Goal: Contribute content

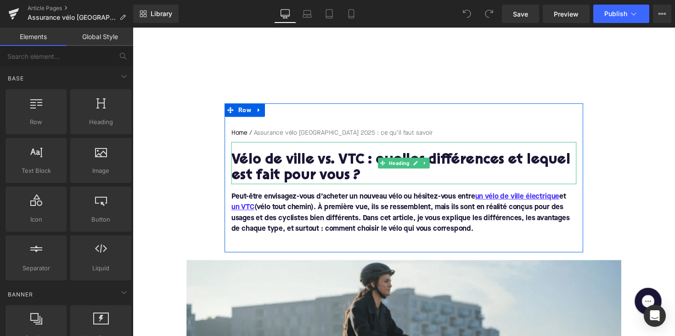
click at [318, 170] on h1 "Vélo de ville vs. VTC : quelles différences et lequel est fait pour vous ?" at bounding box center [411, 172] width 354 height 32
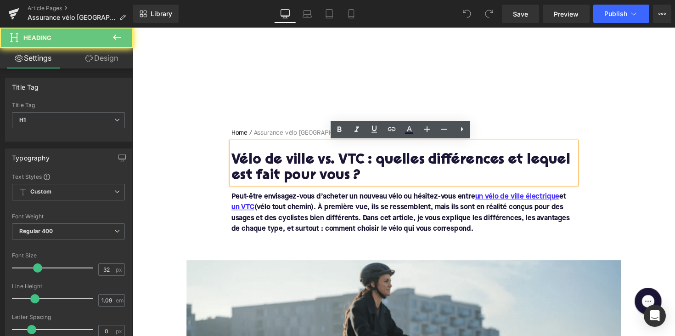
click at [318, 170] on h1 "Vélo de ville vs. VTC : quelles différences et lequel est fait pour vous ?" at bounding box center [411, 172] width 354 height 32
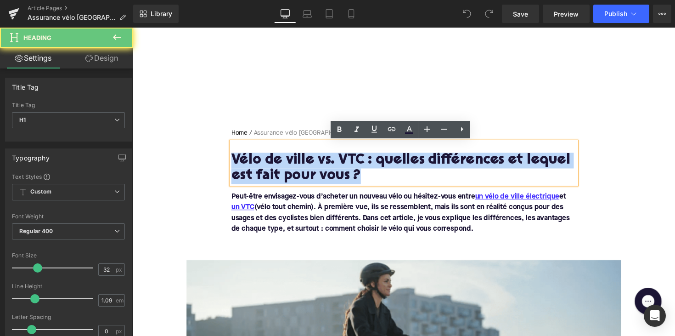
click at [318, 170] on h1 "Vélo de ville vs. VTC : quelles différences et lequel est fait pour vous ?" at bounding box center [411, 172] width 354 height 32
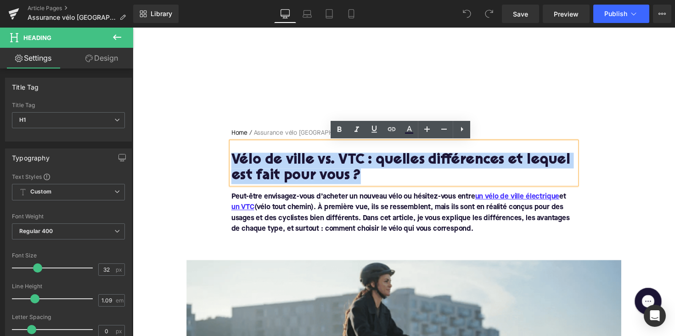
paste div
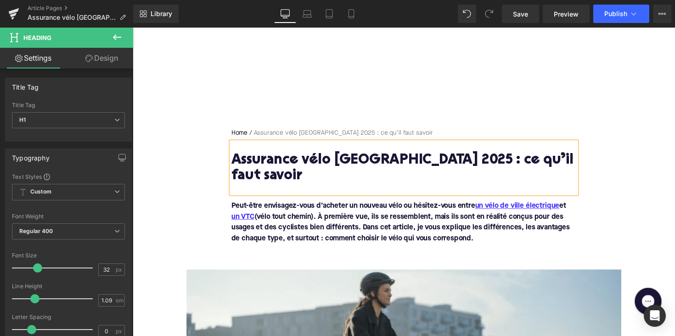
click at [442, 212] on font "Peut-être envisagez-vous d’acheter un nouveau vélo ou hésitez-vous entre un vél…" at bounding box center [407, 227] width 347 height 40
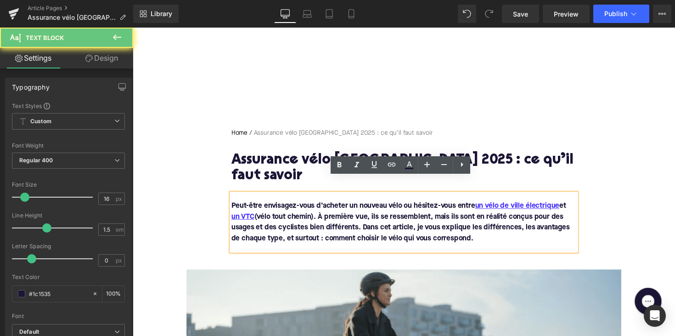
click at [442, 212] on font "Peut-être envisagez-vous d’acheter un nouveau vélo ou hésitez-vous entre un vél…" at bounding box center [407, 227] width 347 height 40
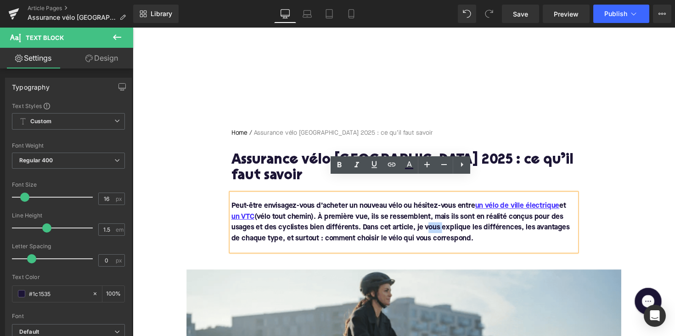
drag, startPoint x: 484, startPoint y: 228, endPoint x: 225, endPoint y: 193, distance: 262.0
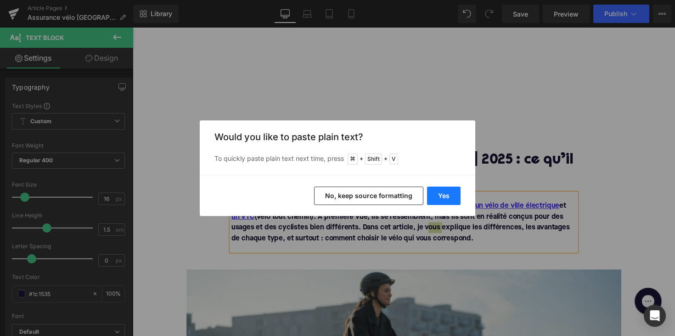
click at [444, 189] on button "Yes" at bounding box center [444, 196] width 34 height 18
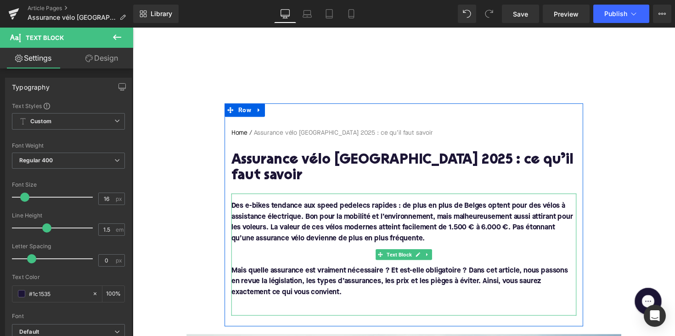
click at [258, 249] on p at bounding box center [411, 254] width 354 height 11
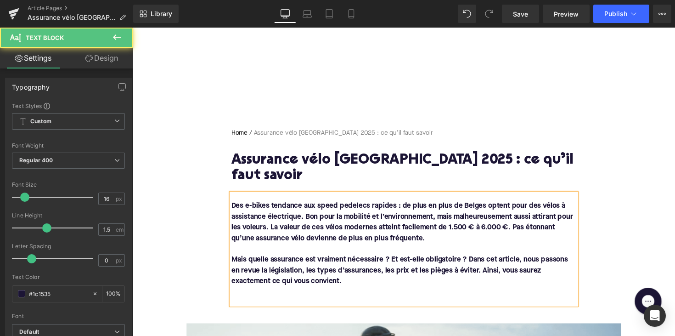
click at [282, 293] on p at bounding box center [411, 298] width 354 height 11
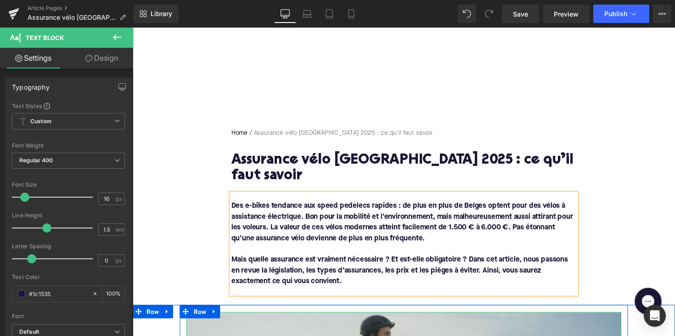
scroll to position [125, 0]
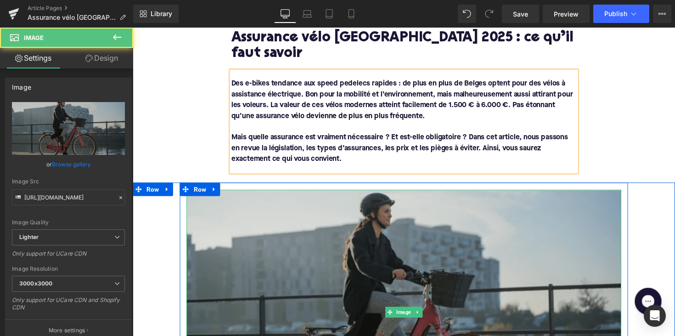
click at [315, 243] on img at bounding box center [411, 318] width 446 height 251
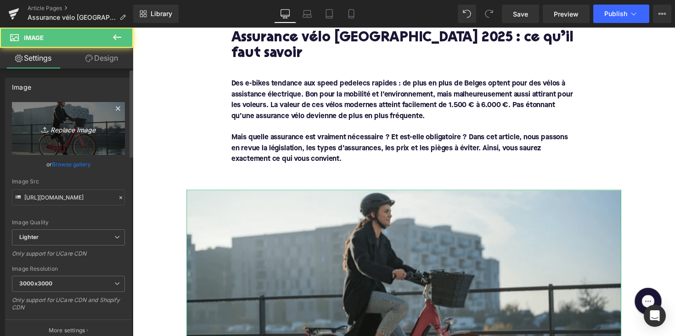
click at [62, 132] on icon "Replace Image" at bounding box center [69, 128] width 74 height 11
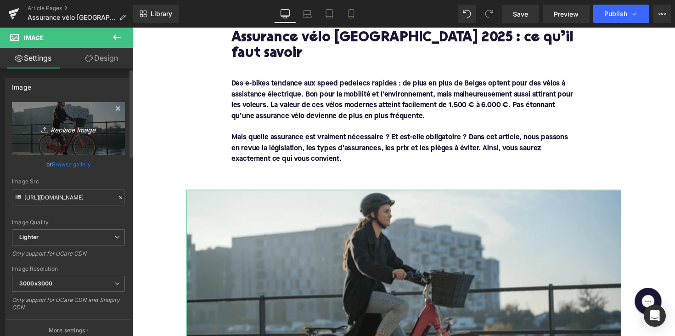
type input "C:\fakepath\ebike verzekering.png"
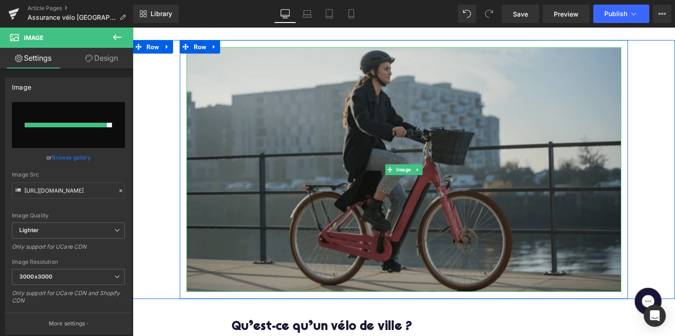
scroll to position [392, 0]
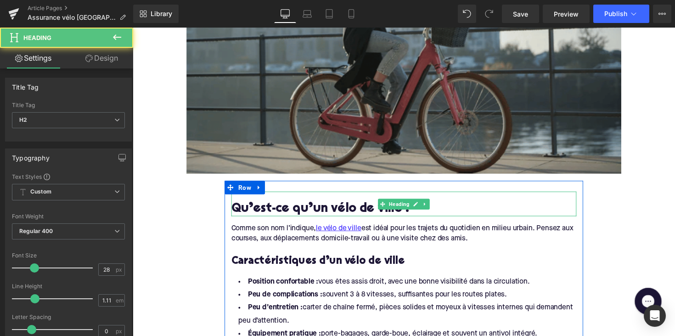
click at [303, 207] on h2 "Qu’est-ce qu’un vélo de ville ?" at bounding box center [411, 214] width 354 height 14
paste div
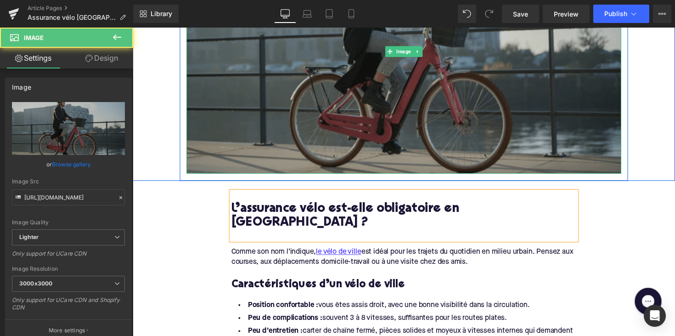
click at [350, 125] on img at bounding box center [411, 52] width 446 height 251
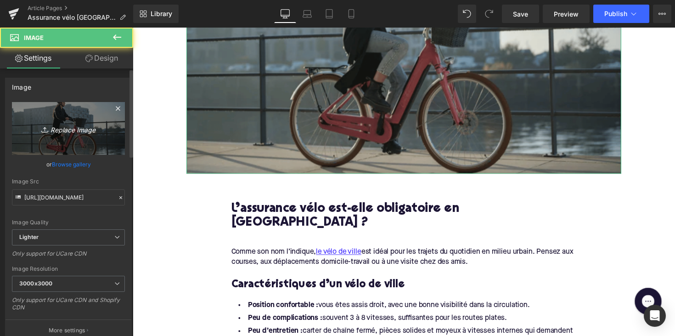
click at [68, 116] on link "Replace Image" at bounding box center [68, 128] width 113 height 53
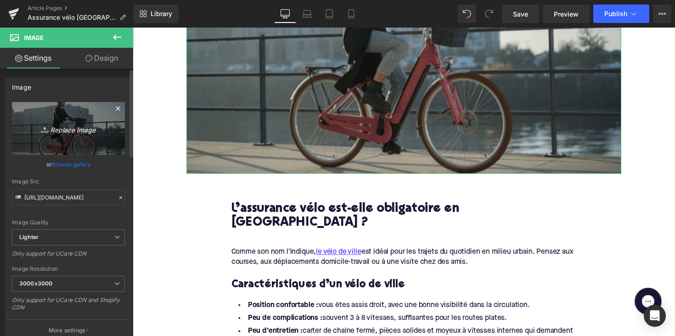
type input "C:\fakepath\ebike verzekering.png"
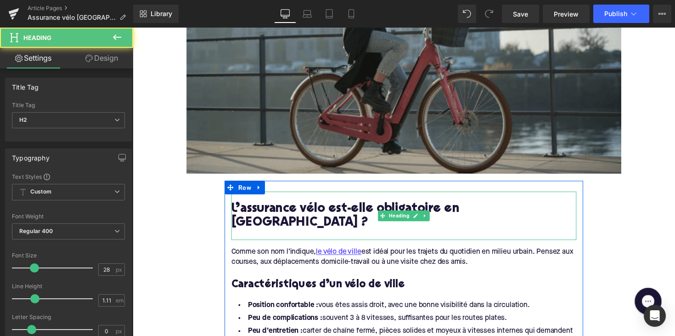
click at [280, 207] on h2 "L’assurance vélo est-elle obligatoire en [GEOGRAPHIC_DATA] ?" at bounding box center [411, 221] width 354 height 28
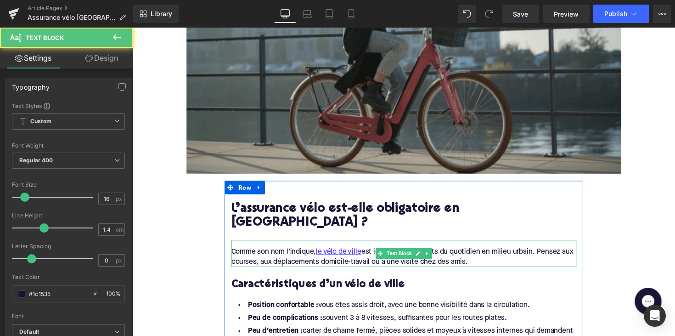
click at [282, 253] on div "Comme son nom l’indique, le vélo de ville est idéal pour les trajets du quotidi…" at bounding box center [411, 263] width 354 height 21
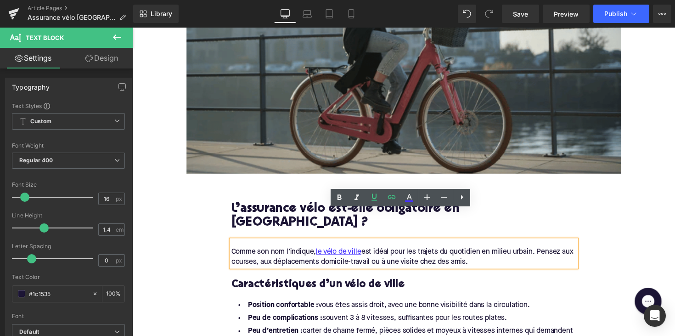
drag, startPoint x: 507, startPoint y: 236, endPoint x: 211, endPoint y: 227, distance: 296.0
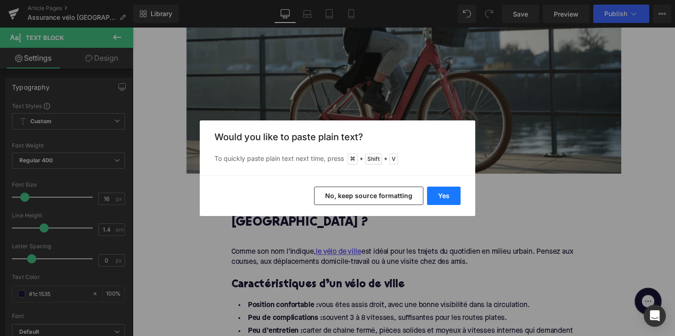
click at [439, 193] on button "Yes" at bounding box center [444, 196] width 34 height 18
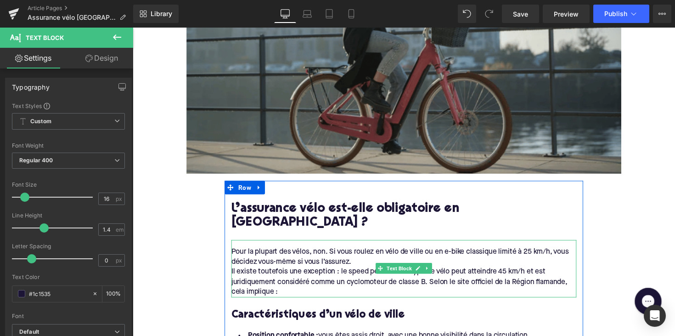
click at [244, 273] on div "Il existe toutefois une exception : le speed pedelec. Ce type de vélo peut atte…" at bounding box center [411, 288] width 354 height 31
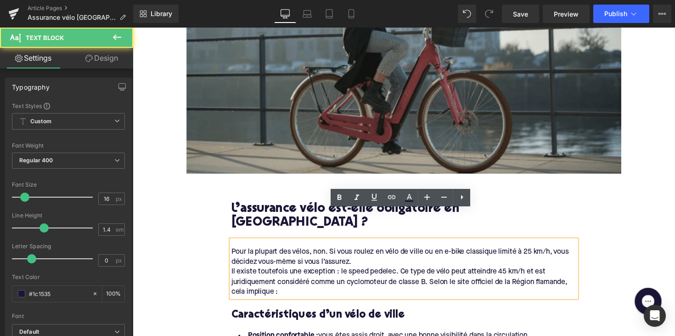
click at [234, 247] on div "Pour la plupart des vélos, non. Si vous roulez en vélo de ville ou en e-bike cl…" at bounding box center [411, 274] width 354 height 59
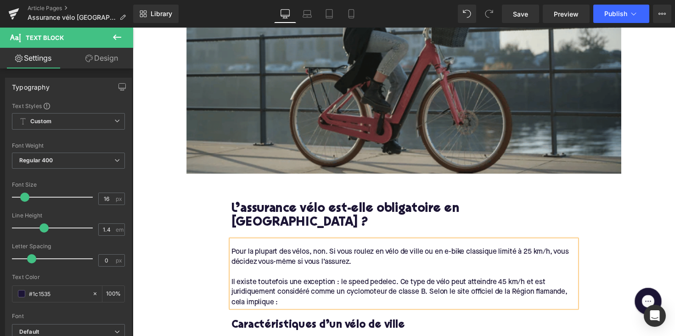
scroll to position [498, 0]
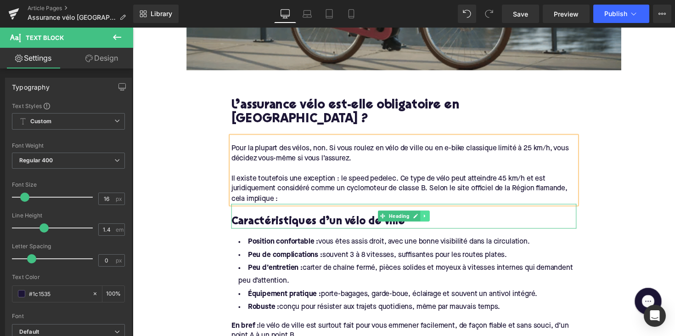
click at [431, 218] on icon at bounding box center [432, 221] width 5 height 6
click at [436, 218] on icon at bounding box center [437, 220] width 5 height 5
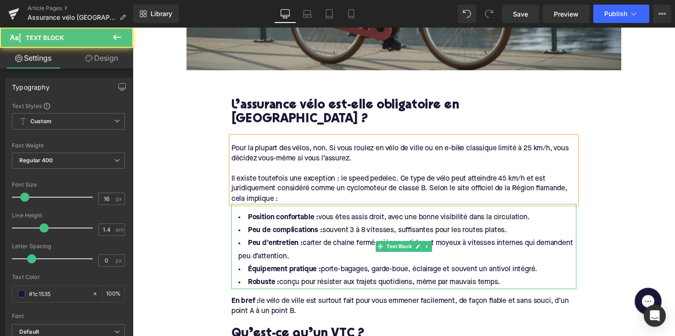
click at [510, 282] on li "Robuste : conçu pour résister aux trajets quotidiens, même par mauvais temps." at bounding box center [411, 288] width 354 height 13
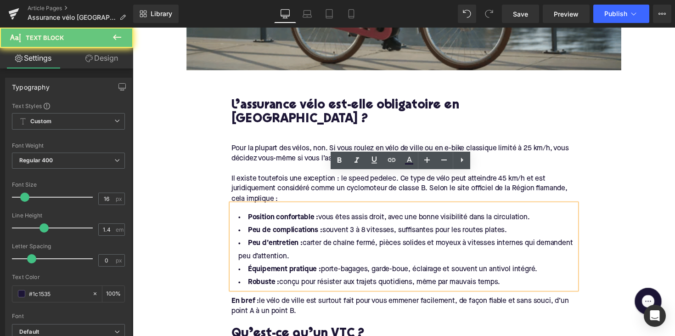
click at [509, 282] on li "Robuste : conçu pour résister aux trajets quotidiens, même par mauvais temps." at bounding box center [411, 288] width 354 height 13
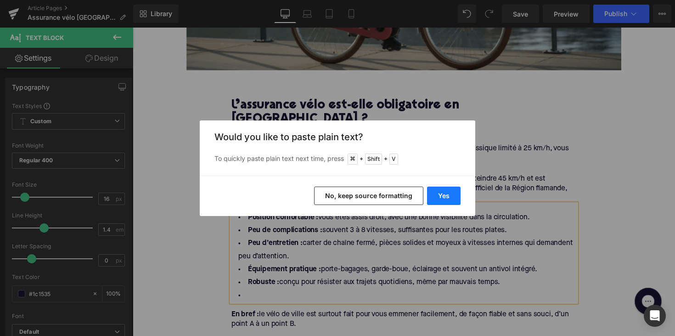
click at [444, 199] on button "Yes" at bounding box center [444, 196] width 34 height 18
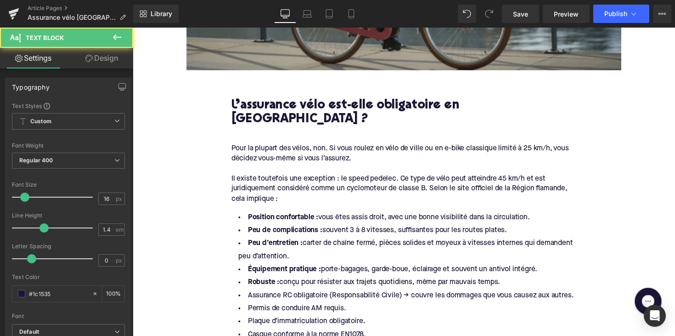
drag, startPoint x: 510, startPoint y: 257, endPoint x: 214, endPoint y: 190, distance: 302.9
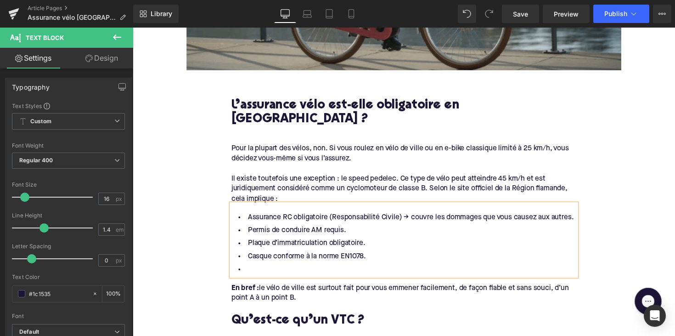
click at [252, 269] on li at bounding box center [411, 275] width 354 height 13
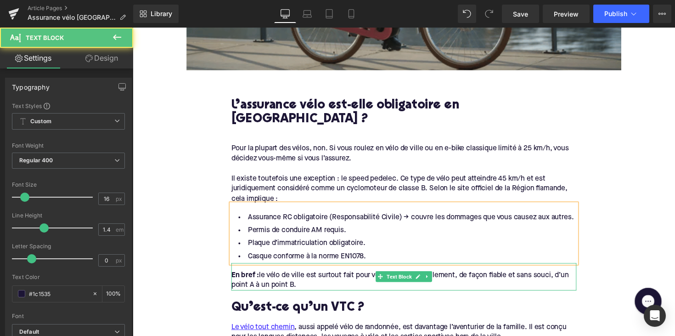
click at [309, 276] on div "En bref : le vélo de ville est surtout fait pour vous emmener facilement, de fa…" at bounding box center [411, 286] width 354 height 21
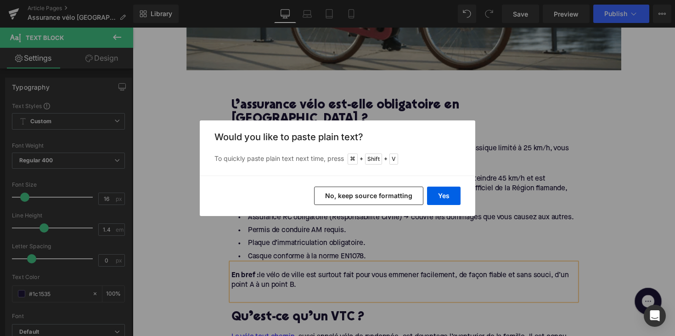
click at [439, 183] on div "Yes No, keep source formatting" at bounding box center [338, 196] width 276 height 40
drag, startPoint x: 444, startPoint y: 196, endPoint x: 243, endPoint y: 193, distance: 201.2
click at [444, 196] on button "Yes" at bounding box center [444, 196] width 34 height 18
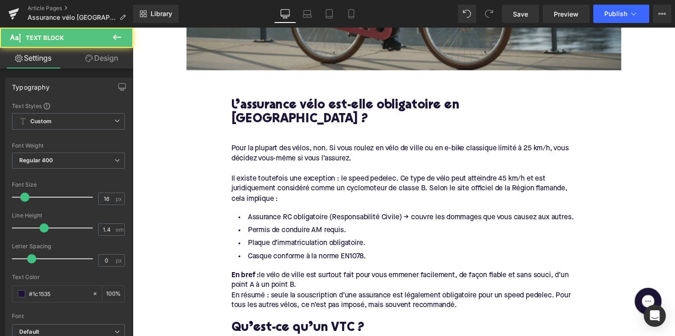
drag, startPoint x: 311, startPoint y: 258, endPoint x: 221, endPoint y: 242, distance: 90.9
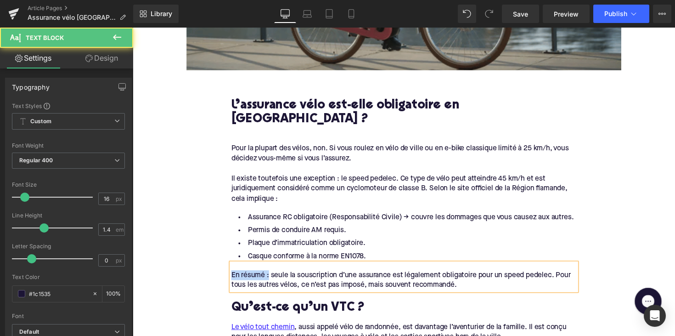
drag, startPoint x: 271, startPoint y: 249, endPoint x: 210, endPoint y: 249, distance: 61.1
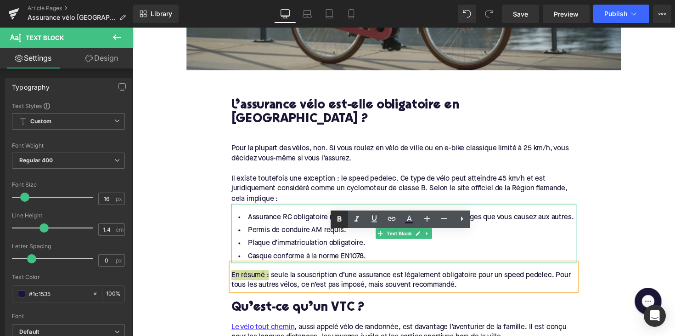
drag, startPoint x: 337, startPoint y: 216, endPoint x: 192, endPoint y: 293, distance: 163.8
click at [337, 216] on icon at bounding box center [339, 219] width 11 height 11
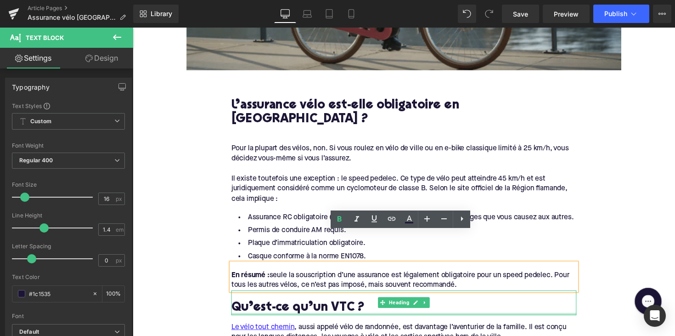
click at [320, 320] on div at bounding box center [411, 321] width 354 height 2
click at [320, 308] on h2 "Qu’est-ce qu’un VTC ?" at bounding box center [411, 315] width 354 height 14
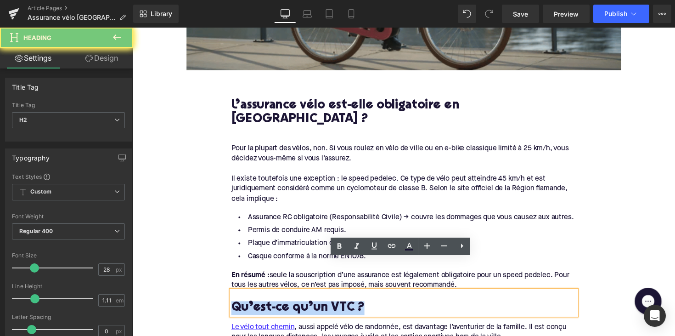
click at [320, 308] on h2 "Qu’est-ce qu’un VTC ?" at bounding box center [411, 315] width 354 height 14
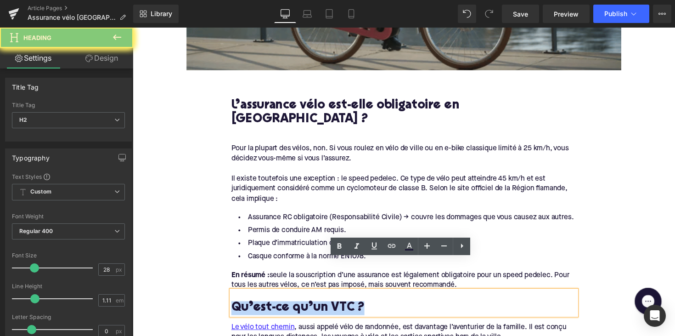
paste div
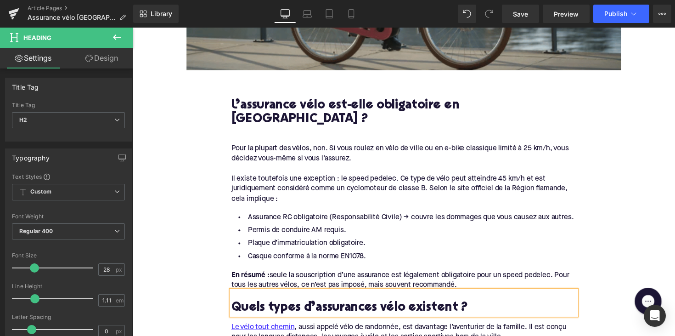
click at [322, 295] on div "Rendering Content" at bounding box center [338, 299] width 57 height 10
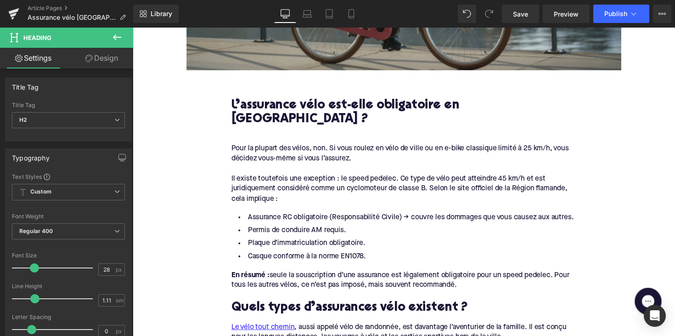
click at [322, 295] on div "Rendering Content" at bounding box center [338, 299] width 57 height 10
click at [330, 299] on div "Rendering Content" at bounding box center [338, 299] width 57 height 10
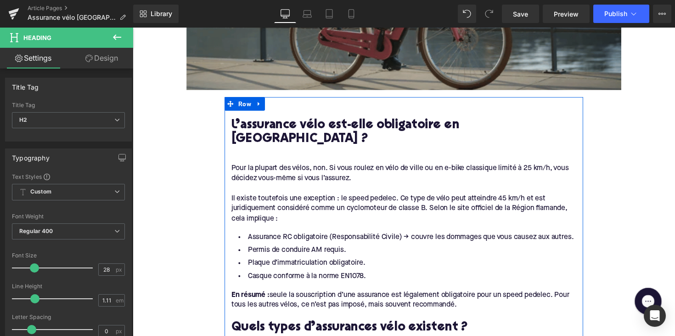
scroll to position [535, 0]
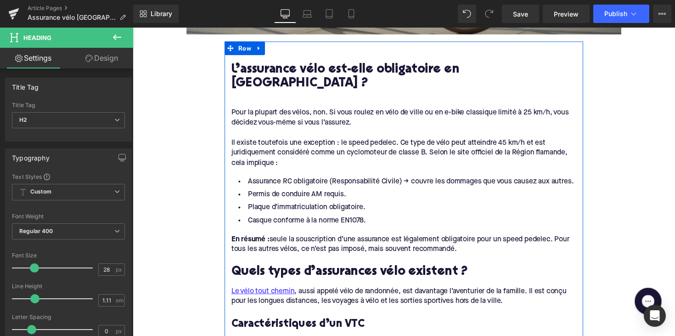
click at [521, 293] on div "Le vélo tout chemin , aussi appelé vélo de randonnée, est davantage l’aventurie…" at bounding box center [411, 303] width 354 height 21
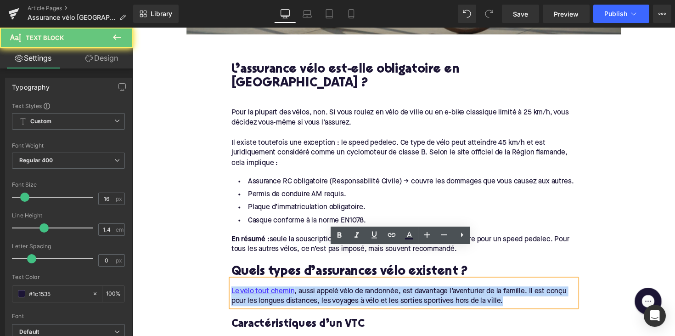
drag, startPoint x: 513, startPoint y: 276, endPoint x: 209, endPoint y: 259, distance: 305.0
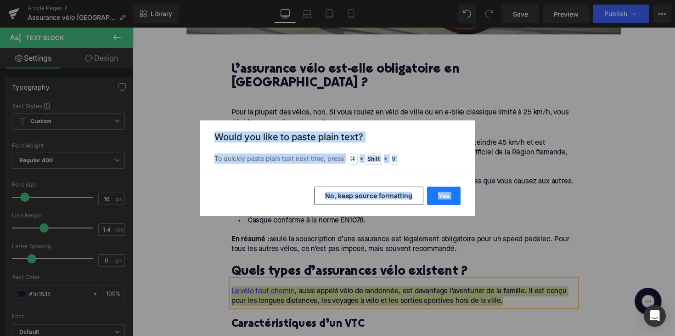
click at [443, 194] on button "Yes" at bounding box center [444, 196] width 34 height 18
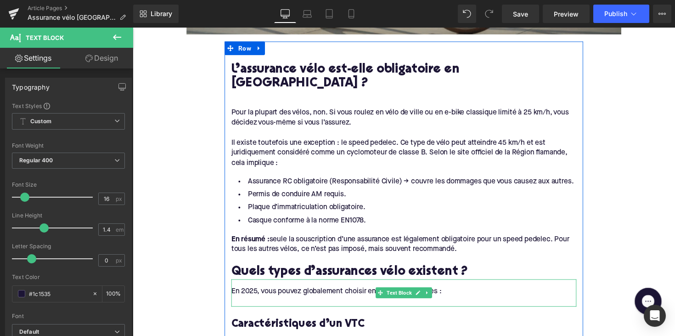
click at [259, 303] on div at bounding box center [411, 308] width 354 height 10
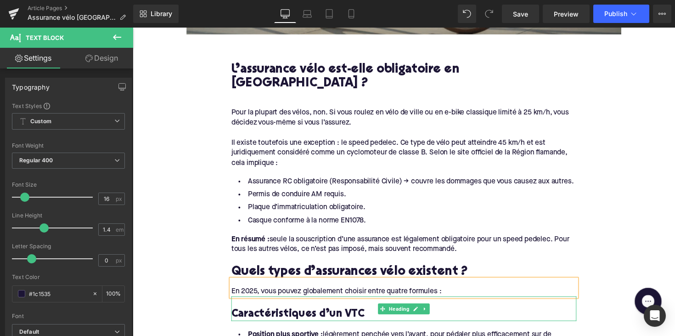
click at [272, 314] on h3 "Caractéristiques d’un VTC" at bounding box center [411, 321] width 354 height 14
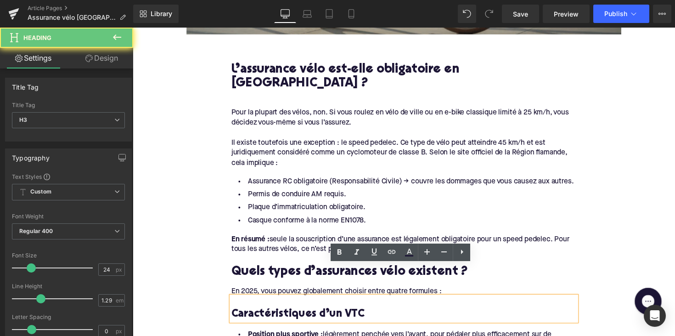
click at [272, 314] on h3 "Caractéristiques d’un VTC" at bounding box center [411, 321] width 354 height 14
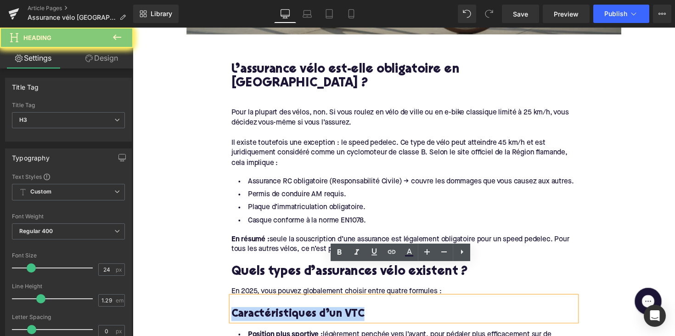
click at [272, 314] on h3 "Caractéristiques d’un VTC" at bounding box center [411, 321] width 354 height 14
paste div
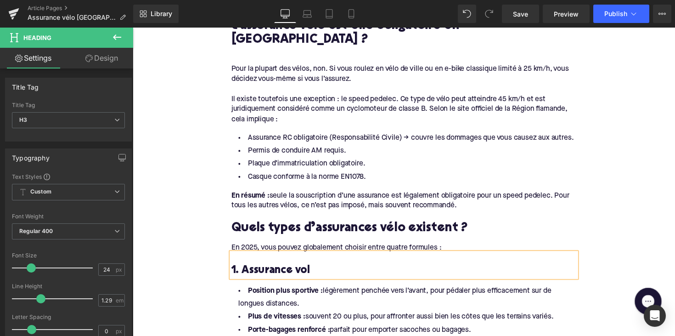
scroll to position [617, 0]
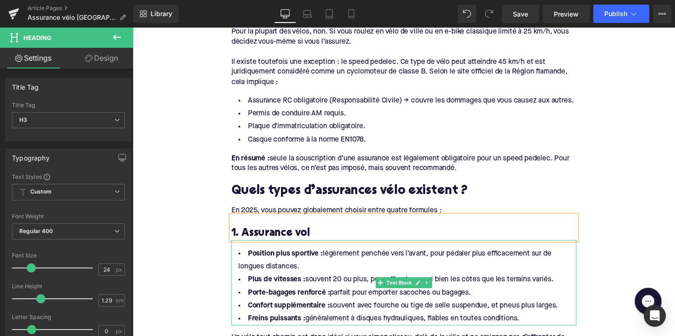
click at [540, 319] on li "Freins puissants : généralement à disques hydrauliques, fiables en toutes condi…" at bounding box center [411, 325] width 354 height 13
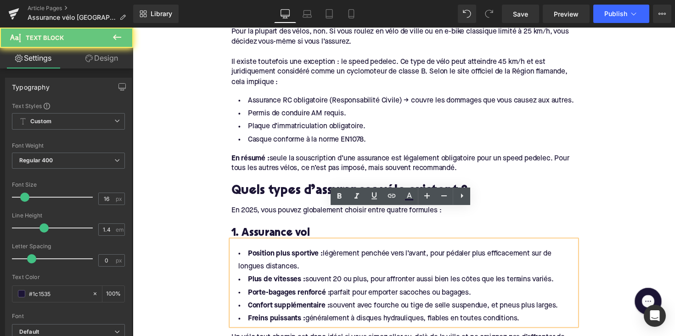
click at [531, 319] on li "Freins puissants : généralement à disques hydrauliques, fiables en toutes condi…" at bounding box center [411, 325] width 354 height 13
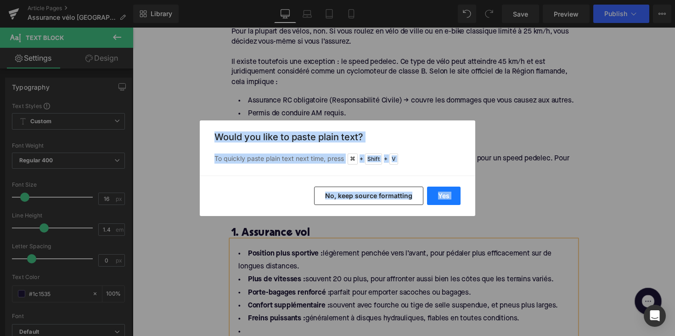
click at [453, 199] on button "Yes" at bounding box center [444, 196] width 34 height 18
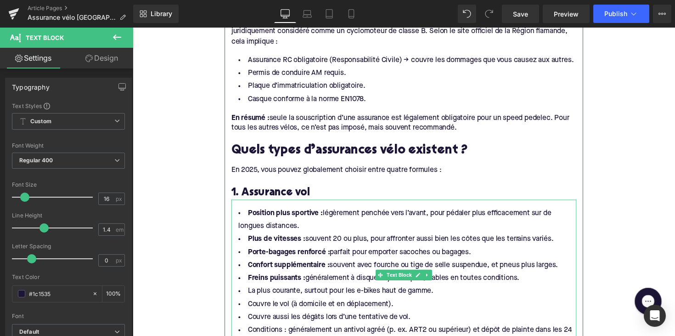
scroll to position [664, 0]
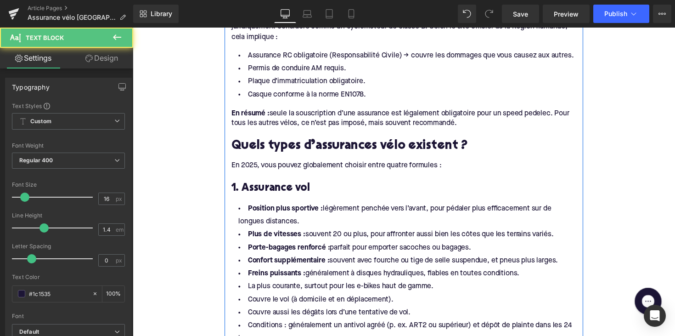
drag, startPoint x: 532, startPoint y: 247, endPoint x: 232, endPoint y: 181, distance: 308.2
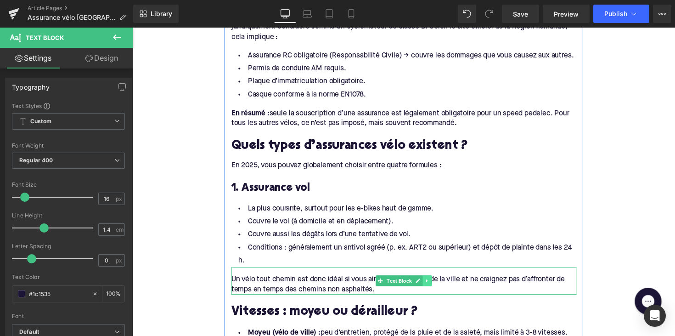
click at [432, 284] on icon at bounding box center [434, 287] width 5 height 6
click at [439, 284] on icon at bounding box center [439, 286] width 5 height 5
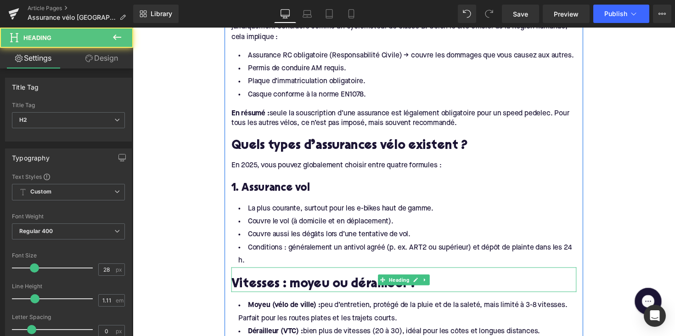
click at [302, 284] on h2 "Vitesses : moyeu ou dérailleur ?" at bounding box center [411, 291] width 354 height 14
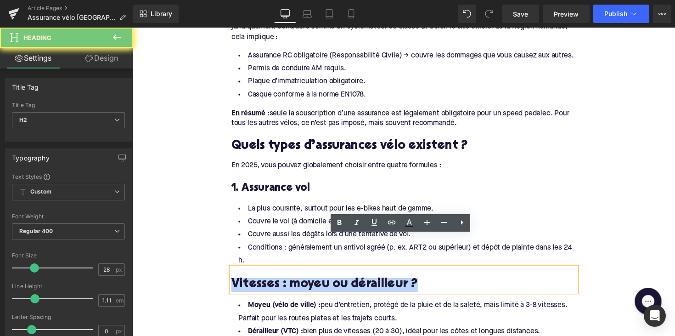
paste div
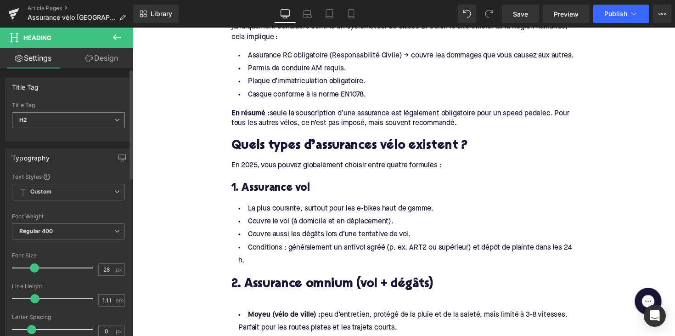
click at [55, 121] on span "H2" at bounding box center [68, 120] width 113 height 16
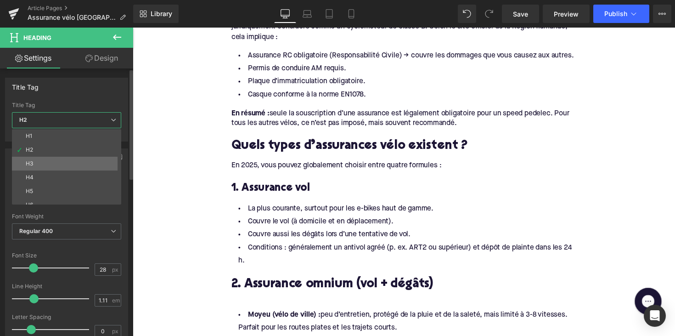
click at [52, 161] on li "H3" at bounding box center [68, 164] width 113 height 14
type input "24"
type input "1.29"
type input "100"
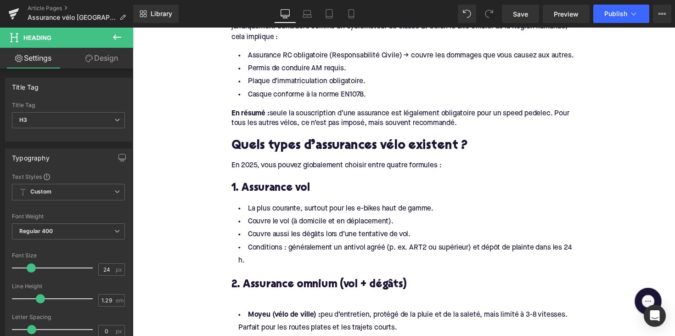
click at [133, 28] on div at bounding box center [133, 28] width 0 height 0
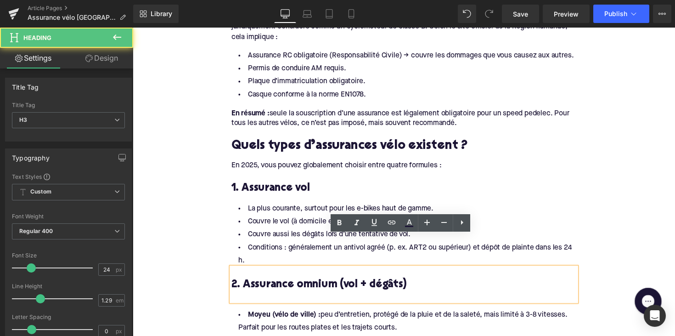
click at [245, 298] on div at bounding box center [411, 303] width 354 height 10
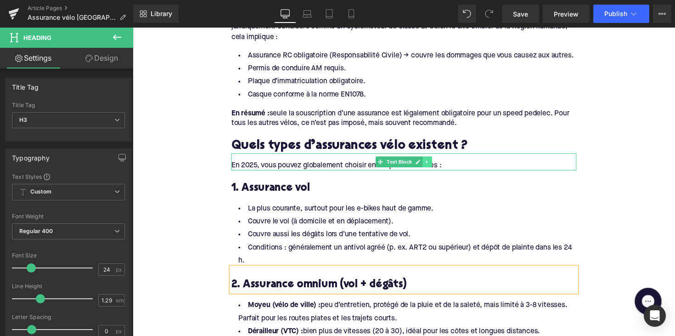
click at [432, 159] on link at bounding box center [435, 164] width 10 height 11
click at [429, 162] on icon at bounding box center [429, 164] width 5 height 5
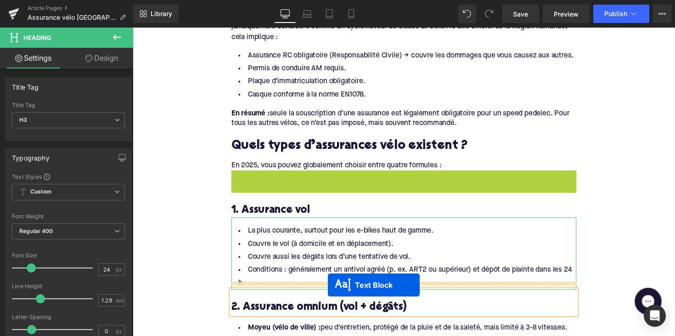
drag, startPoint x: 383, startPoint y: 153, endPoint x: 333, endPoint y: 291, distance: 147.5
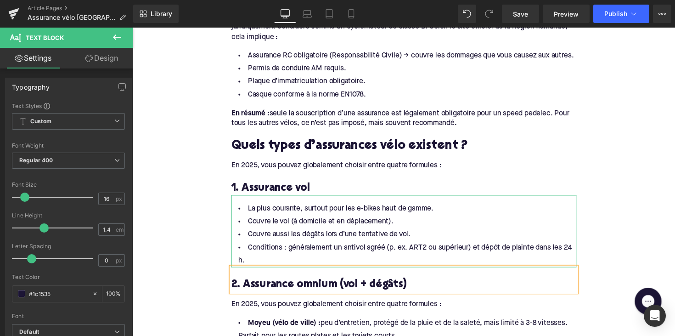
click at [286, 306] on div "En 2025, vous pouvez globalement choisir entre quatre formules :" at bounding box center [411, 311] width 354 height 10
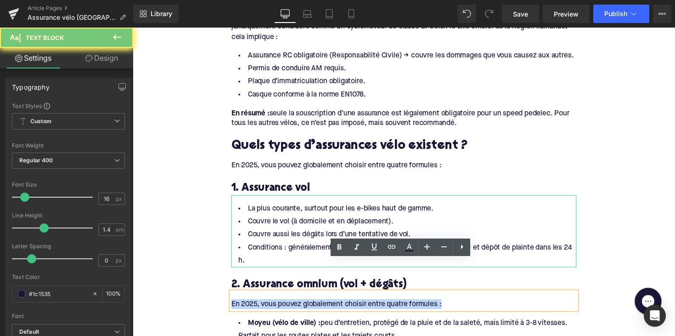
click at [286, 306] on div "En 2025, vous pouvez globalement choisir entre quatre formules :" at bounding box center [411, 311] width 354 height 10
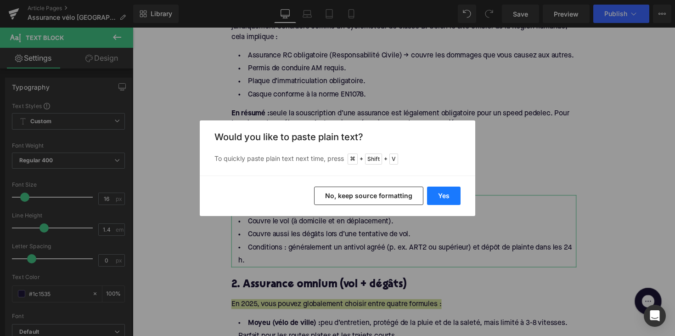
click at [434, 197] on button "Yes" at bounding box center [444, 196] width 34 height 18
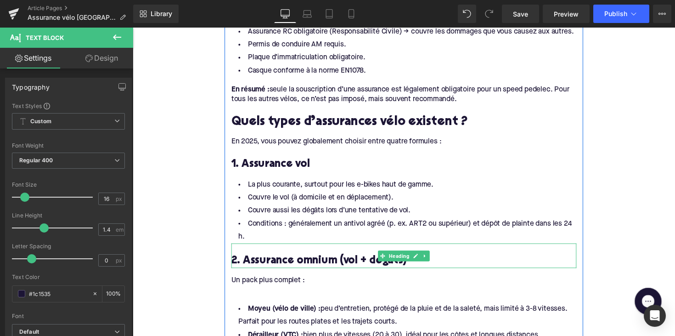
scroll to position [698, 0]
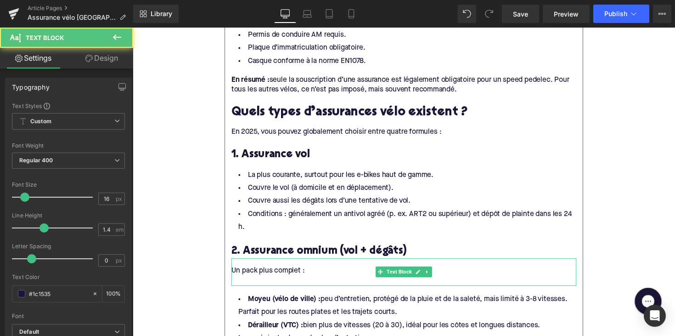
click at [283, 282] on div at bounding box center [411, 287] width 354 height 10
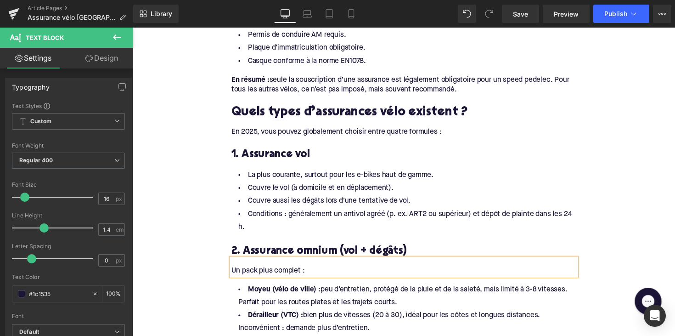
scroll to position [719, 0]
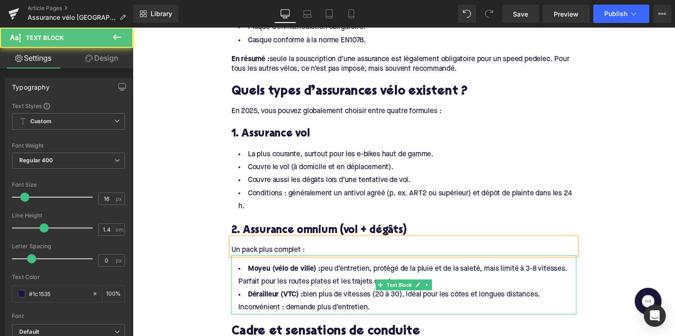
click at [386, 294] on li "Dérailleur (VTC) : bien plus de vitesses (20 à 30), idéal pour les côtes et lon…" at bounding box center [411, 307] width 354 height 27
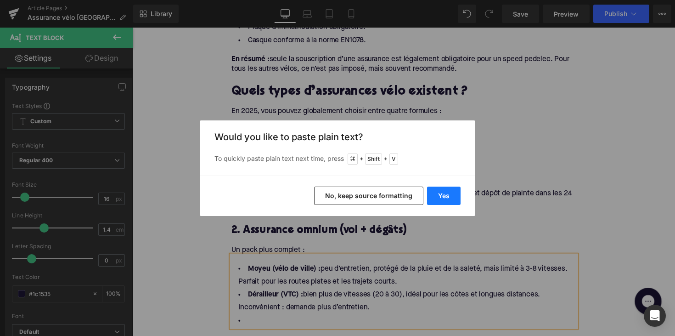
click at [434, 199] on button "Yes" at bounding box center [444, 196] width 34 height 18
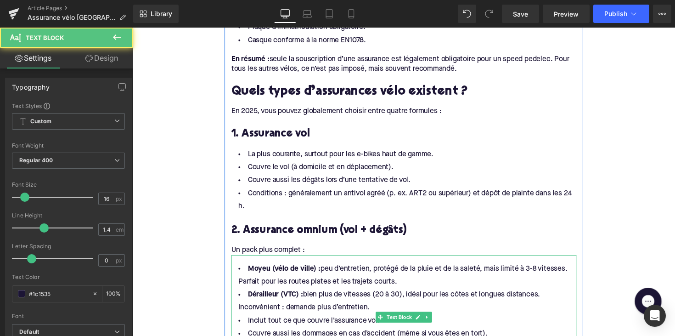
click at [389, 294] on li "Dérailleur (VTC) : bien plus de vitesses (20 à 30), idéal pour les côtes et lon…" at bounding box center [411, 307] width 354 height 27
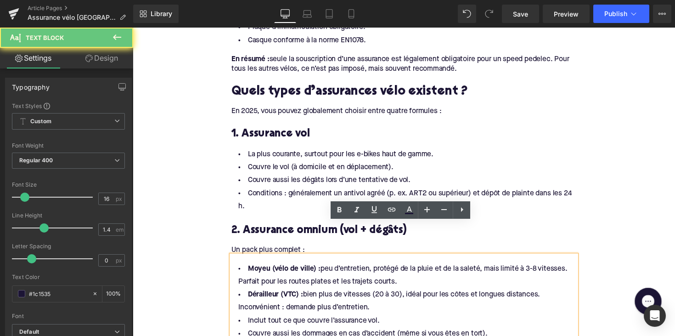
drag, startPoint x: 382, startPoint y: 281, endPoint x: 226, endPoint y: 234, distance: 162.8
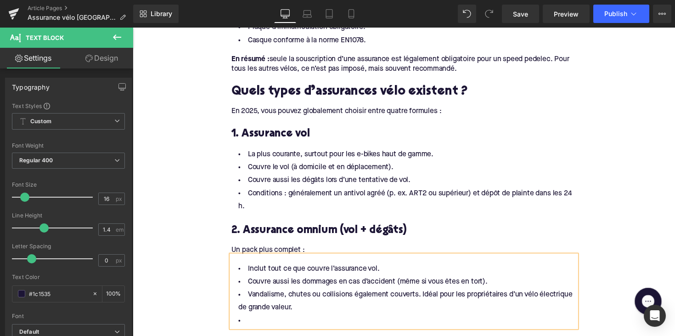
click at [247, 321] on li at bounding box center [411, 327] width 354 height 13
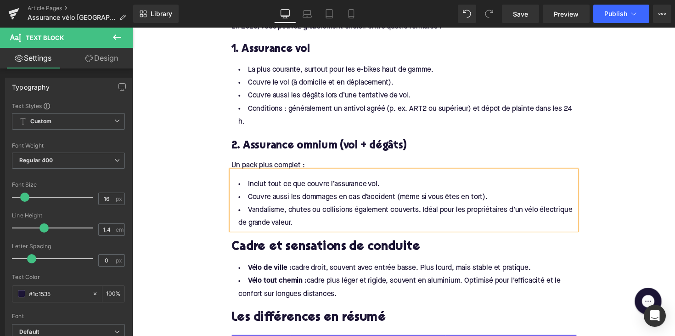
scroll to position [857, 0]
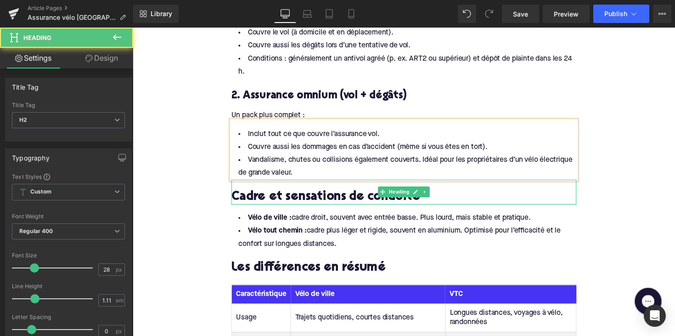
click at [267, 194] on h2 "Cadre et sensations de conduite" at bounding box center [411, 201] width 354 height 14
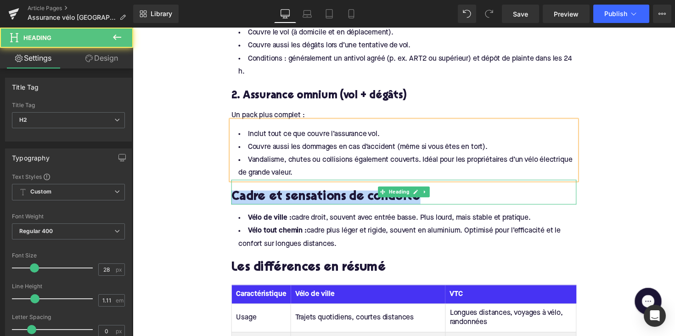
click at [267, 194] on h2 "Cadre et sensations de conduite" at bounding box center [411, 201] width 354 height 14
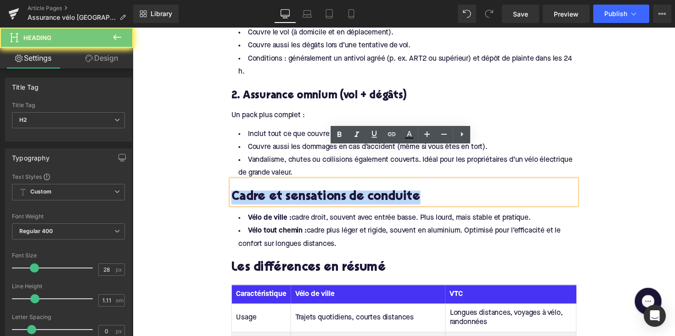
paste div
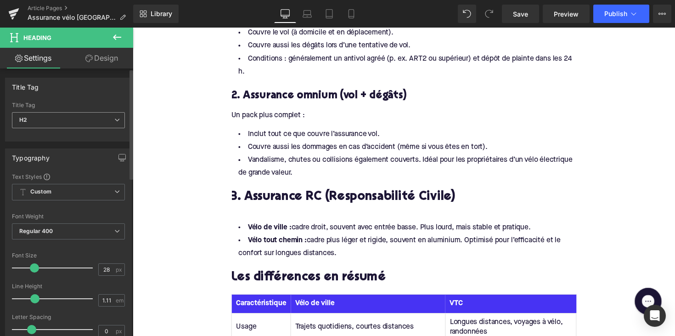
click at [73, 119] on span "H2" at bounding box center [68, 120] width 113 height 16
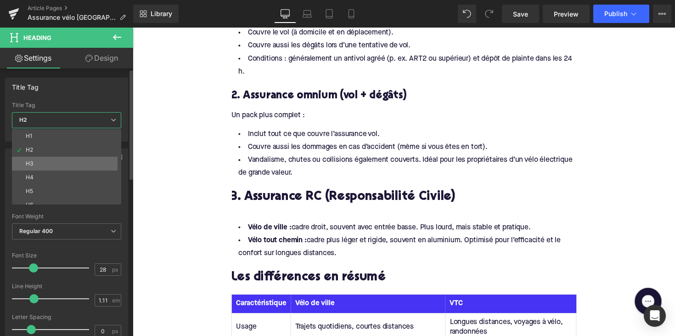
click at [62, 163] on li "H3" at bounding box center [68, 164] width 113 height 14
type input "24"
type input "1.29"
type input "100"
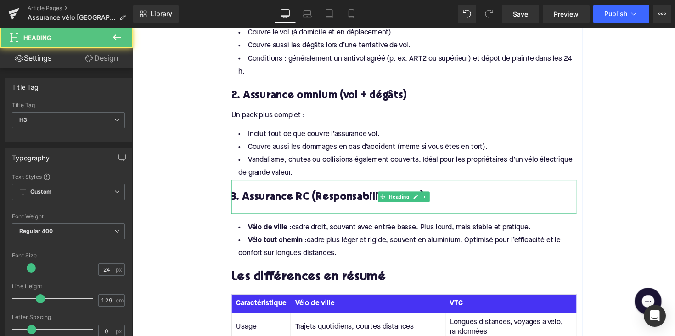
click at [263, 194] on h3 "3. Assurance RC (Responsabilité Civile)" at bounding box center [411, 201] width 354 height 14
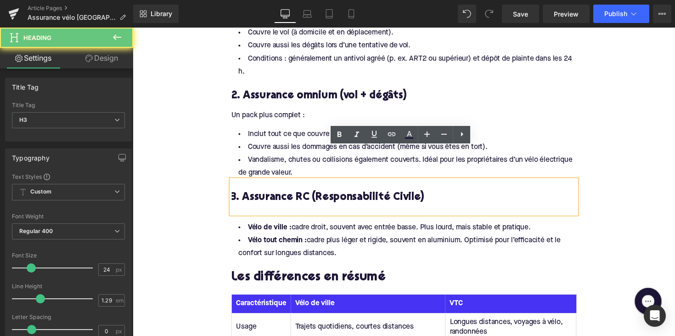
click at [258, 209] on div at bounding box center [411, 214] width 354 height 10
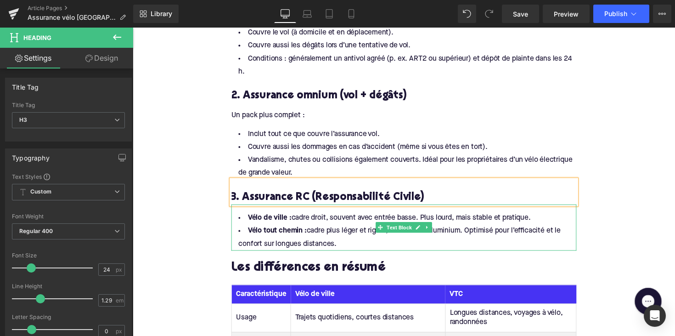
click at [348, 229] on li "Vélo tout chemin : cadre plus léger et rigide, souvent en aluminium. Optimisé p…" at bounding box center [411, 242] width 354 height 27
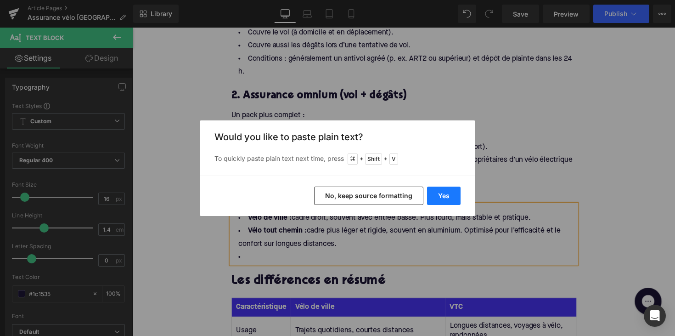
click at [445, 192] on button "Yes" at bounding box center [444, 196] width 34 height 18
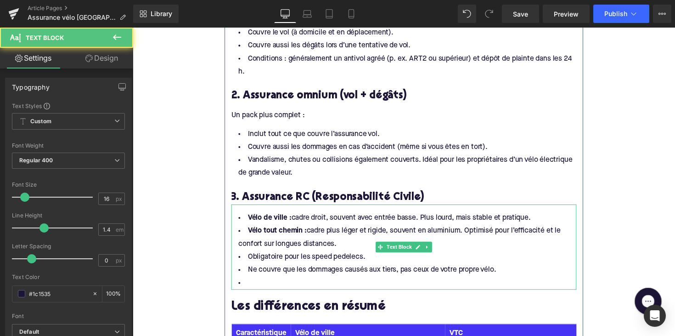
drag, startPoint x: 325, startPoint y: 212, endPoint x: 225, endPoint y: 184, distance: 104.6
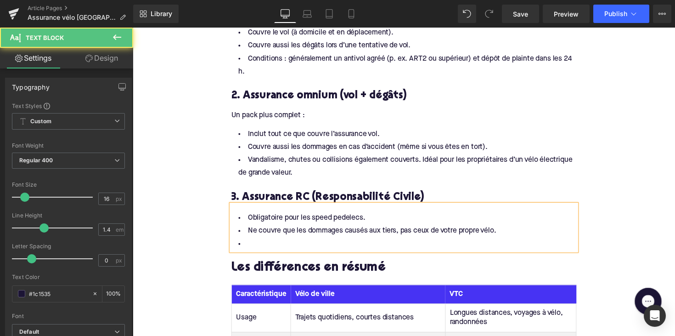
click at [248, 243] on li at bounding box center [411, 249] width 354 height 13
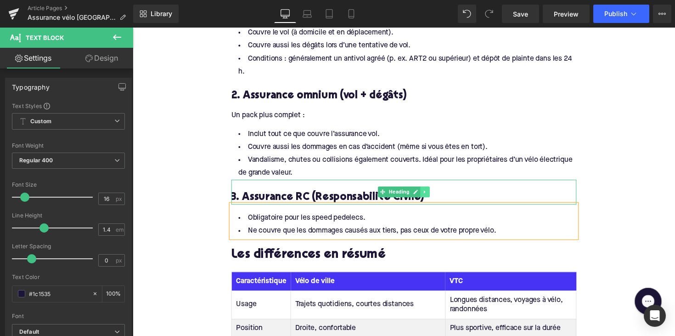
click at [431, 194] on icon at bounding box center [431, 195] width 1 height 3
click at [428, 190] on link at bounding box center [428, 195] width 10 height 11
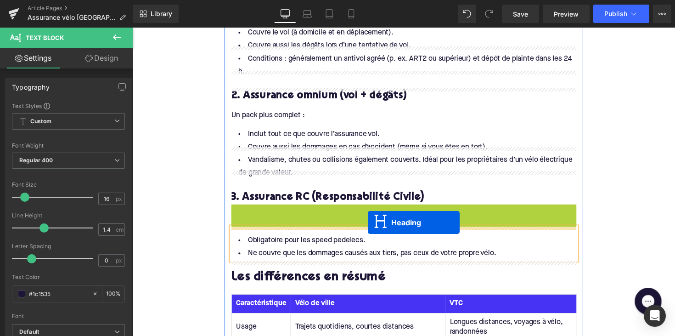
drag, startPoint x: 385, startPoint y: 185, endPoint x: 374, endPoint y: 227, distance: 43.2
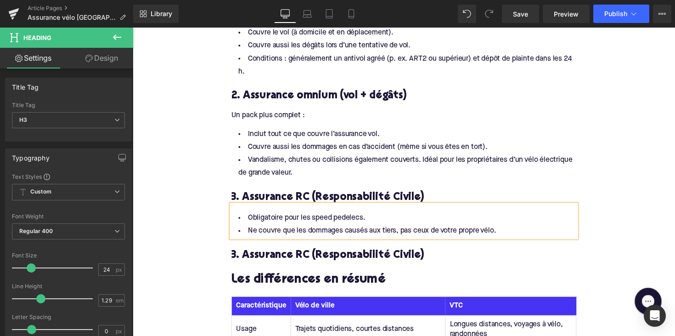
click at [293, 254] on h3 "3. Assurance RC (Responsabilité Civile)" at bounding box center [411, 261] width 354 height 14
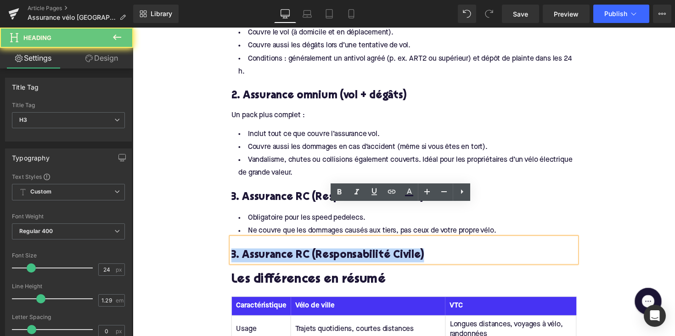
click at [293, 254] on h3 "3. Assurance RC (Responsabilité Civile)" at bounding box center [411, 261] width 354 height 14
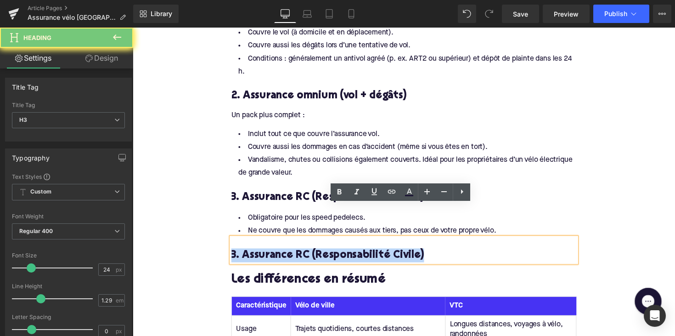
paste div
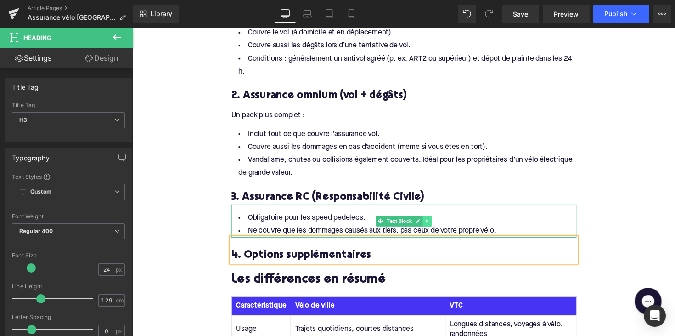
click at [435, 223] on icon at bounding box center [434, 226] width 5 height 6
click at [429, 223] on icon at bounding box center [429, 225] width 5 height 5
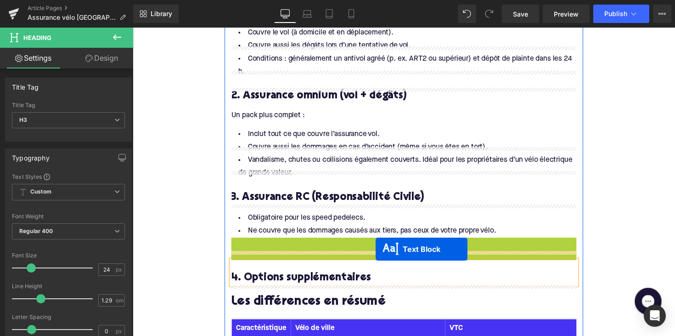
drag, startPoint x: 389, startPoint y: 223, endPoint x: 382, endPoint y: 255, distance: 32.1
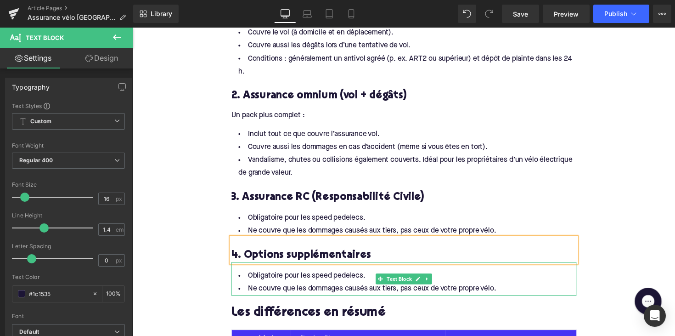
click at [321, 275] on li "Obligatoire pour les speed pedelecs." at bounding box center [411, 281] width 354 height 13
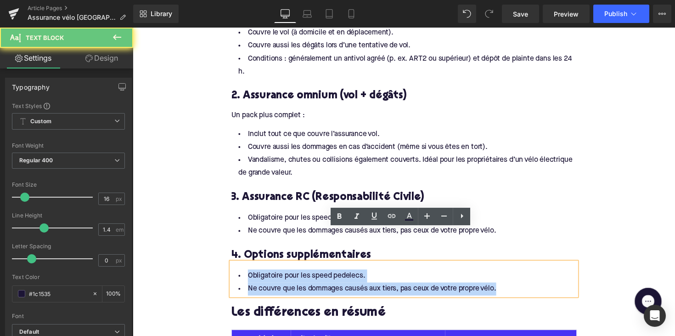
drag, startPoint x: 535, startPoint y: 266, endPoint x: 236, endPoint y: 233, distance: 300.9
click at [236, 268] on div "Obligatoire pour les speed pedelecs. Ne couvre que les dommages causés aux tier…" at bounding box center [411, 285] width 354 height 34
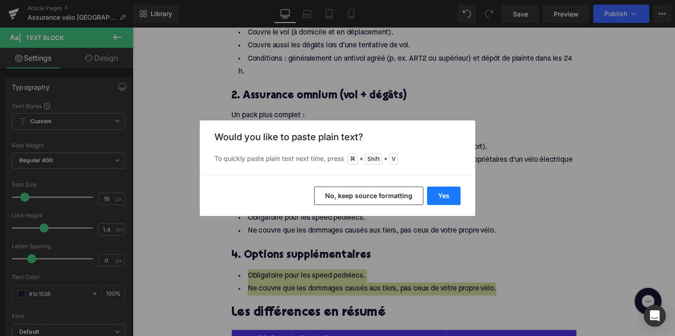
click at [443, 194] on button "Yes" at bounding box center [444, 196] width 34 height 18
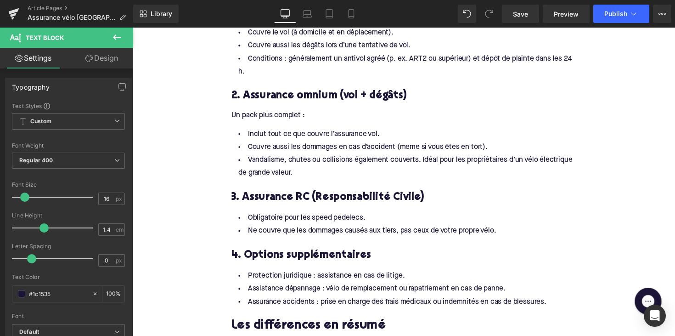
click at [304, 326] on h2 "Les différences en résumé" at bounding box center [411, 333] width 354 height 14
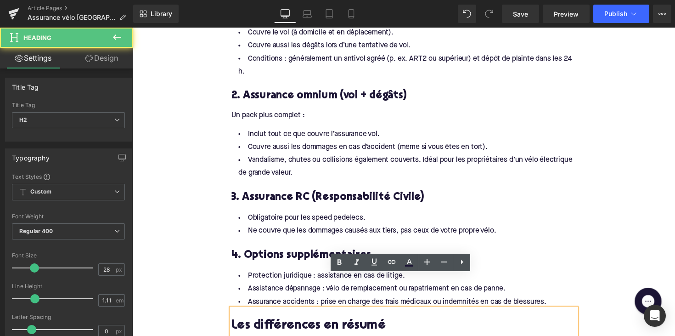
click at [304, 326] on h2 "Les différences en résumé" at bounding box center [411, 333] width 354 height 14
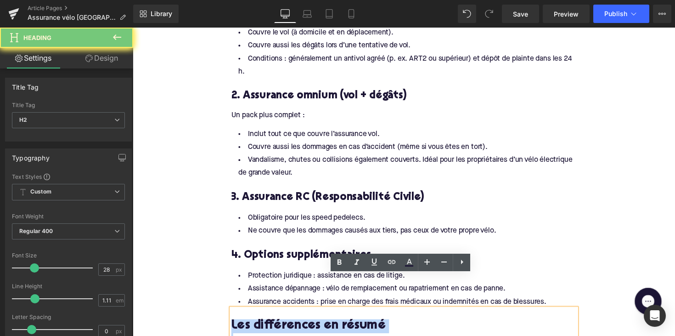
paste div
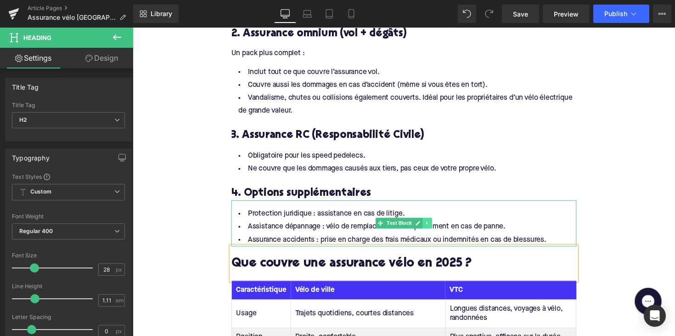
scroll to position [999, 0]
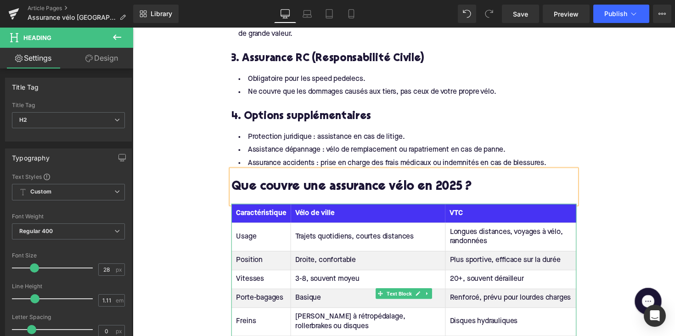
click at [468, 208] on th "VTC" at bounding box center [520, 217] width 134 height 19
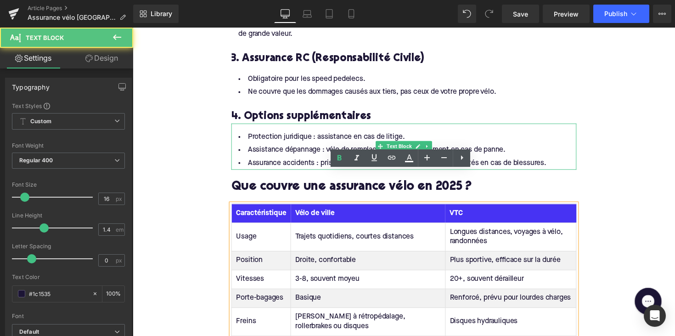
click at [475, 133] on li "Protection juridique : assistance en cas de litige." at bounding box center [411, 139] width 354 height 13
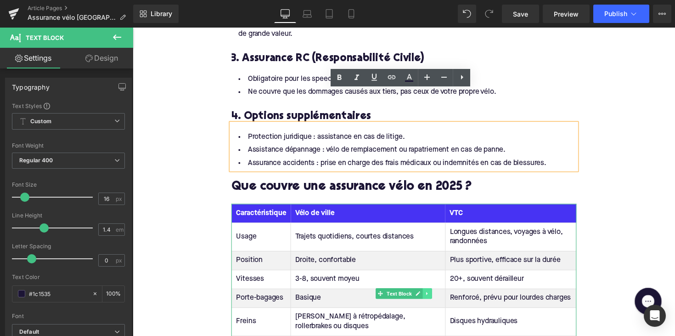
click at [433, 297] on icon at bounding box center [434, 300] width 5 height 6
click at [438, 297] on icon at bounding box center [439, 300] width 5 height 6
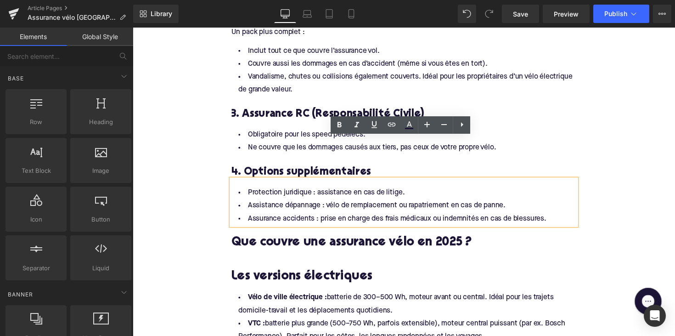
scroll to position [799, 0]
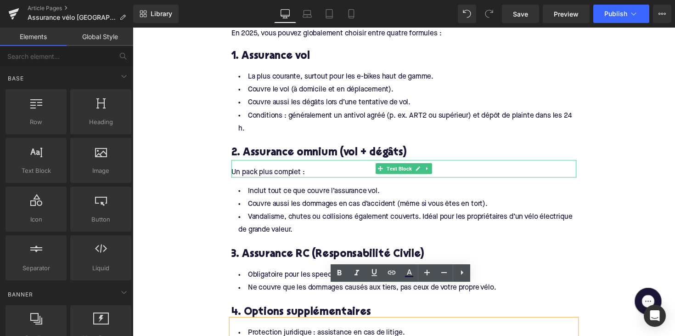
click at [299, 170] on div "Un pack plus complet :" at bounding box center [411, 175] width 354 height 10
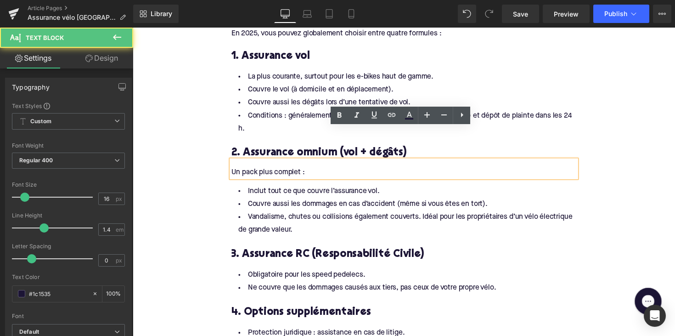
click at [133, 28] on div at bounding box center [133, 28] width 0 height 0
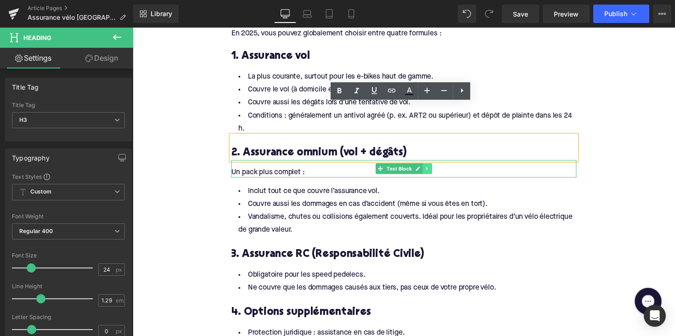
click at [434, 169] on icon at bounding box center [434, 172] width 5 height 6
click at [427, 170] on icon at bounding box center [429, 172] width 5 height 5
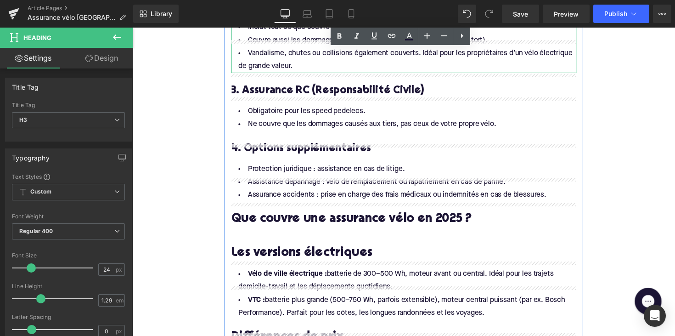
scroll to position [1014, 0]
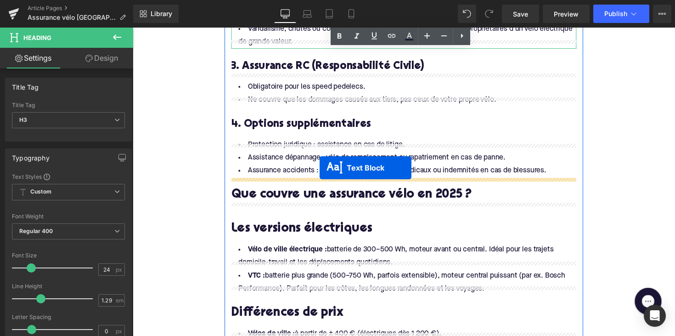
drag, startPoint x: 385, startPoint y: 159, endPoint x: 324, endPoint y: 171, distance: 61.4
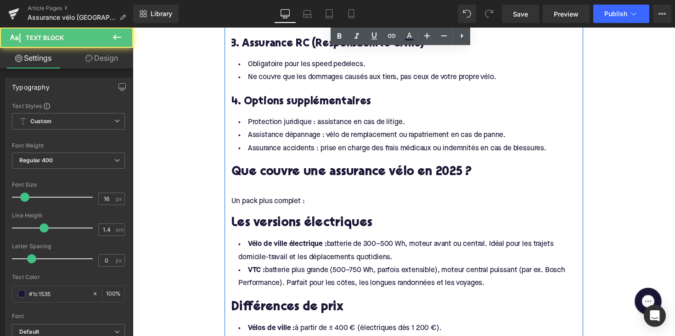
click at [295, 183] on div at bounding box center [411, 188] width 354 height 10
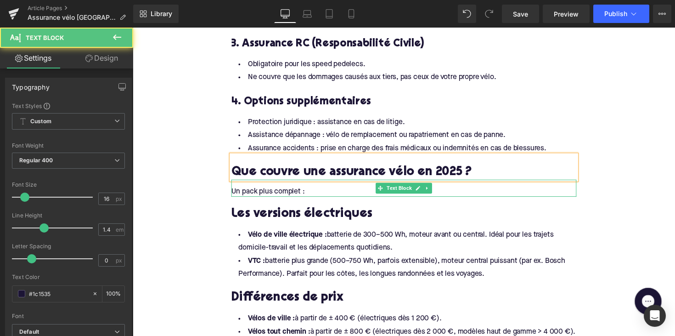
click at [259, 191] on div "Un pack plus complet :" at bounding box center [411, 196] width 354 height 10
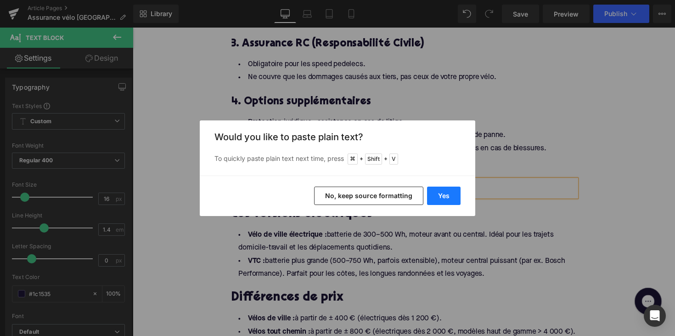
click at [432, 191] on button "Yes" at bounding box center [444, 196] width 34 height 18
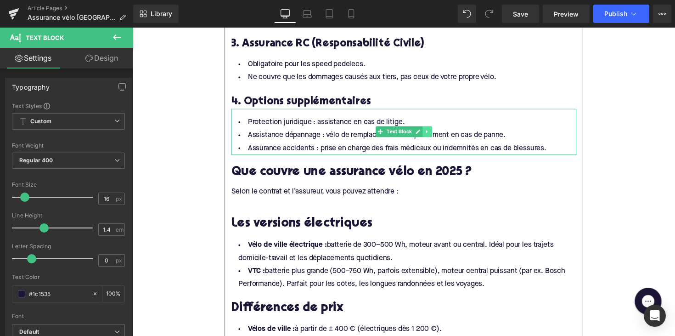
click at [430, 129] on link at bounding box center [435, 134] width 10 height 11
click at [427, 131] on icon at bounding box center [429, 133] width 5 height 5
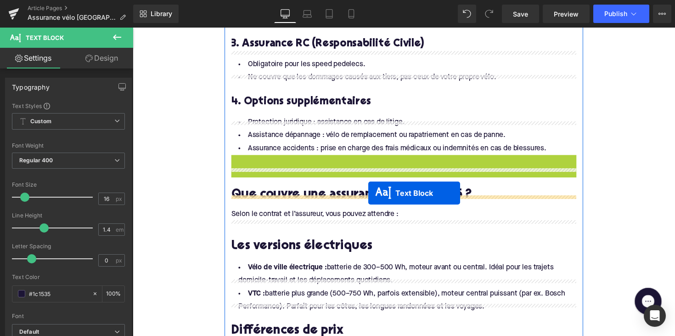
drag, startPoint x: 385, startPoint y: 148, endPoint x: 374, endPoint y: 197, distance: 50.2
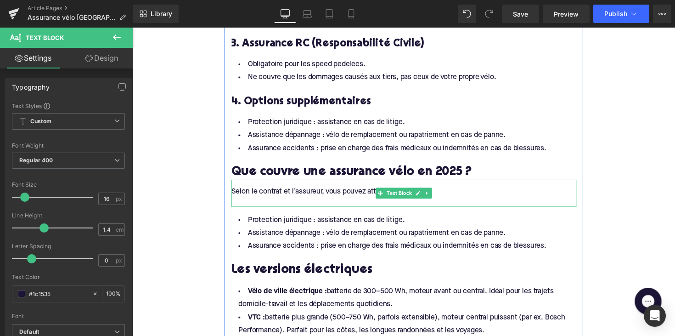
click at [287, 201] on div at bounding box center [411, 206] width 354 height 10
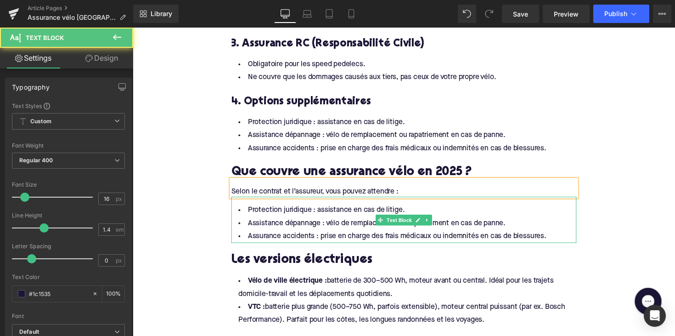
click at [525, 235] on li "Assurance accidents : prise en charge des frais médicaux ou indemnités en cas d…" at bounding box center [411, 241] width 354 height 13
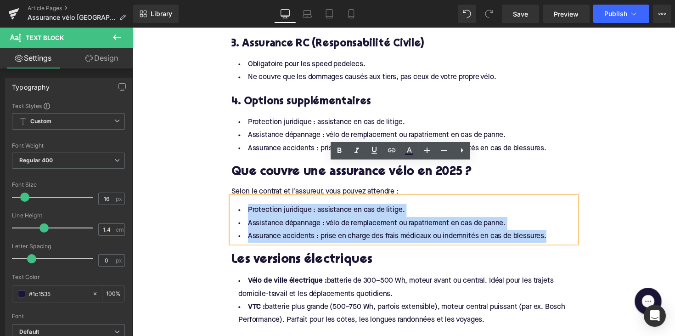
drag, startPoint x: 561, startPoint y: 205, endPoint x: 245, endPoint y: 168, distance: 318.3
click at [245, 201] on div "Protection juridique : assistance en cas de litige. Assistance dépannage : vélo…" at bounding box center [411, 224] width 354 height 47
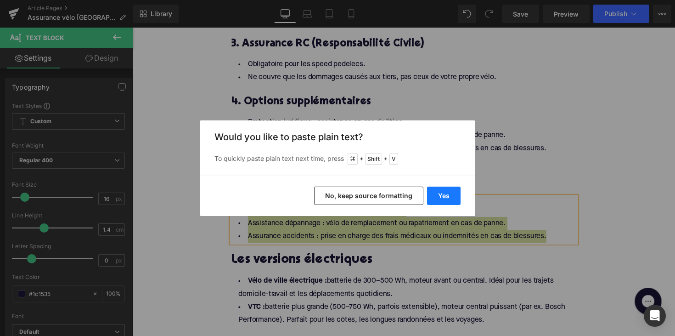
click at [448, 199] on button "Yes" at bounding box center [444, 196] width 34 height 18
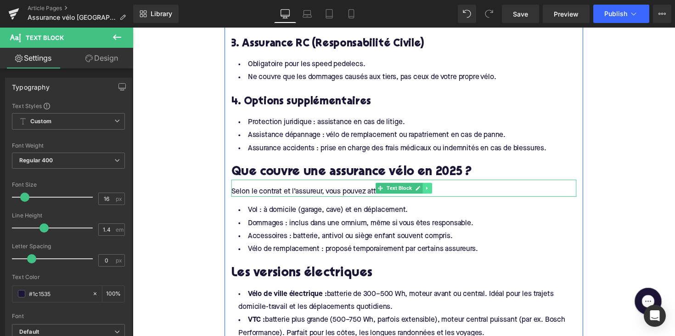
click at [434, 189] on icon at bounding box center [434, 192] width 5 height 6
click at [427, 189] on icon at bounding box center [429, 191] width 5 height 5
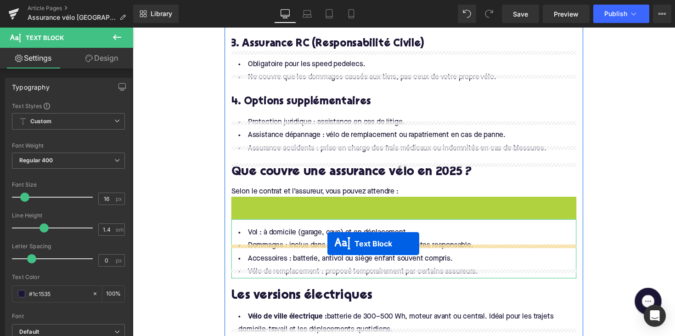
drag, startPoint x: 386, startPoint y: 173, endPoint x: 332, endPoint y: 249, distance: 93.6
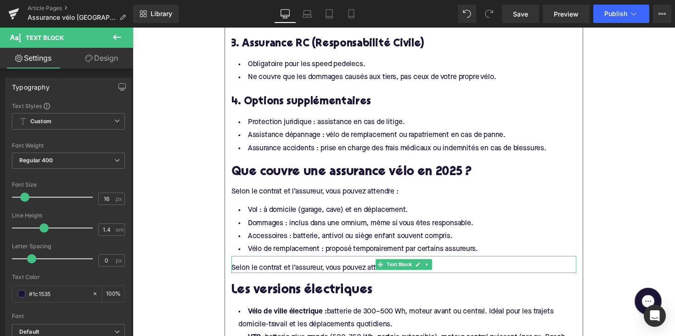
click at [275, 269] on div "Selon le contrat et l’assureur, vous pouvez attendre :" at bounding box center [411, 274] width 354 height 10
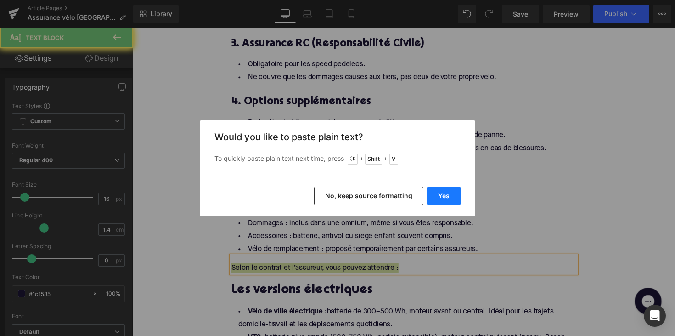
click at [444, 196] on button "Yes" at bounding box center [444, 196] width 34 height 18
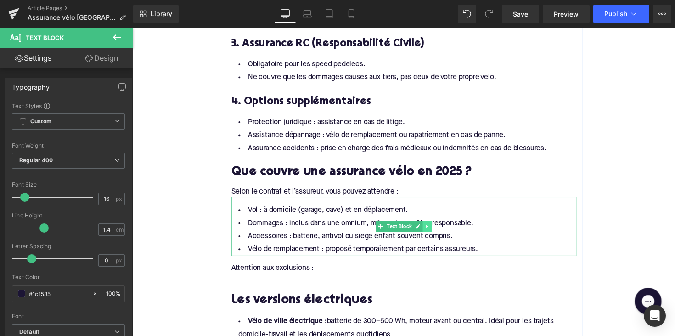
click at [434, 228] on icon at bounding box center [434, 231] width 5 height 6
click at [430, 228] on icon at bounding box center [429, 230] width 5 height 5
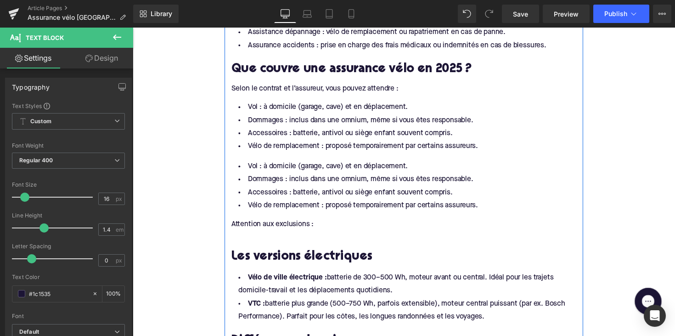
scroll to position [1117, 0]
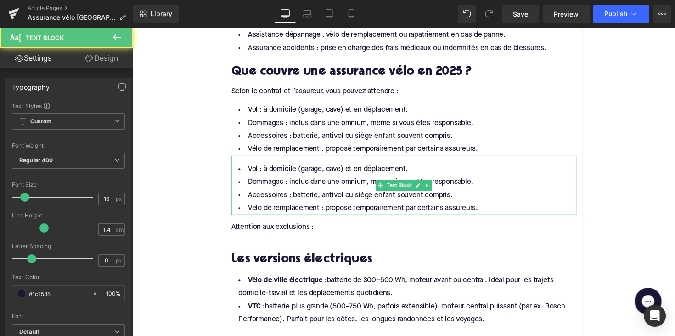
click at [366, 180] on li "Dommages : inclus dans une omnium, même si vous êtes responsable." at bounding box center [411, 186] width 354 height 13
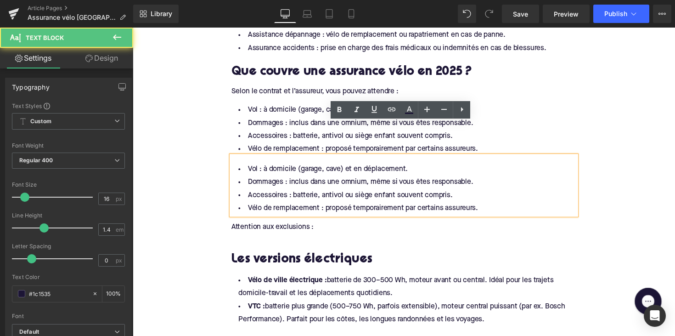
click at [318, 119] on li "Dommages : inclus dans une omnium, même si vous êtes responsable." at bounding box center [411, 125] width 354 height 13
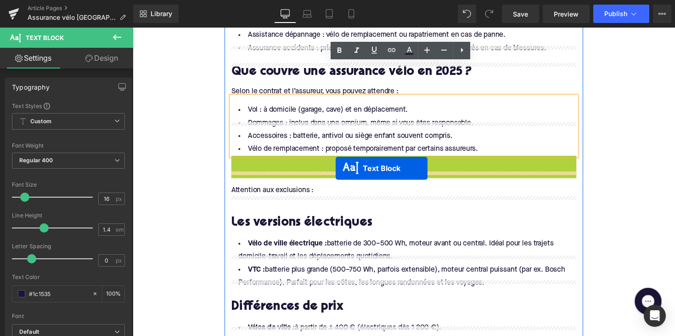
drag, startPoint x: 386, startPoint y: 156, endPoint x: 341, endPoint y: 172, distance: 48.1
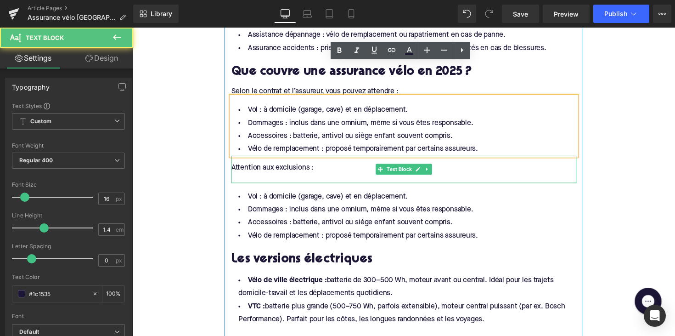
click at [241, 176] on div at bounding box center [411, 181] width 354 height 10
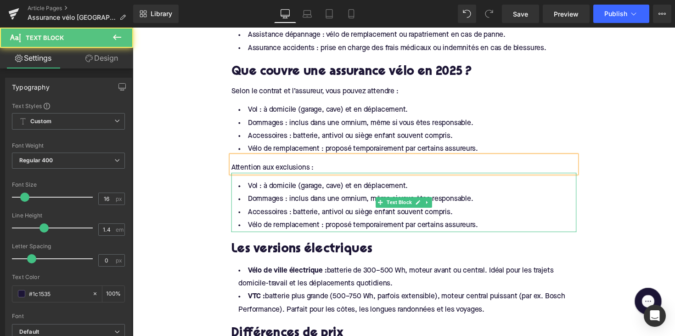
click at [405, 224] on li "Vélo de remplacement : proposé temporairement par certains assureurs." at bounding box center [411, 230] width 354 height 13
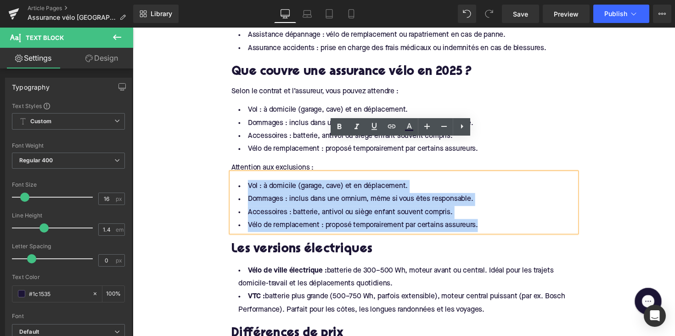
drag, startPoint x: 491, startPoint y: 197, endPoint x: 241, endPoint y: 160, distance: 253.0
click at [241, 184] on ul "Vol : à domicile (garage, cave) et en déplacement. Dommages : inclus dans une o…" at bounding box center [411, 210] width 354 height 53
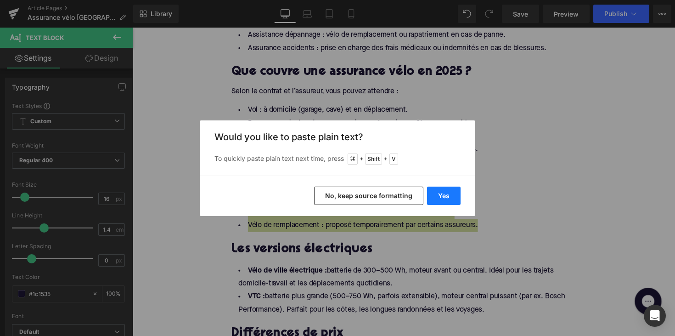
click at [445, 195] on button "Yes" at bounding box center [444, 196] width 34 height 18
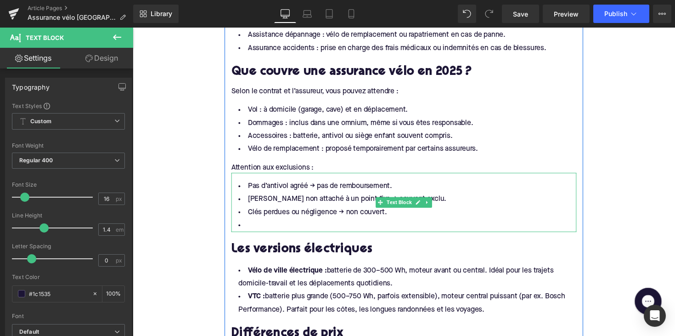
click at [262, 224] on li at bounding box center [411, 230] width 354 height 13
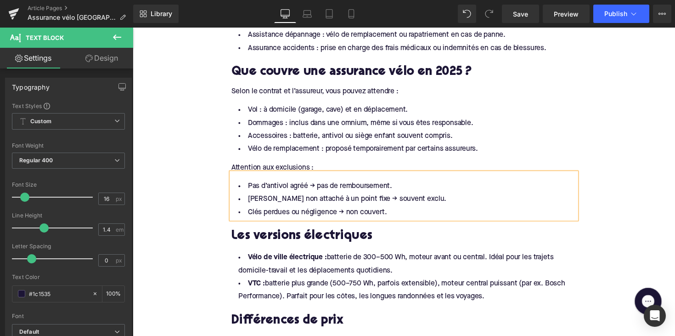
click at [294, 235] on h2 "Les versions électriques" at bounding box center [411, 242] width 354 height 14
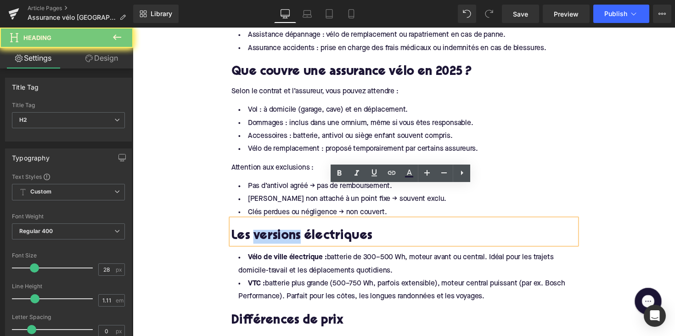
click at [294, 235] on h2 "Les versions électriques" at bounding box center [411, 242] width 354 height 14
paste div
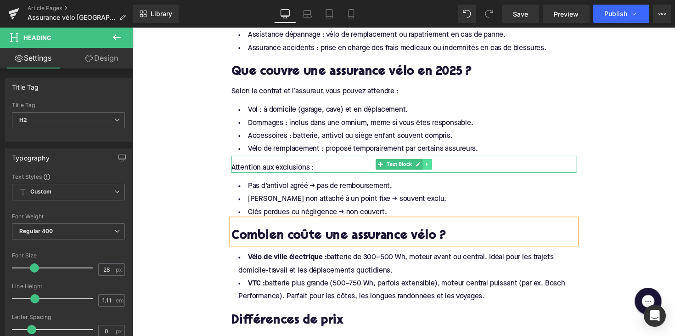
click at [433, 165] on icon at bounding box center [434, 168] width 5 height 6
click at [429, 165] on icon at bounding box center [429, 167] width 5 height 5
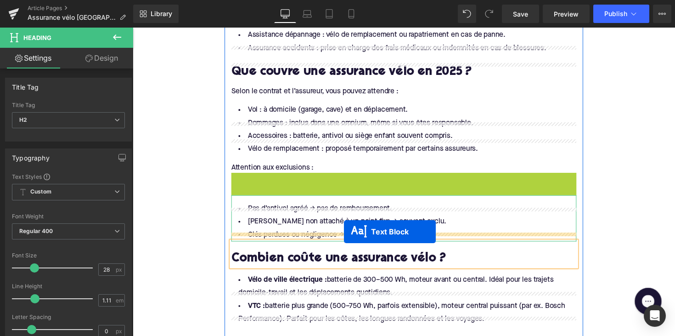
drag, startPoint x: 385, startPoint y: 151, endPoint x: 349, endPoint y: 237, distance: 93.3
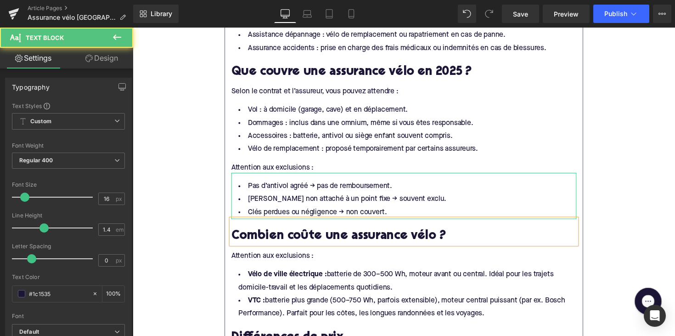
click at [285, 257] on div "Attention aux exclusions :" at bounding box center [411, 262] width 354 height 10
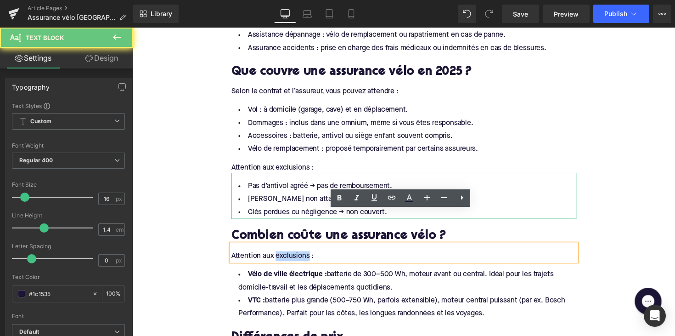
click at [285, 257] on div "Attention aux exclusions :" at bounding box center [411, 262] width 354 height 10
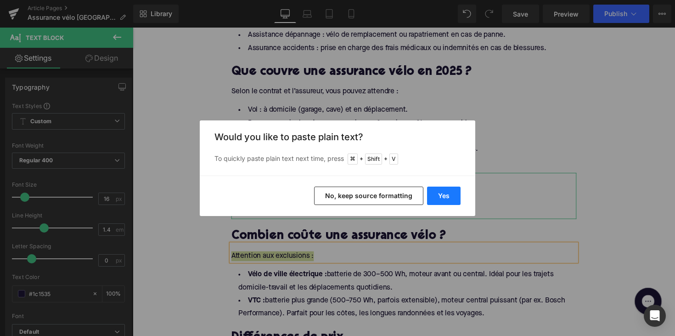
click at [447, 196] on button "Yes" at bounding box center [444, 196] width 34 height 18
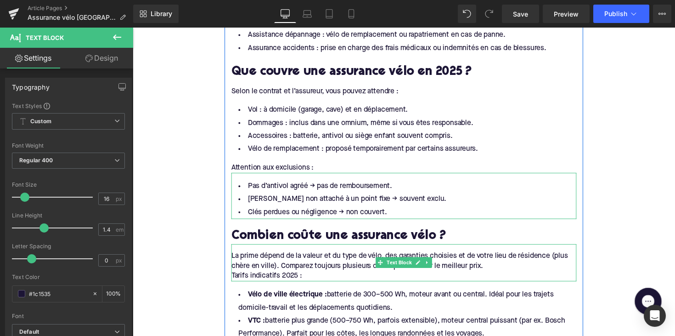
click at [247, 277] on div "Tarifs indicatifs 2025 :" at bounding box center [411, 282] width 354 height 10
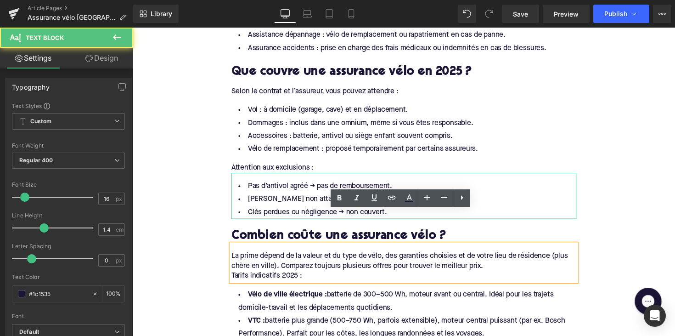
click at [234, 277] on div "Tarifs indicatifs 2025 :" at bounding box center [411, 282] width 354 height 10
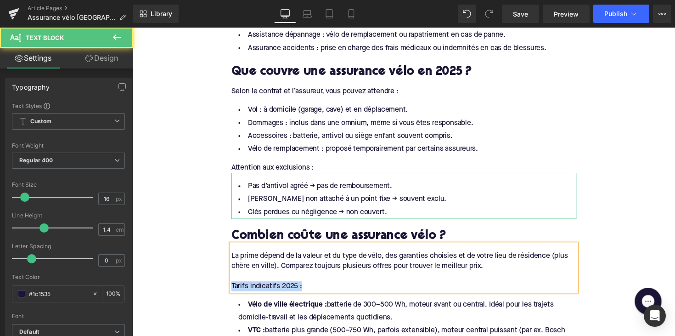
drag, startPoint x: 312, startPoint y: 256, endPoint x: 218, endPoint y: 256, distance: 94.2
click at [218, 256] on div "Home / Assurance vélo [GEOGRAPHIC_DATA] 2025 : ce qu’il faut savoir Breadcrumbs…" at bounding box center [411, 235] width 556 height 2494
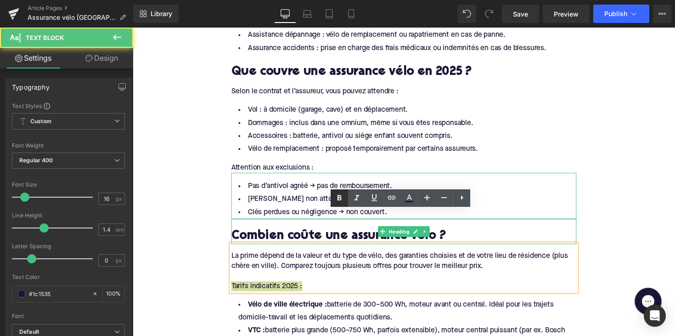
click at [339, 198] on icon at bounding box center [339, 198] width 11 height 11
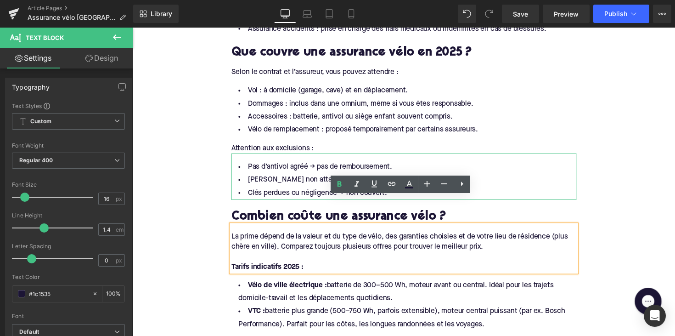
scroll to position [1143, 0]
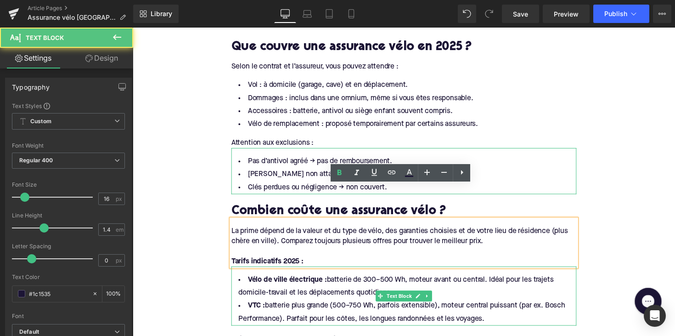
click at [498, 306] on li "VTC : batterie plus grande (500–750 Wh, parfois extensible), moteur central pui…" at bounding box center [411, 319] width 354 height 27
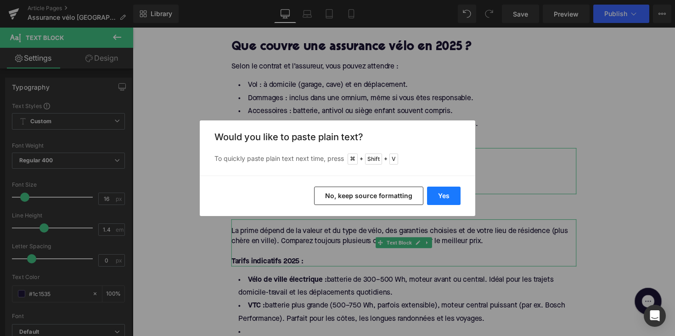
drag, startPoint x: 440, startPoint y: 188, endPoint x: 321, endPoint y: 176, distance: 119.1
click at [440, 188] on button "Yes" at bounding box center [444, 196] width 34 height 18
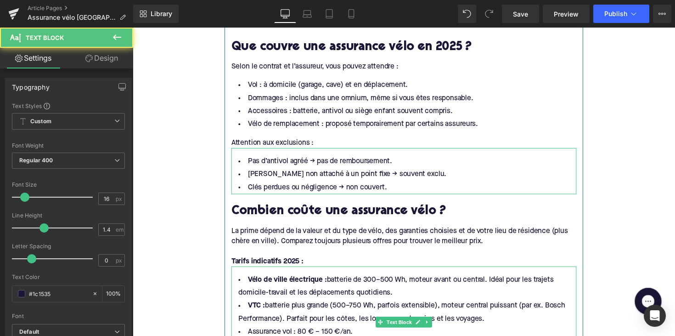
drag, startPoint x: 505, startPoint y: 291, endPoint x: 237, endPoint y: 246, distance: 272.1
click at [237, 279] on ul "Vélo de ville électrique : batterie de 300–500 Wh, moteur avant ou central. Idé…" at bounding box center [411, 332] width 354 height 107
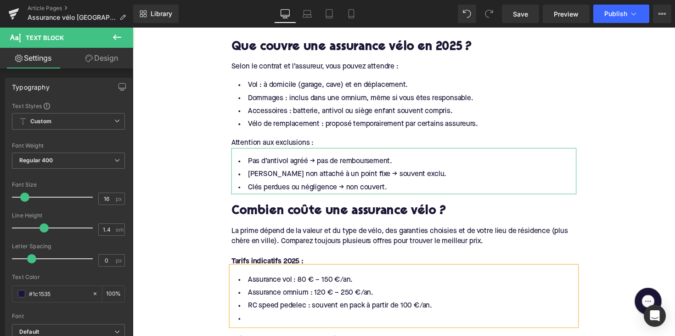
click at [257, 319] on li at bounding box center [411, 325] width 354 height 13
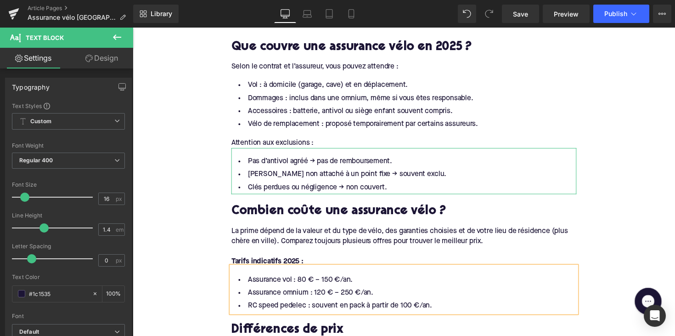
scroll to position [1181, 0]
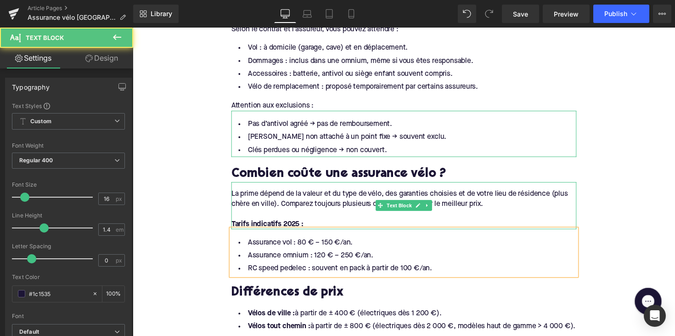
click at [334, 193] on div "La prime dépend de la valeur et du type de vélo, des garanties choisies et de v…" at bounding box center [411, 203] width 354 height 21
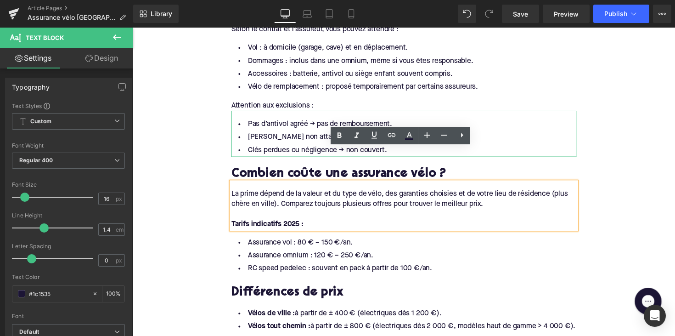
drag, startPoint x: 600, startPoint y: 155, endPoint x: 469, endPoint y: 99, distance: 142.6
click at [469, 133] on li "[PERSON_NAME] non attaché à un point fixe → souvent exclu." at bounding box center [411, 139] width 354 height 13
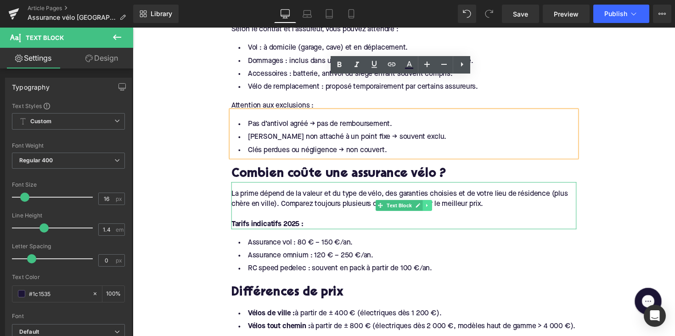
click at [436, 204] on link at bounding box center [435, 209] width 10 height 11
click at [427, 207] on icon at bounding box center [429, 209] width 5 height 5
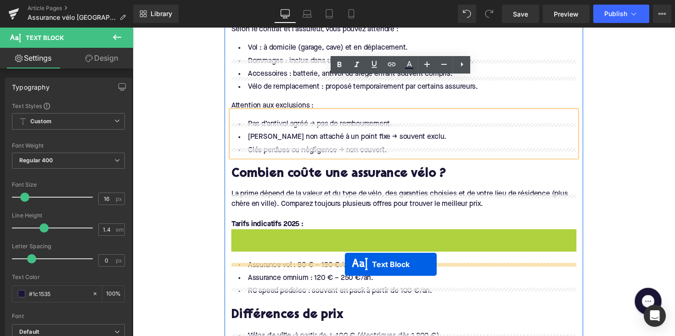
drag, startPoint x: 383, startPoint y: 222, endPoint x: 350, endPoint y: 270, distance: 58.5
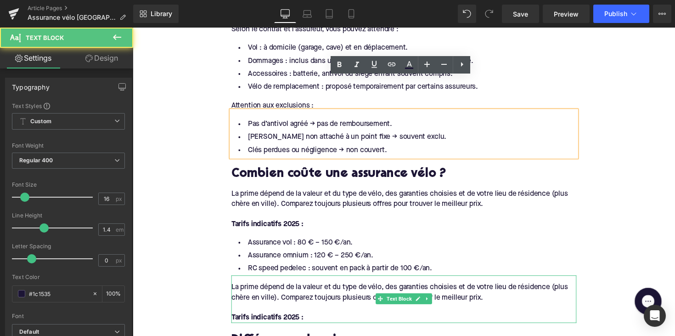
click at [337, 289] on div "La prime dépend de la valeur et du type de vélo, des garanties choisies et de v…" at bounding box center [411, 299] width 354 height 21
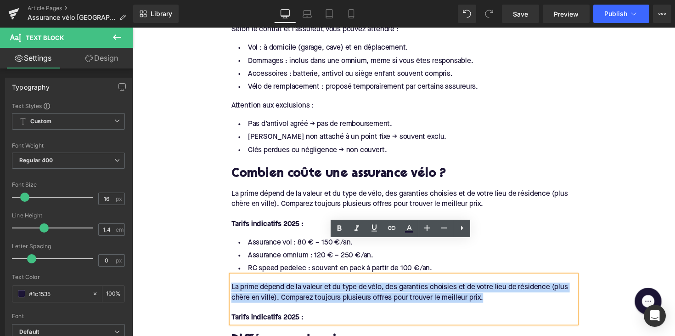
drag, startPoint x: 515, startPoint y: 269, endPoint x: 224, endPoint y: 256, distance: 291.1
click at [224, 256] on div "Home / Assurance vélo [GEOGRAPHIC_DATA] 2025 : ce qu’il faut savoir Breadcrumbs…" at bounding box center [411, 188] width 556 height 2529
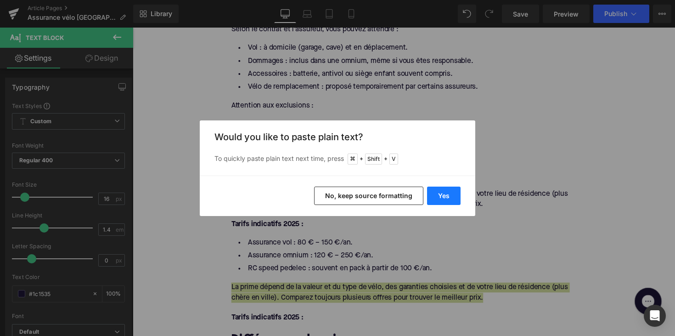
click at [447, 194] on button "Yes" at bounding box center [444, 196] width 34 height 18
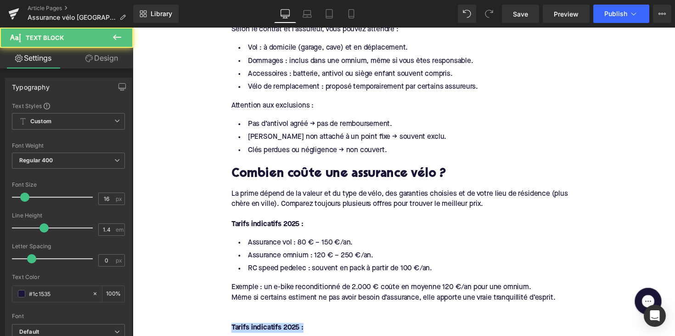
drag, startPoint x: 448, startPoint y: 322, endPoint x: 223, endPoint y: 299, distance: 226.3
click at [223, 299] on div "Home / Assurance vélo [GEOGRAPHIC_DATA] 2025 : ce qu’il faut savoir Breadcrumbs…" at bounding box center [411, 194] width 556 height 2540
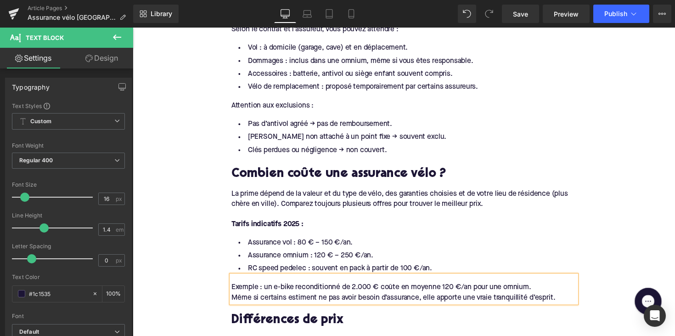
click at [234, 299] on div "Même si certains estiment ne pas avoir besoin d’assurance, elle apporte une vra…" at bounding box center [411, 304] width 354 height 10
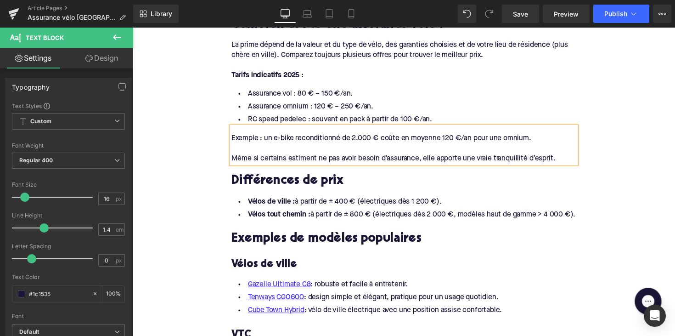
scroll to position [1327, 0]
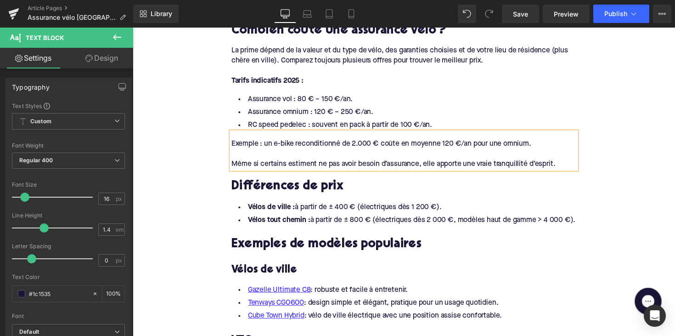
click at [281, 184] on h2 "Différences de prix" at bounding box center [411, 191] width 354 height 14
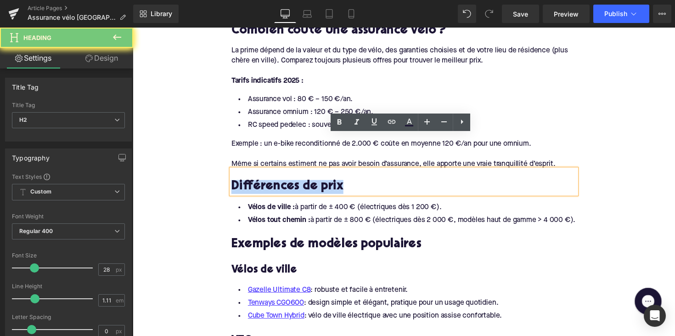
paste div
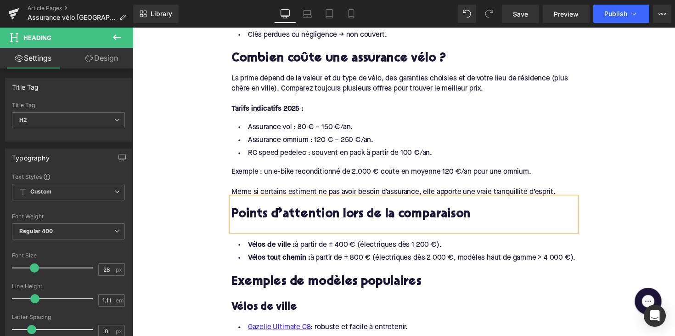
scroll to position [1296, 0]
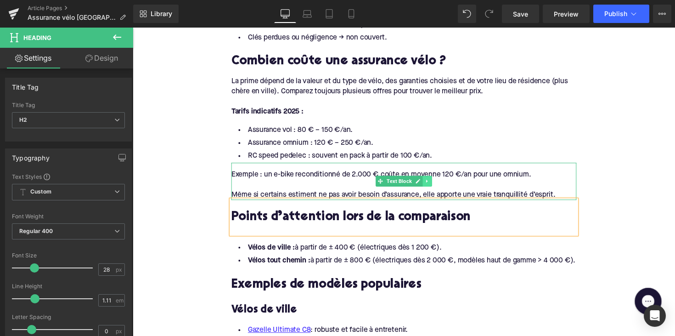
click at [432, 182] on icon at bounding box center [434, 185] width 5 height 6
click at [429, 182] on icon at bounding box center [429, 184] width 5 height 5
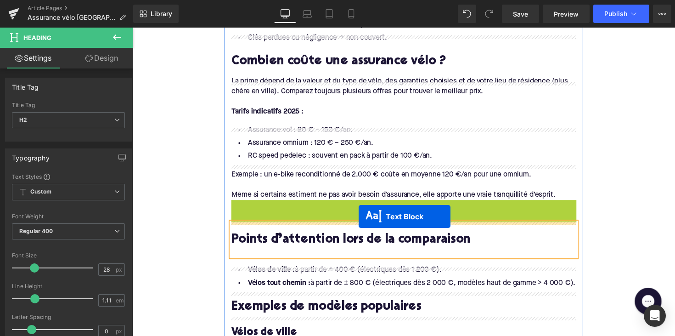
drag, startPoint x: 382, startPoint y: 186, endPoint x: 364, endPoint y: 221, distance: 39.2
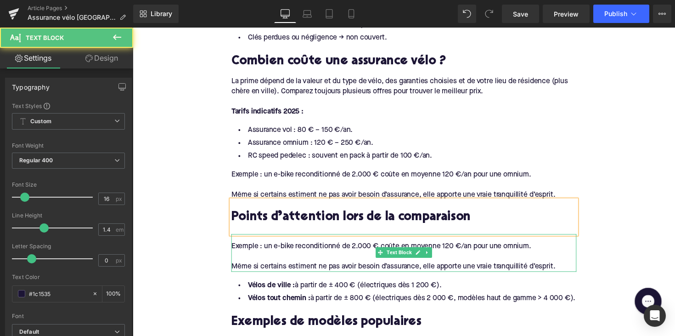
click at [297, 267] on div "Même si certains estiment ne pas avoir besoin d’assurance, elle apporte une vra…" at bounding box center [411, 272] width 354 height 10
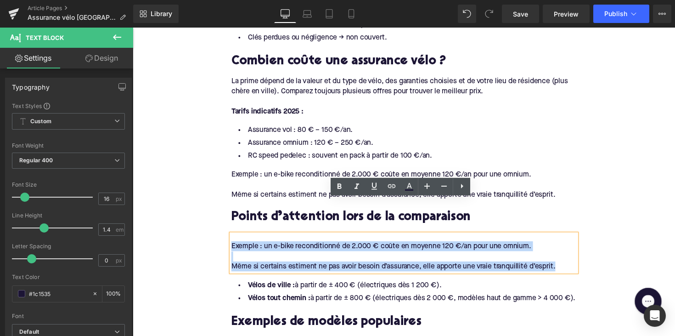
drag, startPoint x: 534, startPoint y: 227, endPoint x: 206, endPoint y: 201, distance: 329.1
click at [206, 201] on div "Home / Assurance vélo [GEOGRAPHIC_DATA] 2025 : ce qu’il faut savoir Breadcrumbs…" at bounding box center [411, 92] width 556 height 2567
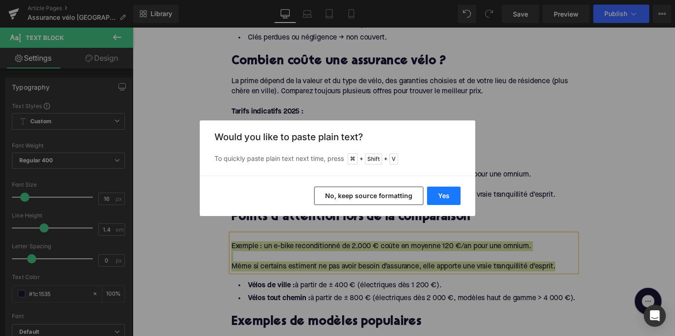
click at [433, 195] on button "Yes" at bounding box center [444, 196] width 34 height 18
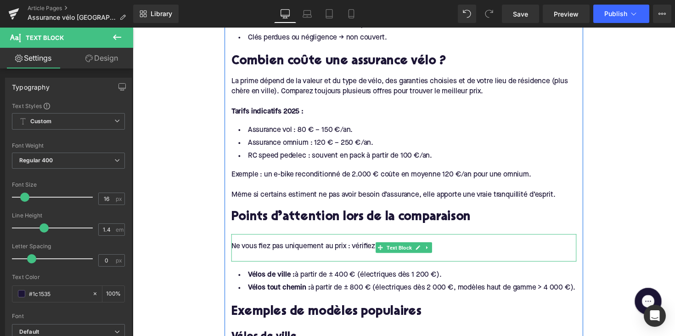
click at [253, 257] on div at bounding box center [411, 262] width 354 height 10
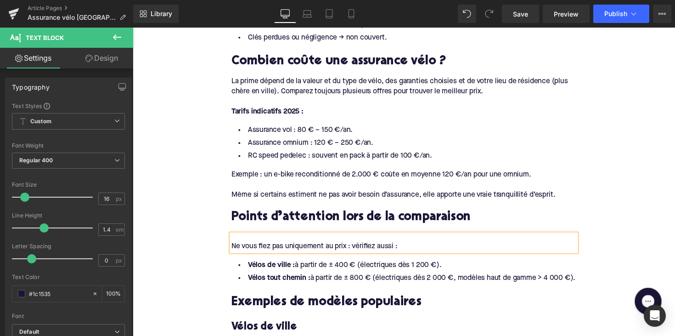
click at [260, 277] on li "Vélos tout chemin : à partir de ± 800 € (électriques dès 2 000 €, modèles haut …" at bounding box center [411, 283] width 354 height 13
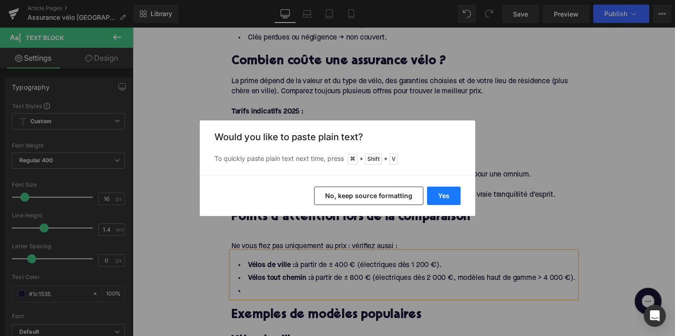
click at [440, 199] on button "Yes" at bounding box center [444, 196] width 34 height 18
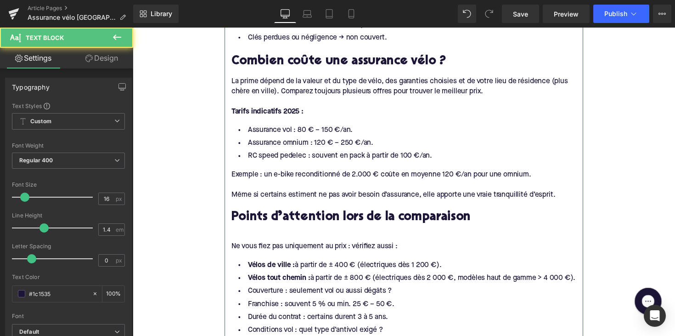
drag, startPoint x: 258, startPoint y: 262, endPoint x: 237, endPoint y: 219, distance: 48.5
click at [237, 219] on div "L’assurance vélo est-elle obligatoire en [GEOGRAPHIC_DATA] ? Heading Pour la pl…" at bounding box center [411, 111] width 368 height 1639
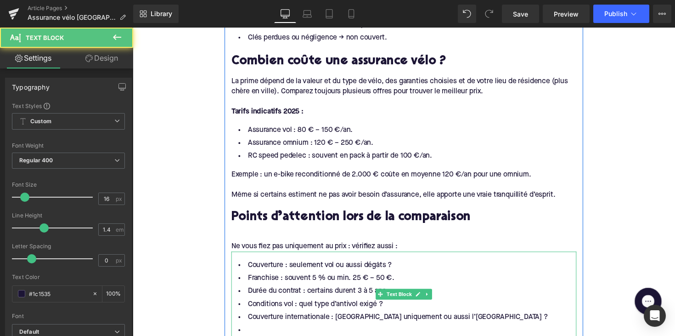
click at [256, 331] on li at bounding box center [411, 337] width 354 height 13
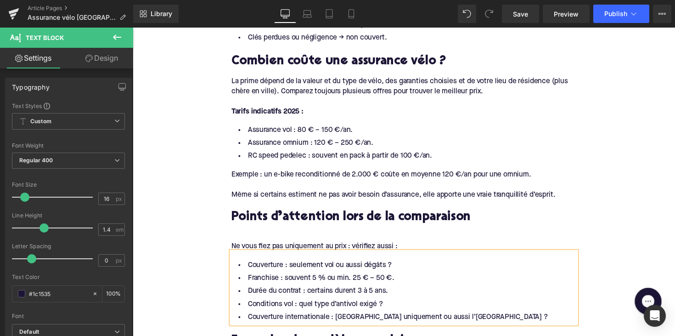
click at [327, 304] on div "Rendering Content" at bounding box center [338, 299] width 57 height 10
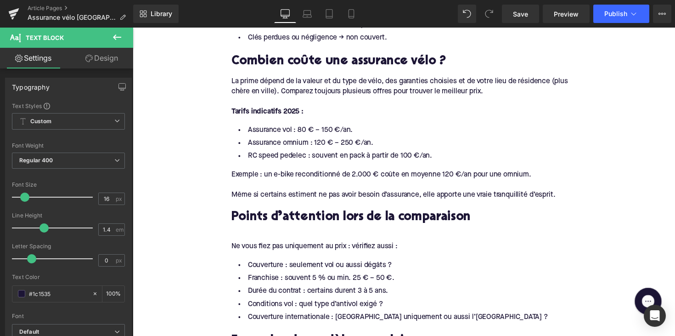
click at [327, 304] on div "Rendering Content" at bounding box center [338, 299] width 57 height 10
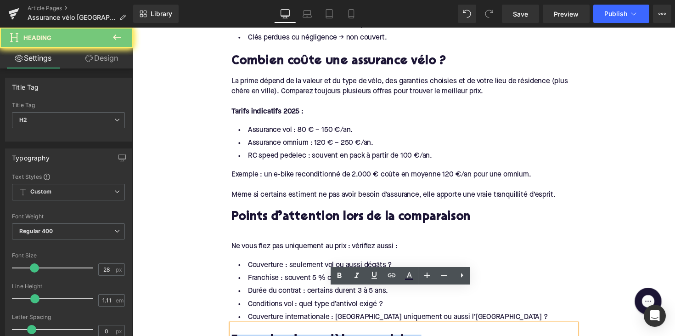
paste div
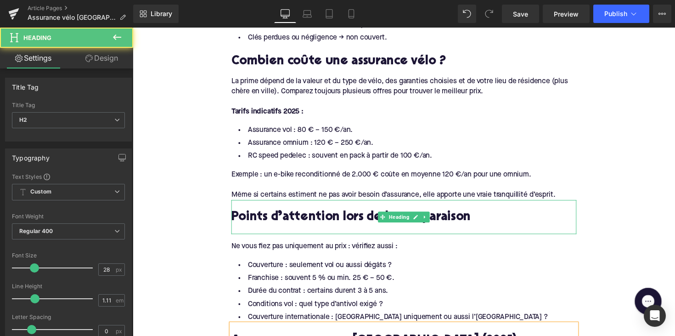
click at [234, 229] on div at bounding box center [411, 234] width 354 height 10
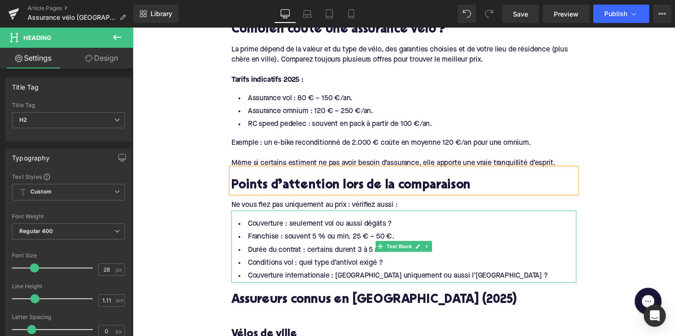
scroll to position [1354, 0]
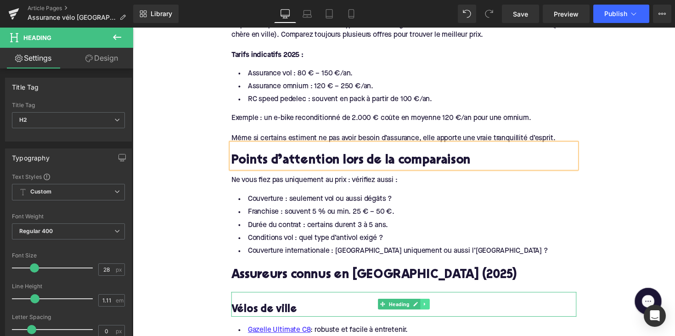
click at [431, 308] on icon at bounding box center [432, 311] width 5 height 6
click at [432, 305] on link at bounding box center [437, 310] width 10 height 11
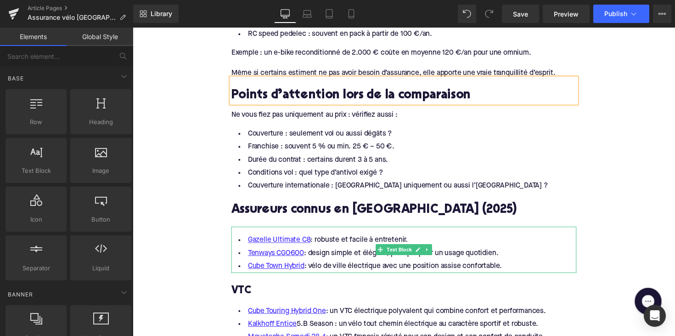
scroll to position [1432, 0]
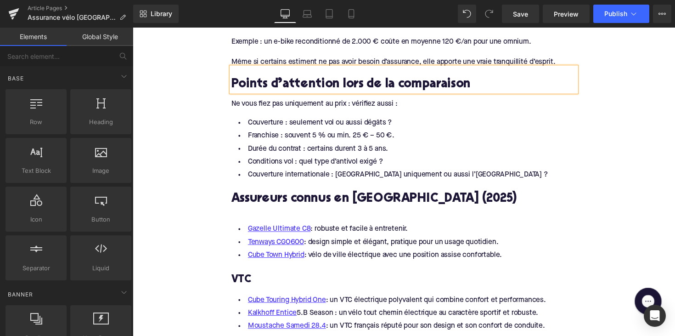
click at [515, 241] on li "Tenways CGO600 : design simple et élégant, pratique pour un usage quotidien." at bounding box center [411, 247] width 354 height 13
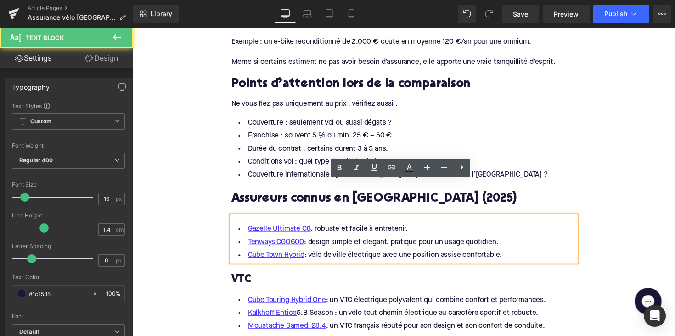
click at [518, 254] on li "Cube Town Hybrid : vélo de ville électrique avec une position assise confortabl…" at bounding box center [411, 260] width 354 height 13
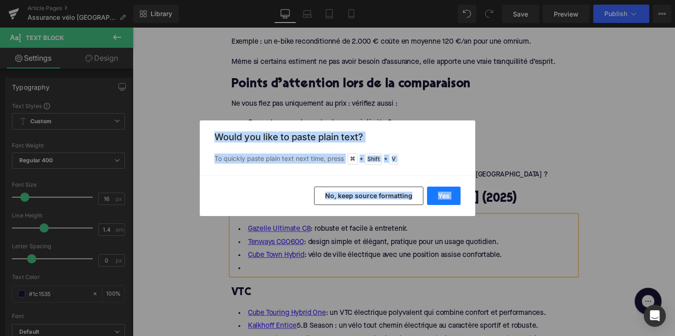
click at [442, 194] on button "Yes" at bounding box center [444, 196] width 34 height 18
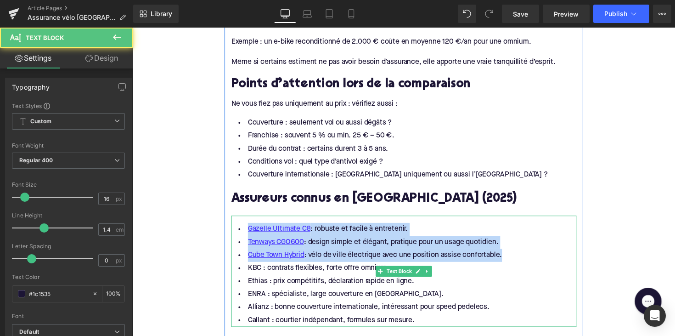
drag, startPoint x: 515, startPoint y: 225, endPoint x: 236, endPoint y: 190, distance: 281.6
click at [236, 220] on div "Gazelle Ultimate C8 : robuste et facile à entretenir. Tenways CGO600 : design s…" at bounding box center [411, 277] width 354 height 114
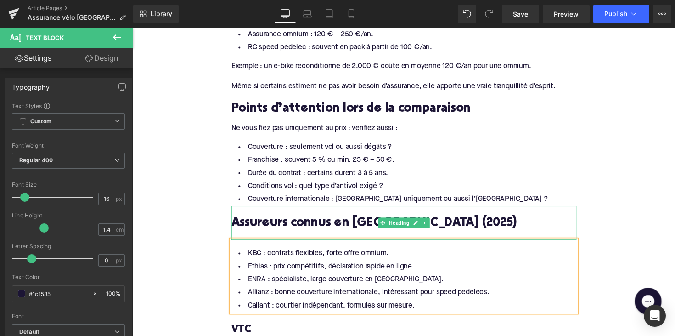
scroll to position [1394, 0]
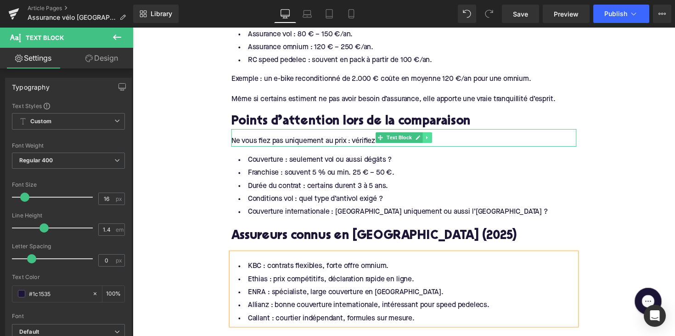
click at [432, 137] on icon at bounding box center [434, 140] width 5 height 6
click at [427, 138] on icon at bounding box center [429, 140] width 5 height 5
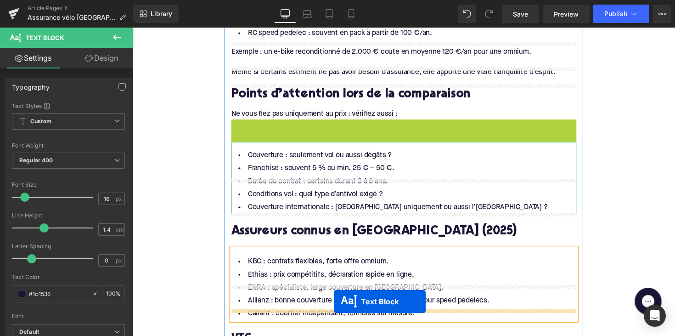
scroll to position [1467, 0]
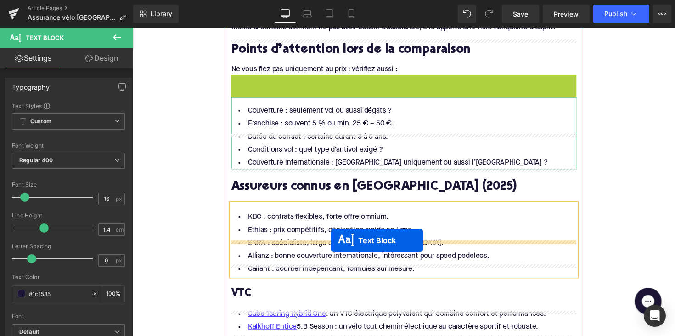
drag, startPoint x: 386, startPoint y: 122, endPoint x: 335, endPoint y: 245, distance: 132.7
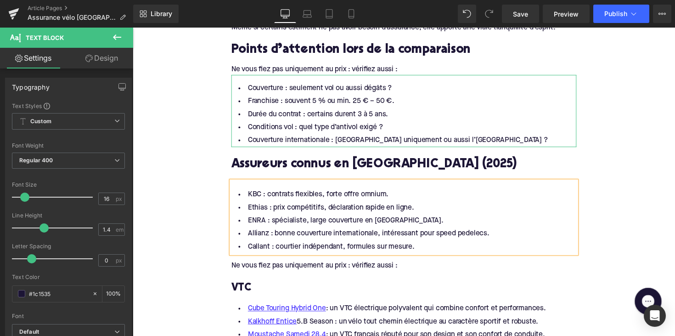
click at [294, 266] on div "Ne vous fiez pas uniquement au prix : vérifiez aussi :" at bounding box center [411, 271] width 354 height 10
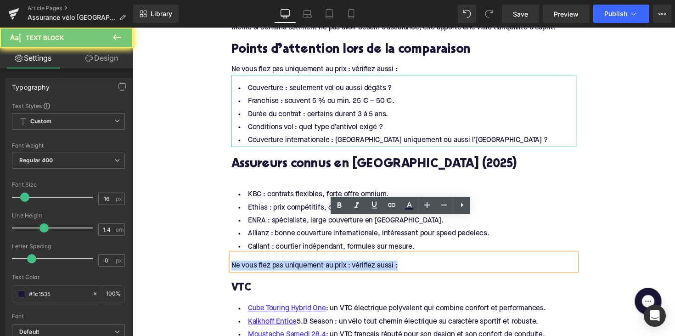
click at [294, 266] on div "Ne vous fiez pas uniquement au prix : vérifiez aussi :" at bounding box center [411, 271] width 354 height 10
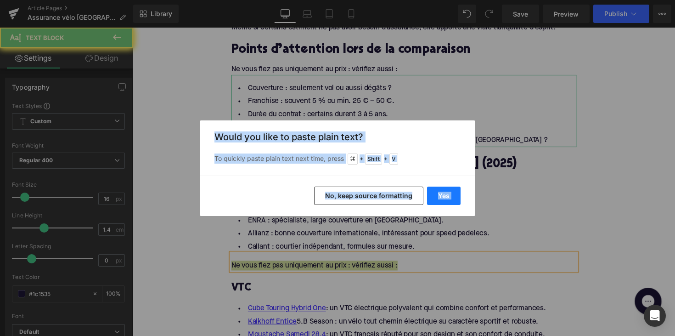
click at [439, 195] on button "Yes" at bounding box center [444, 196] width 34 height 18
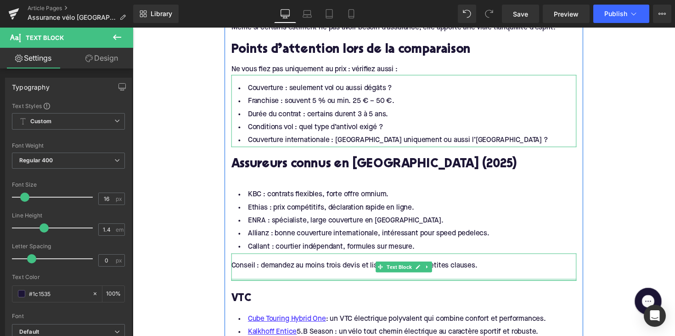
click at [309, 284] on div at bounding box center [411, 285] width 354 height 2
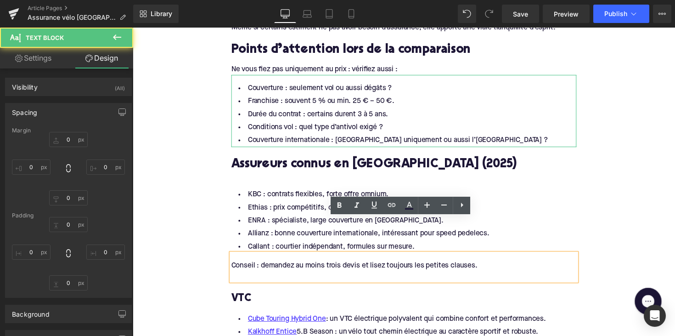
type input "0"
type input "16"
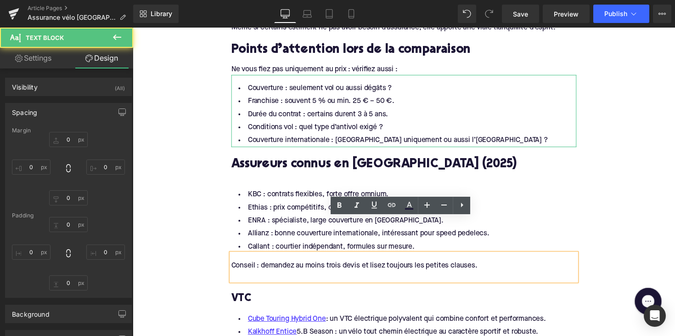
type input "0"
click at [309, 276] on div at bounding box center [411, 281] width 354 height 10
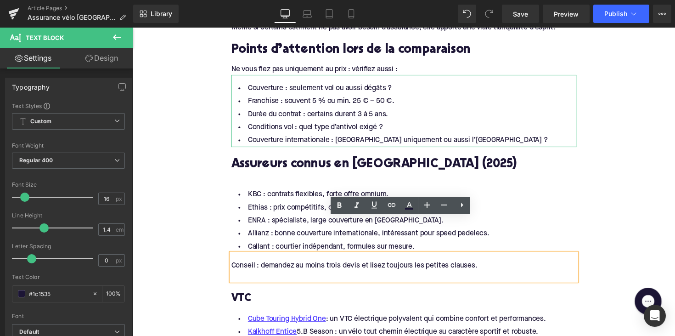
click at [301, 276] on div at bounding box center [411, 281] width 354 height 10
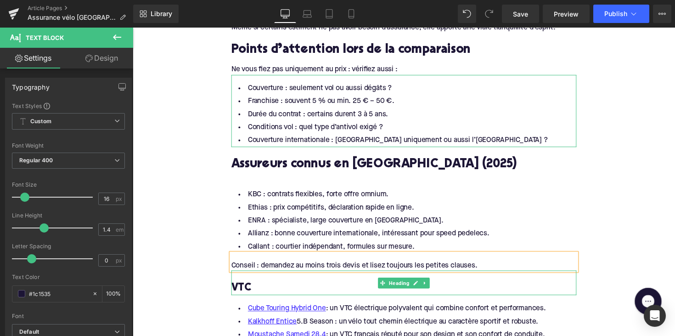
click at [241, 287] on h3 "VTC" at bounding box center [411, 294] width 354 height 14
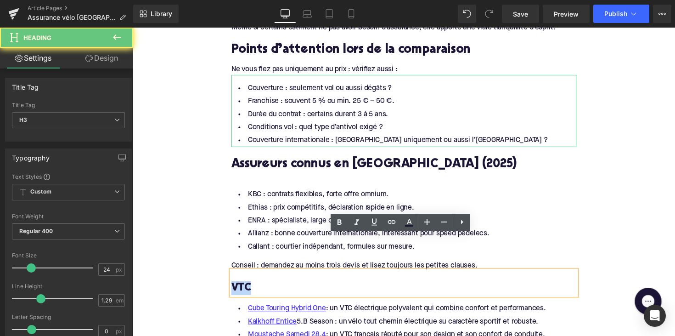
click at [241, 287] on h3 "VTC" at bounding box center [411, 294] width 354 height 14
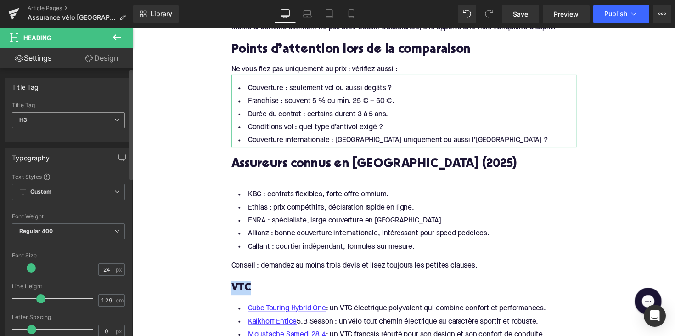
paste div
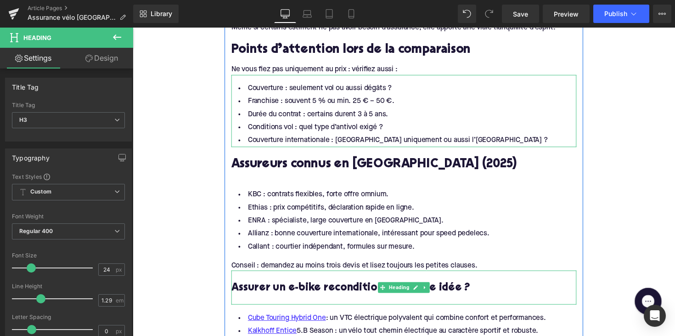
click at [241, 287] on h3 "Assurer un e-bike reconditionné : bonne idée ?" at bounding box center [411, 294] width 354 height 14
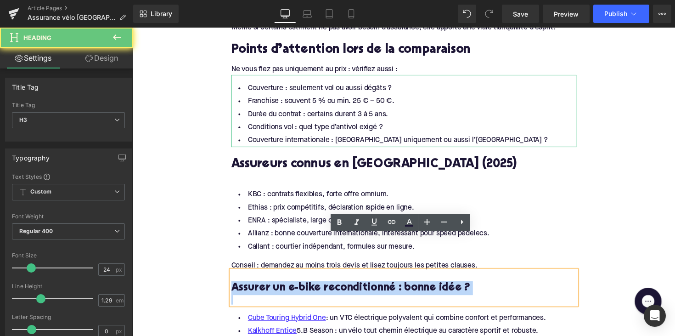
click at [241, 287] on h3 "Assurer un e-bike reconditionné : bonne idée ?" at bounding box center [411, 294] width 354 height 14
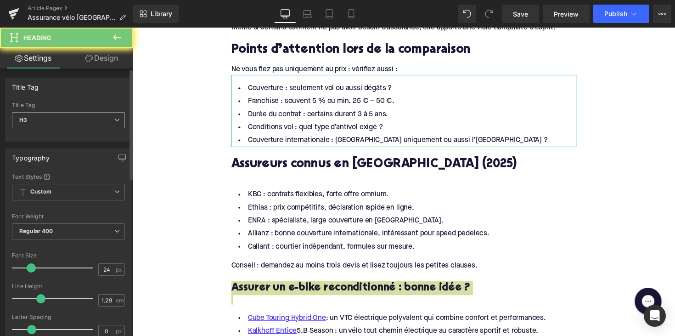
click at [84, 120] on span "H3" at bounding box center [68, 120] width 113 height 16
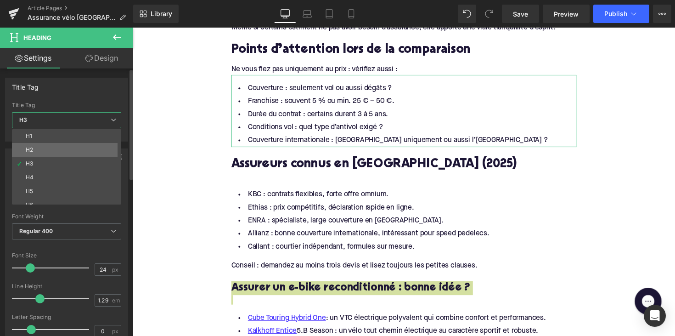
click at [77, 152] on li "H2" at bounding box center [68, 150] width 113 height 14
type input "28"
type input "1.11"
type input "100"
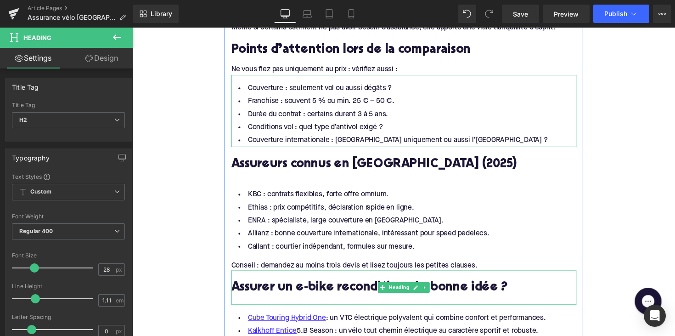
click at [244, 301] on div at bounding box center [411, 306] width 354 height 10
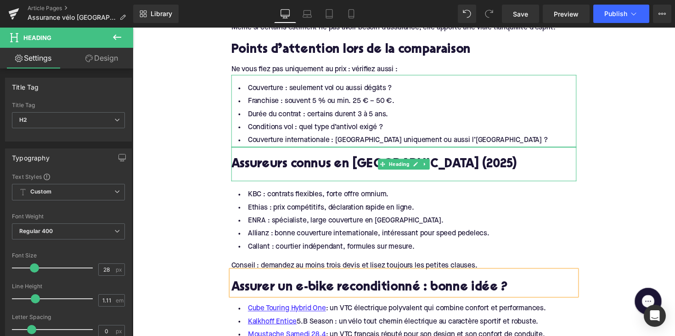
click at [263, 175] on div at bounding box center [411, 180] width 354 height 10
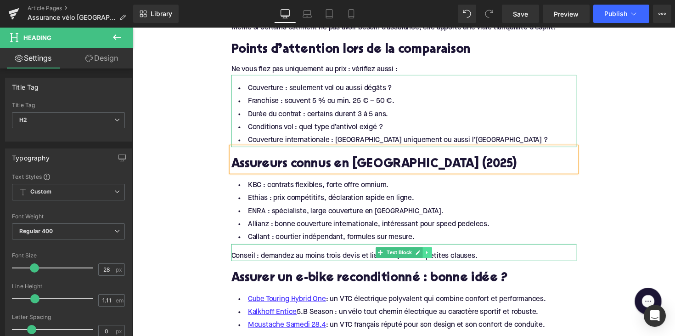
click at [431, 252] on link at bounding box center [435, 257] width 10 height 11
click at [427, 252] on link at bounding box center [430, 257] width 10 height 11
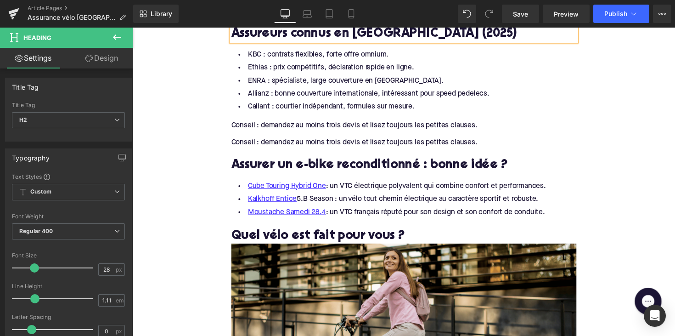
scroll to position [1580, 0]
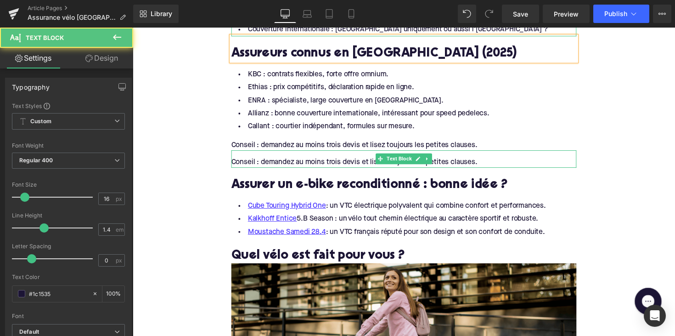
click at [392, 153] on div "Conseil : demandez au moins trois devis et lisez toujours les petites clauses. …" at bounding box center [411, 161] width 354 height 17
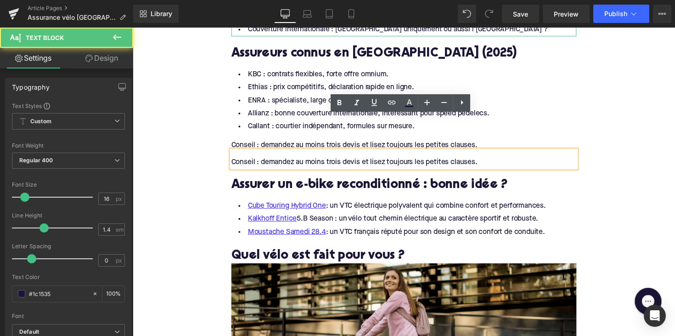
click at [354, 109] on li "Allianz : bonne couverture internationale, intéressant pour speed pedelecs." at bounding box center [411, 115] width 354 height 13
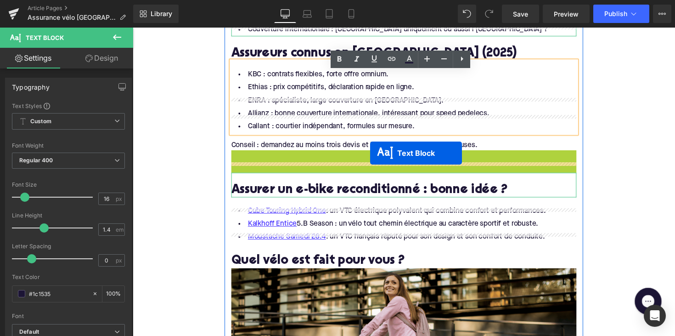
drag, startPoint x: 385, startPoint y: 128, endPoint x: 376, endPoint y: 157, distance: 30.2
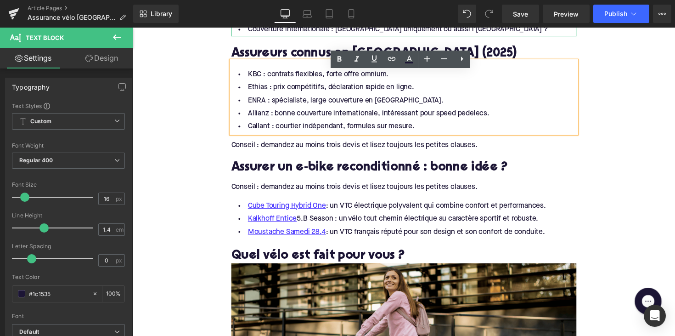
click at [311, 186] on div "Conseil : demandez au moins trois devis et lisez toujours les petites clauses." at bounding box center [411, 191] width 354 height 10
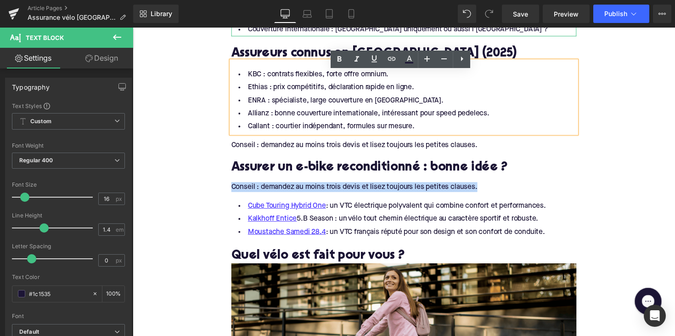
click at [311, 186] on div "Conseil : demandez au moins trois devis et lisez toujours les petites clauses." at bounding box center [411, 191] width 354 height 10
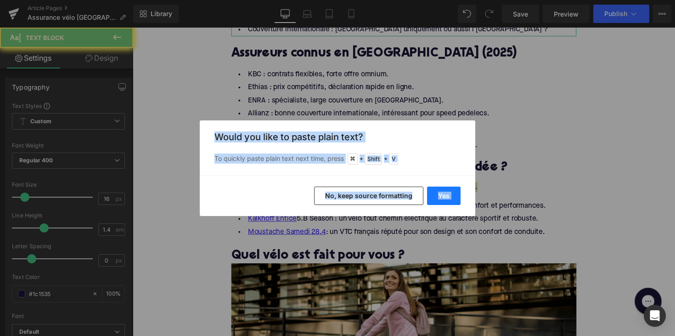
click at [440, 193] on button "Yes" at bounding box center [444, 196] width 34 height 18
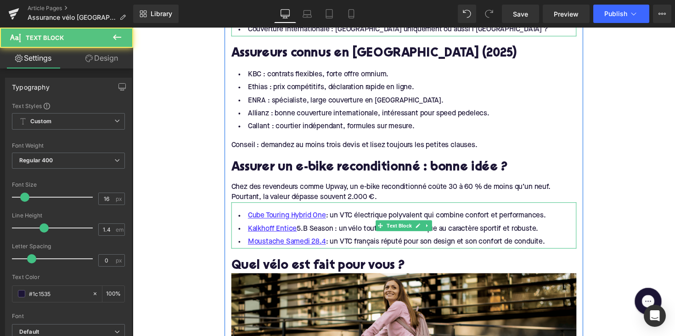
click at [431, 227] on li "Kalkhoff Entice 5.B Season : un vélo tout chemin électrique au caractère sporti…" at bounding box center [411, 233] width 354 height 13
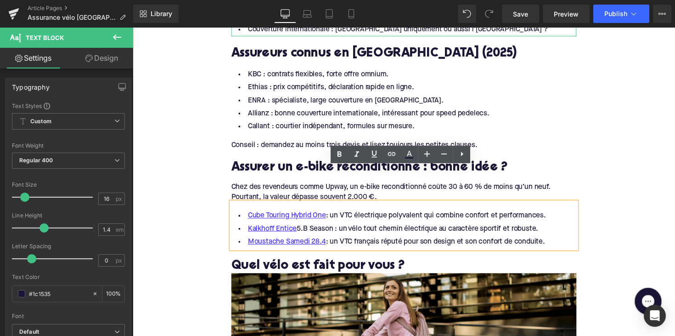
drag, startPoint x: 560, startPoint y: 213, endPoint x: 240, endPoint y: 181, distance: 320.9
click at [240, 214] on ul "Cube Touring Hybrid One : un VTC électrique polyvalent qui combine confort et p…" at bounding box center [411, 234] width 354 height 40
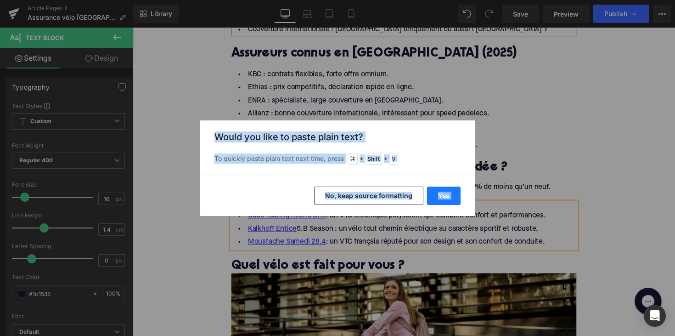
click at [438, 191] on button "Yes" at bounding box center [444, 196] width 34 height 18
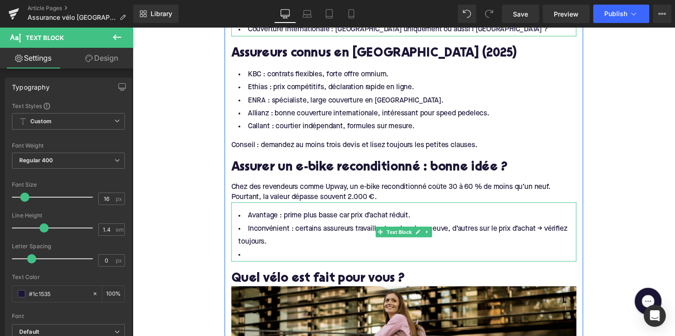
click at [289, 254] on li at bounding box center [411, 260] width 354 height 13
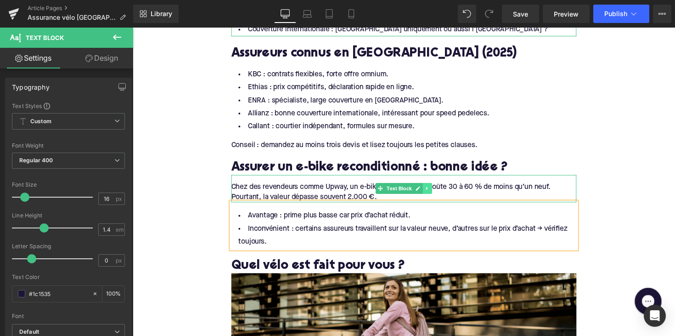
click at [430, 187] on link at bounding box center [435, 192] width 10 height 11
click at [428, 190] on icon at bounding box center [429, 192] width 5 height 5
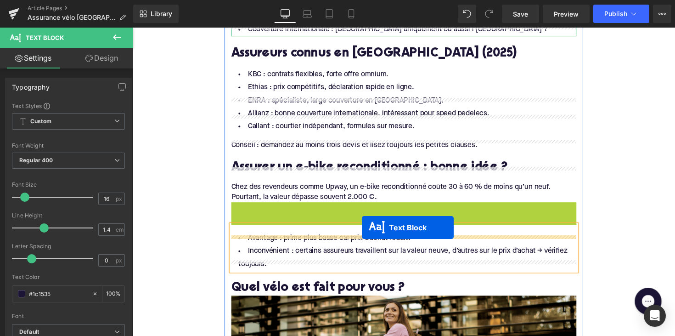
drag, startPoint x: 386, startPoint y: 184, endPoint x: 368, endPoint y: 232, distance: 51.6
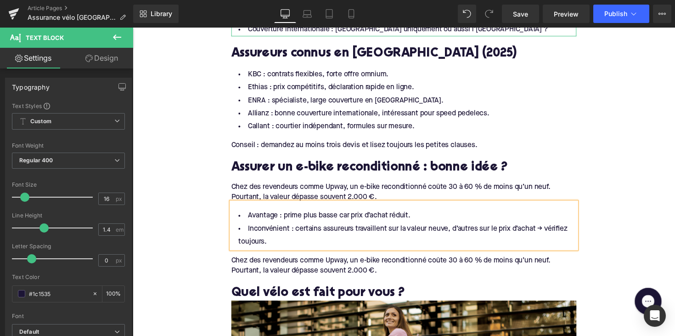
click at [283, 261] on div "Chez des revendeurs comme Upway, un e-bike reconditionné coûte 30 à 60 % de moi…" at bounding box center [411, 271] width 354 height 21
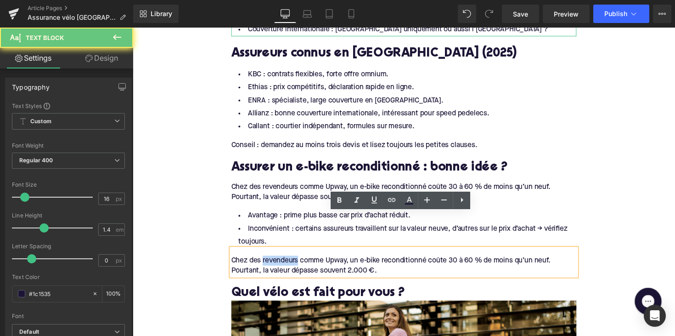
click at [283, 261] on div "Chez des revendeurs comme Upway, un e-bike reconditionné coûte 30 à 60 % de moi…" at bounding box center [411, 271] width 354 height 21
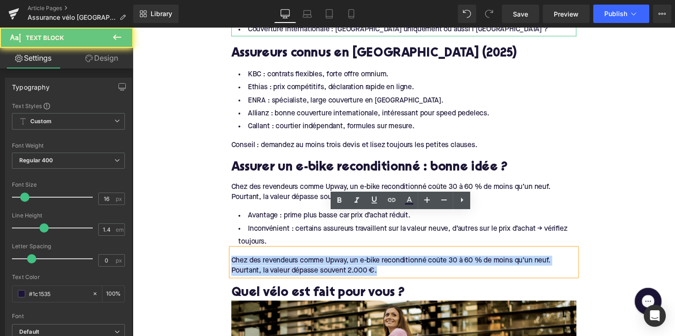
click at [283, 261] on div "Chez des revendeurs comme Upway, un e-bike reconditionné coûte 30 à 60 % de moi…" at bounding box center [411, 271] width 354 height 21
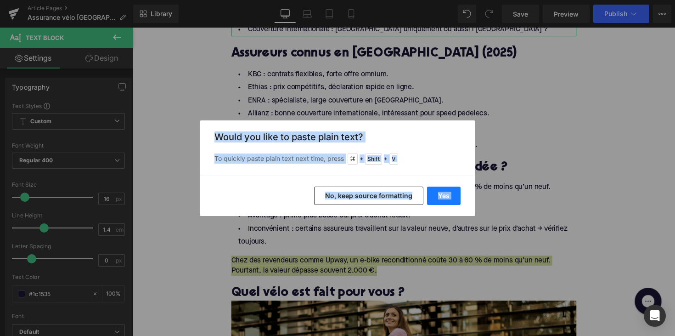
click at [442, 201] on button "Yes" at bounding box center [444, 196] width 34 height 18
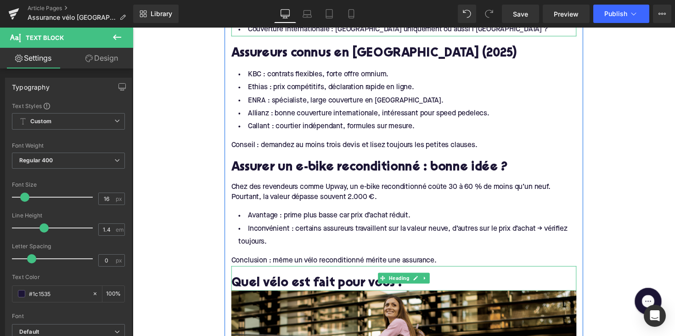
click at [336, 283] on h2 "Quel vélo est fait pour vous ?" at bounding box center [411, 290] width 354 height 14
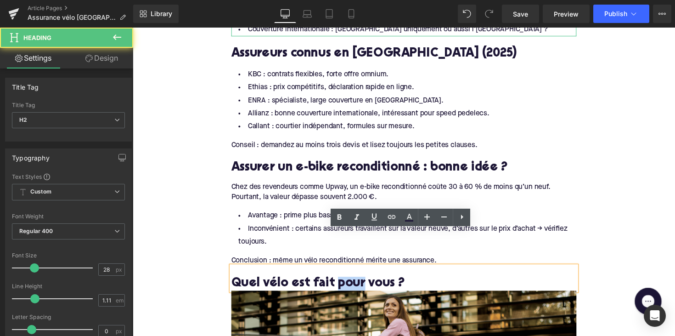
click at [336, 283] on h2 "Quel vélo est fait pour vous ?" at bounding box center [411, 290] width 354 height 14
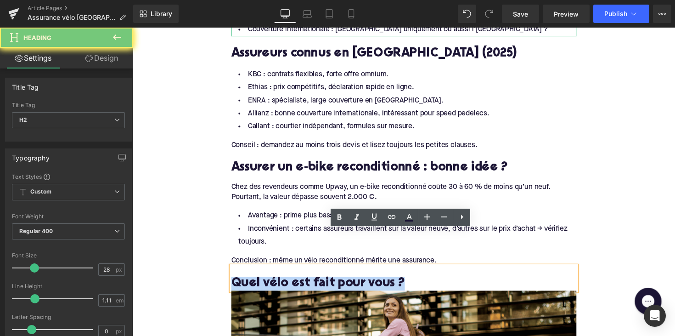
paste div
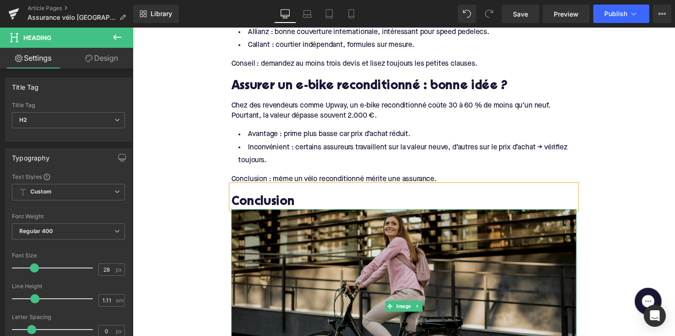
scroll to position [1670, 0]
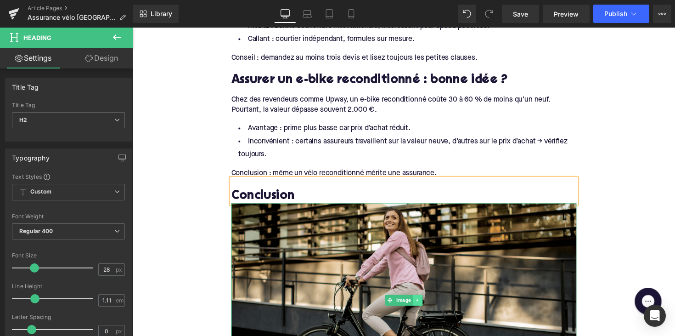
click at [423, 301] on link at bounding box center [425, 306] width 10 height 11
click at [425, 301] on link at bounding box center [430, 306] width 10 height 11
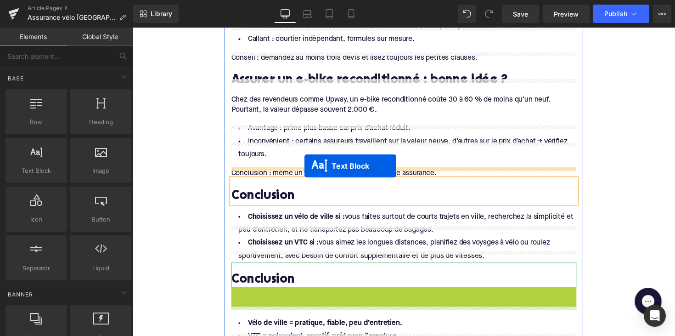
drag, startPoint x: 383, startPoint y: 261, endPoint x: 309, endPoint y: 169, distance: 118.6
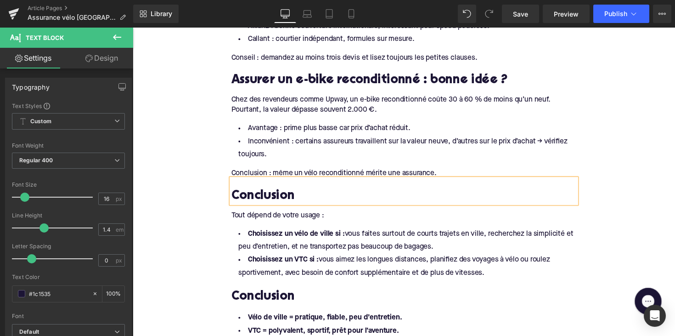
click at [254, 215] on div "Tout dépend de votre usage :" at bounding box center [411, 220] width 354 height 10
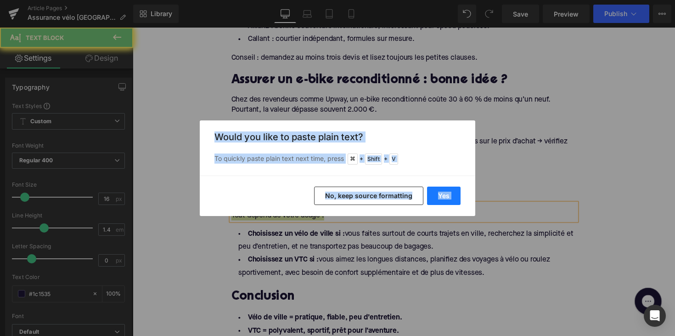
click at [440, 200] on button "Yes" at bounding box center [444, 196] width 34 height 18
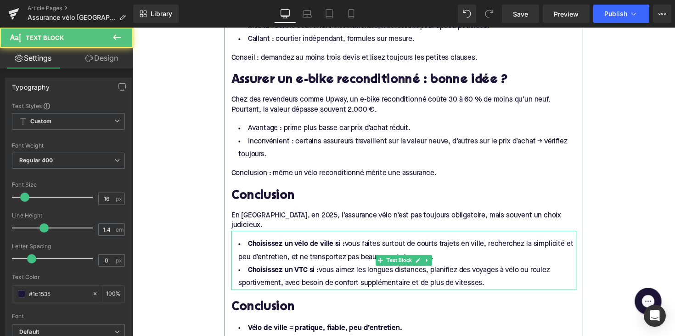
click at [506, 270] on li "Choisissez un VTC si : vous aimez les longues distances, planifiez des voyages …" at bounding box center [411, 283] width 354 height 27
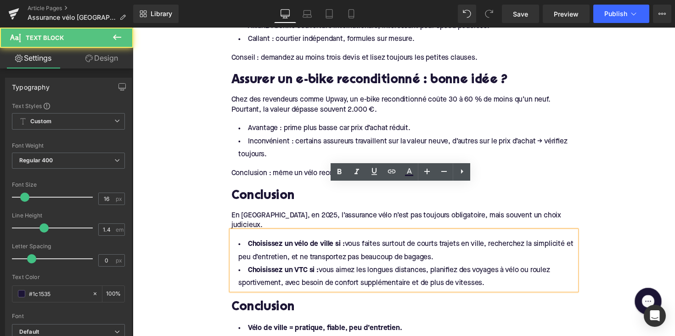
click at [497, 270] on li "Choisissez un VTC si : vous aimez les longues distances, planifiez des voyages …" at bounding box center [411, 283] width 354 height 27
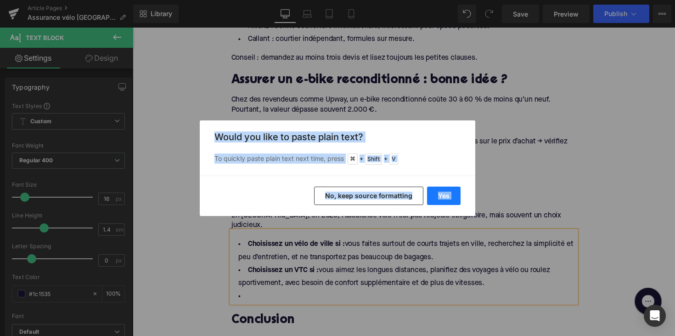
click at [444, 195] on button "Yes" at bounding box center [444, 196] width 34 height 18
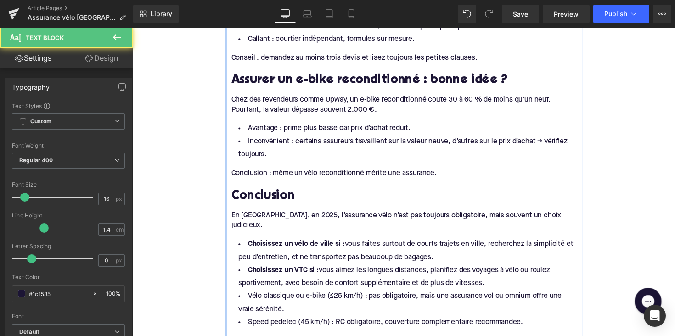
drag, startPoint x: 502, startPoint y: 241, endPoint x: 226, endPoint y: 182, distance: 281.9
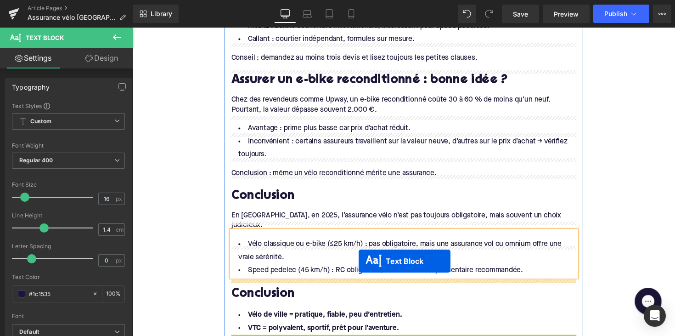
scroll to position [1679, 0]
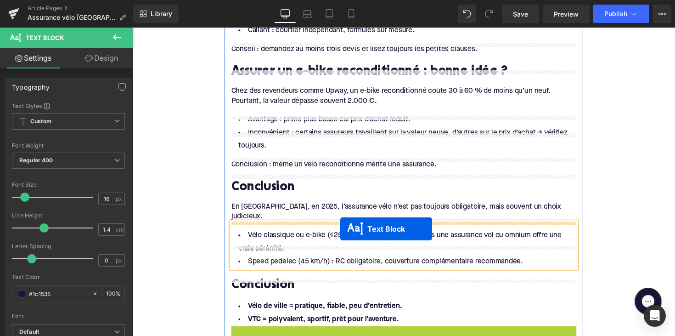
drag, startPoint x: 384, startPoint y: 312, endPoint x: 345, endPoint y: 233, distance: 87.9
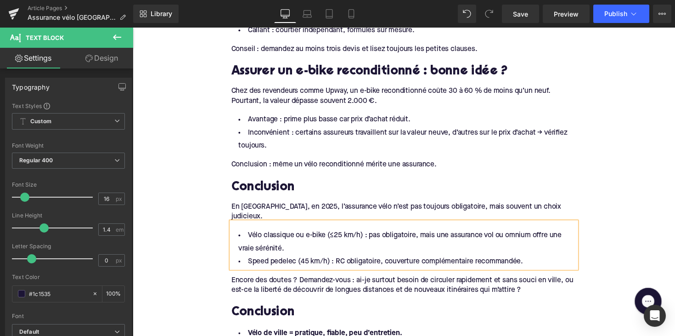
click at [305, 281] on div "Encore des doutes ? Demandez-vous : ai-je surtout besoin de circuler rapidement…" at bounding box center [411, 291] width 354 height 21
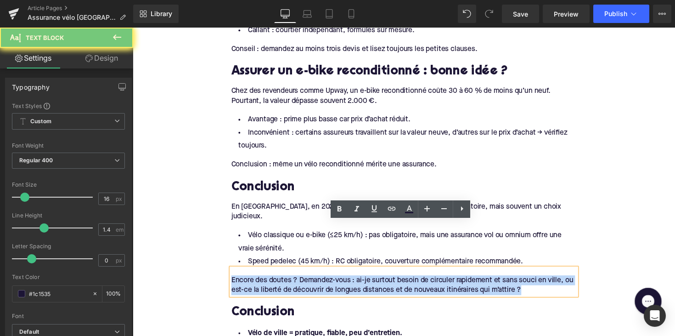
click at [305, 281] on div "Encore des doutes ? Demandez-vous : ai-je surtout besoin de circuler rapidement…" at bounding box center [411, 291] width 354 height 21
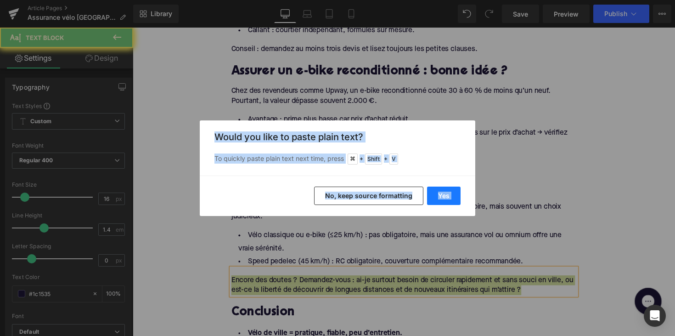
click at [439, 199] on button "Yes" at bounding box center [444, 196] width 34 height 18
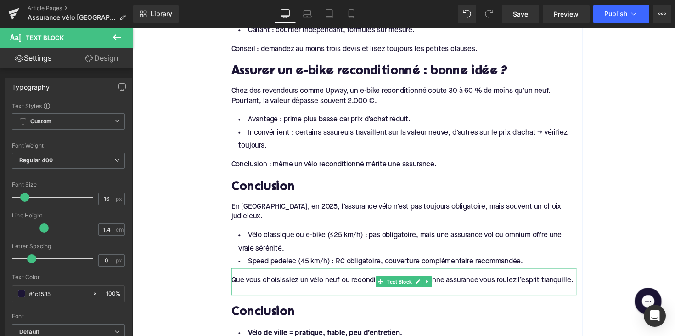
click at [384, 291] on div at bounding box center [411, 296] width 354 height 10
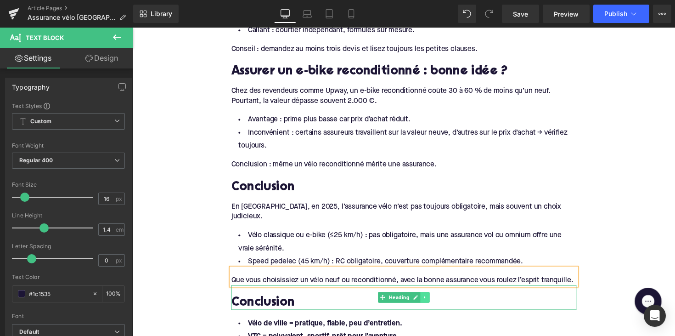
click at [428, 298] on link at bounding box center [433, 303] width 10 height 11
click at [435, 301] on icon at bounding box center [437, 303] width 5 height 5
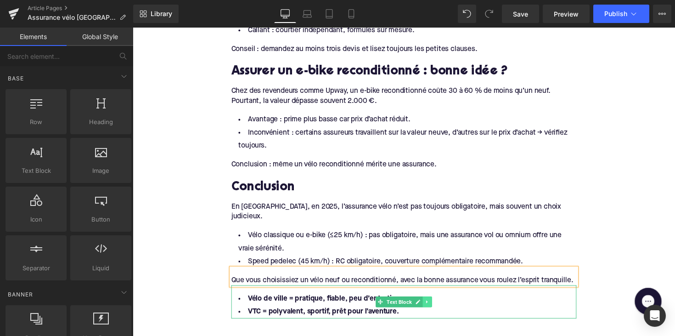
click at [434, 306] on icon at bounding box center [434, 307] width 1 height 3
click at [437, 306] on icon at bounding box center [439, 308] width 5 height 5
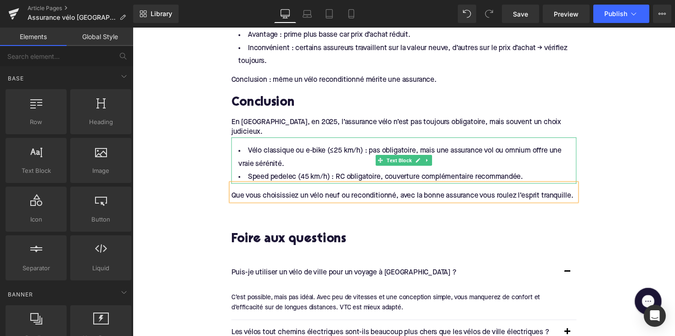
scroll to position [1842, 0]
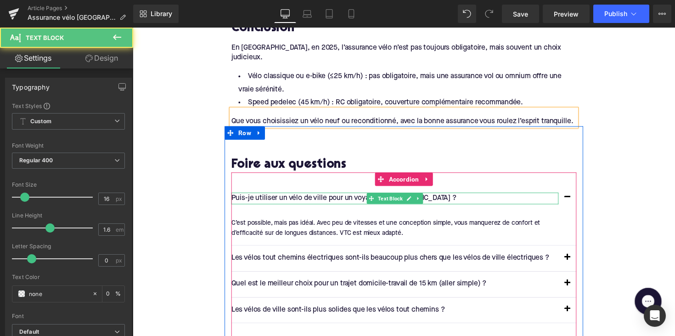
click at [342, 197] on p "Puis-je utiliser un vélo de ville pour un voyage à [GEOGRAPHIC_DATA] ?" at bounding box center [401, 203] width 335 height 12
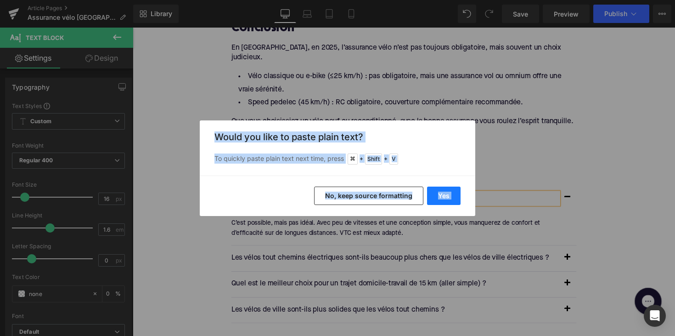
click at [434, 189] on button "Yes" at bounding box center [444, 196] width 34 height 18
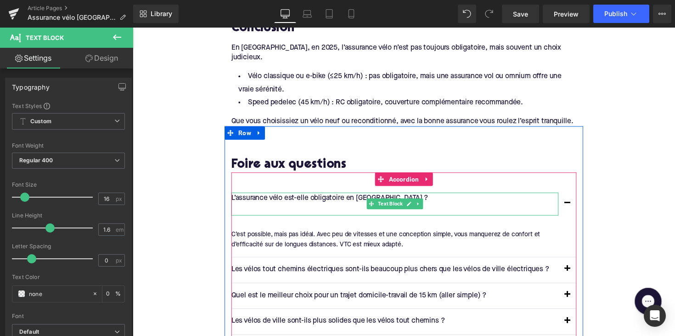
click at [243, 209] on p at bounding box center [401, 215] width 335 height 12
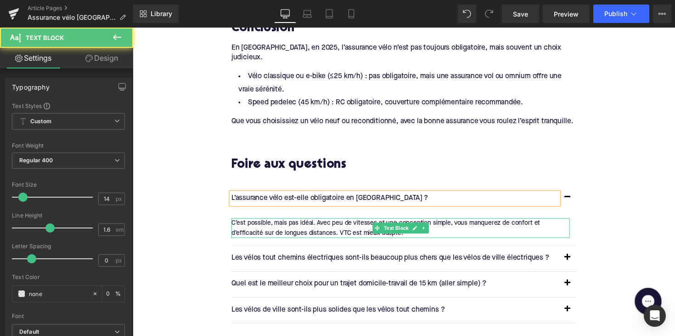
click at [282, 223] on div "C’est possible, mais pas idéal. Avec peu de vitesses et une conception simple, …" at bounding box center [407, 233] width 347 height 21
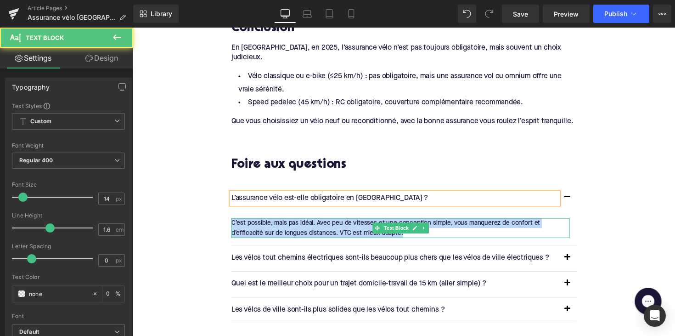
click at [282, 223] on div "C’est possible, mais pas idéal. Avec peu de vitesses et une conception simple, …" at bounding box center [407, 233] width 347 height 21
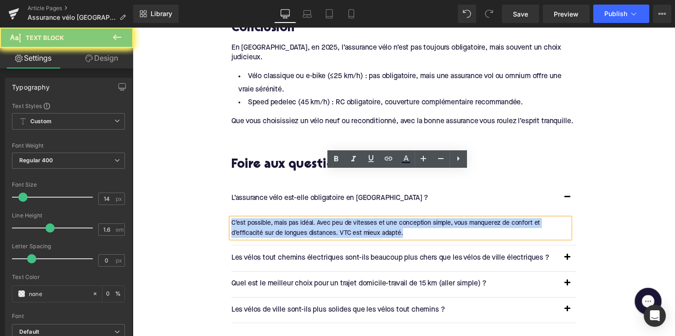
click at [282, 223] on div "C’est possible, mais pas idéal. Avec peu de vitesses et une conception simple, …" at bounding box center [407, 233] width 347 height 21
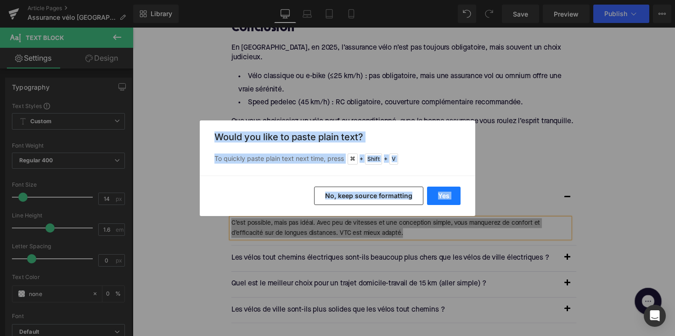
click at [440, 196] on button "Yes" at bounding box center [444, 196] width 34 height 18
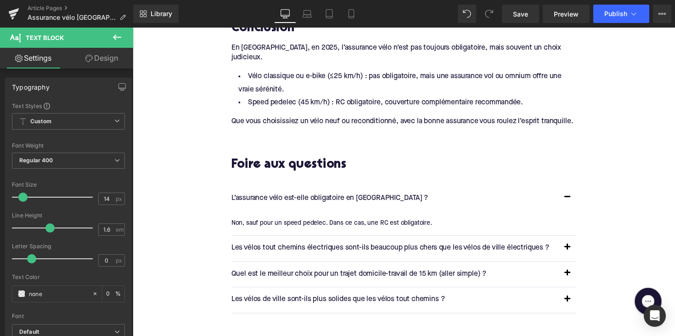
click at [306, 248] on p "Les vélos tout chemins électriques sont-ils beaucoup plus chers que les vélos d…" at bounding box center [401, 254] width 335 height 12
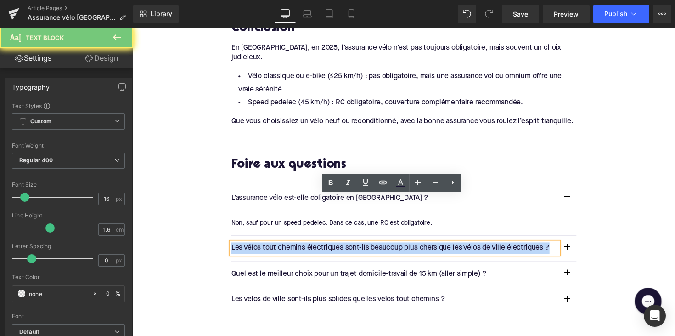
click at [306, 248] on p "Les vélos tout chemins électriques sont-ils beaucoup plus chers que les vélos d…" at bounding box center [401, 254] width 335 height 12
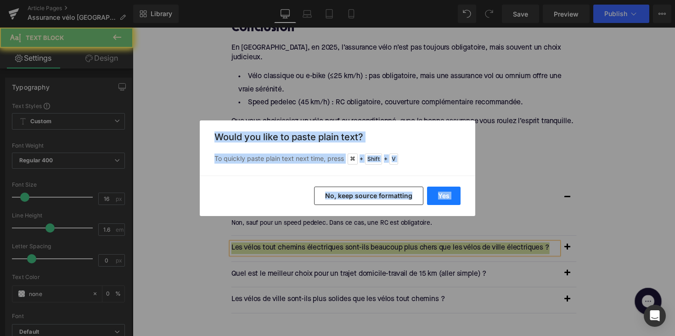
click at [449, 196] on button "Yes" at bounding box center [444, 196] width 34 height 18
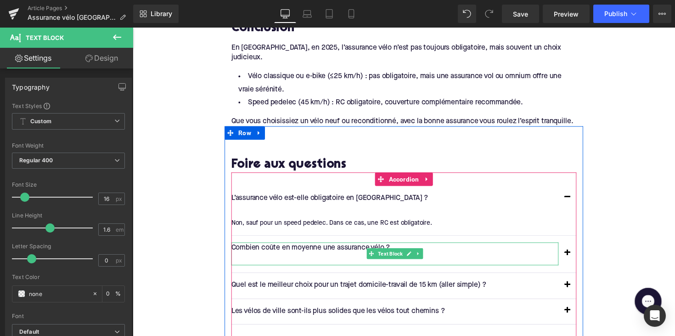
click at [271, 260] on p at bounding box center [401, 266] width 335 height 12
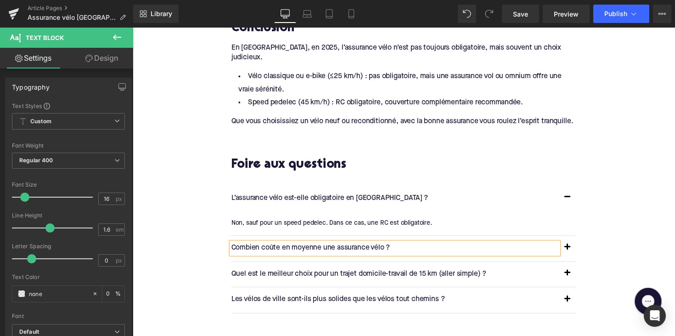
click at [578, 241] on button "button" at bounding box center [578, 254] width 18 height 26
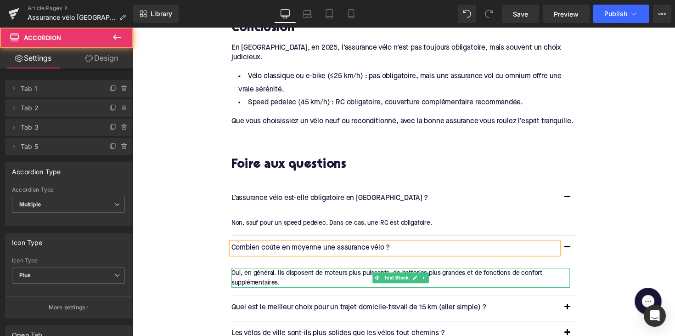
click at [289, 274] on div "Oui, en général. Ils disposent de moteurs plus puissants, de batteries plus gra…" at bounding box center [407, 284] width 347 height 21
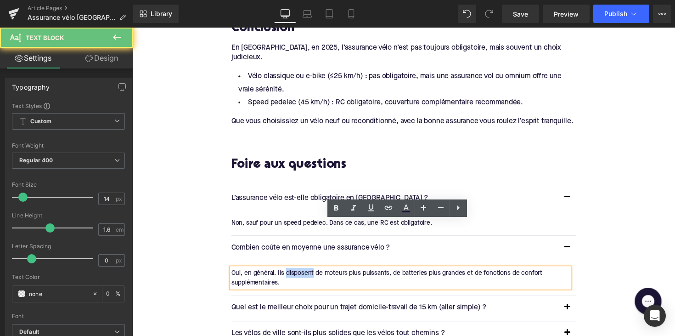
click at [289, 274] on div "Oui, en général. Ils disposent de moteurs plus puissants, de batteries plus gra…" at bounding box center [407, 284] width 347 height 21
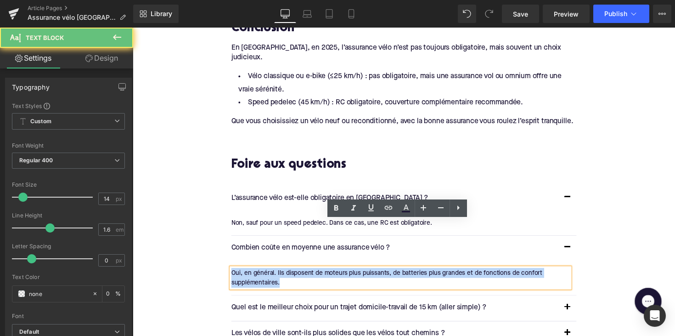
click at [289, 274] on div "Oui, en général. Ils disposent de moteurs plus puissants, de batteries plus gra…" at bounding box center [407, 284] width 347 height 21
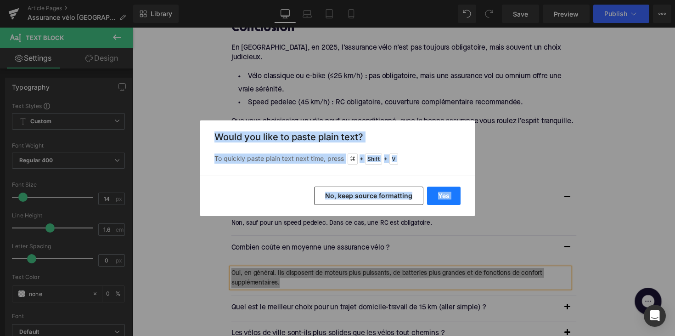
click at [428, 199] on button "Yes" at bounding box center [444, 196] width 34 height 18
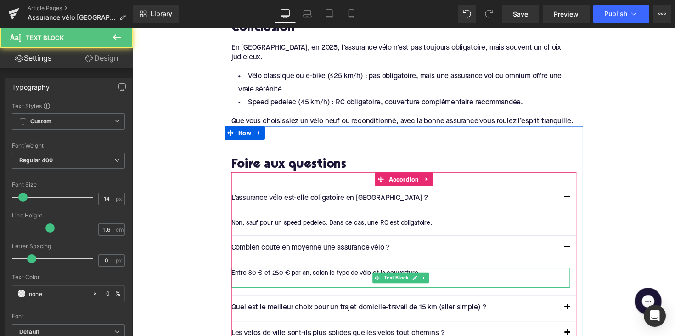
click at [239, 284] on div at bounding box center [407, 289] width 347 height 10
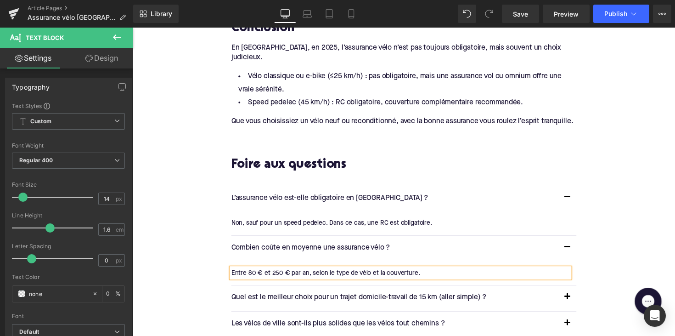
click at [345, 292] on div "Quel est le meilleur choix pour un trajet domicile-travail de 15 km (aller simp…" at bounding box center [411, 305] width 354 height 26
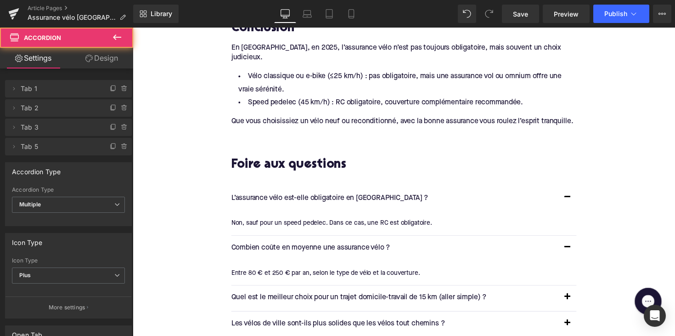
click at [345, 299] on p "Quel est le meilleur choix pour un trajet domicile-travail de 15 km (aller simp…" at bounding box center [401, 305] width 335 height 12
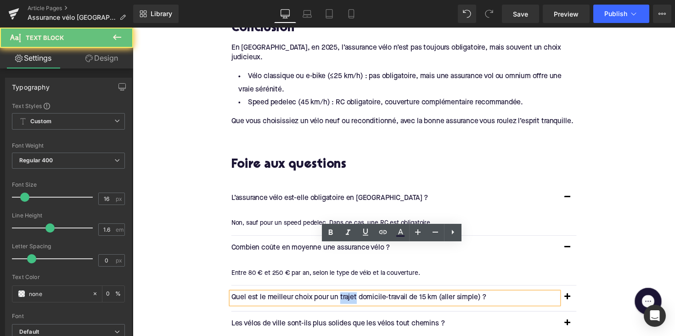
click at [345, 299] on p "Quel est le meilleur choix pour un trajet domicile-travail de 15 km (aller simp…" at bounding box center [401, 305] width 335 height 12
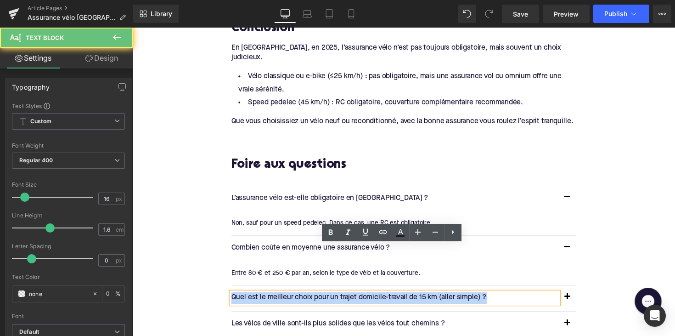
click at [345, 299] on p "Quel est le meilleur choix pour un trajet domicile-travail de 15 km (aller simp…" at bounding box center [401, 305] width 335 height 12
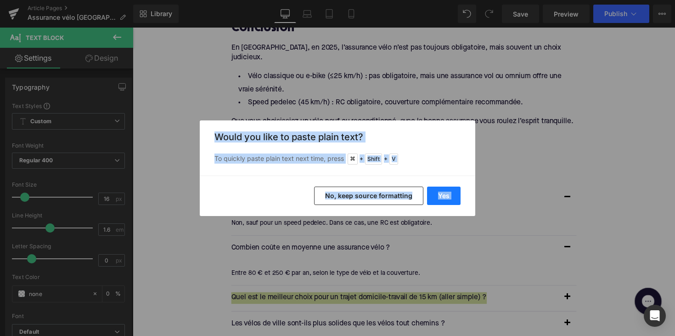
click at [445, 198] on button "Yes" at bounding box center [444, 196] width 34 height 18
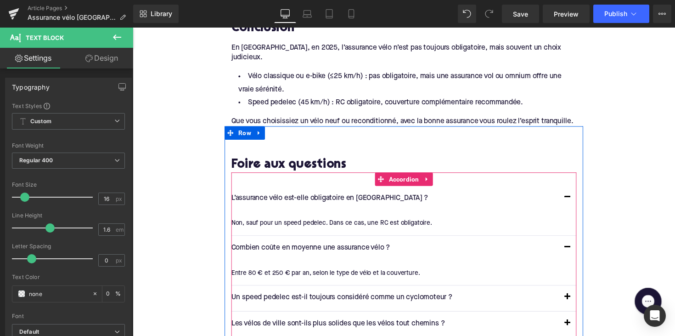
click at [578, 306] on span "button" at bounding box center [578, 306] width 0 height 0
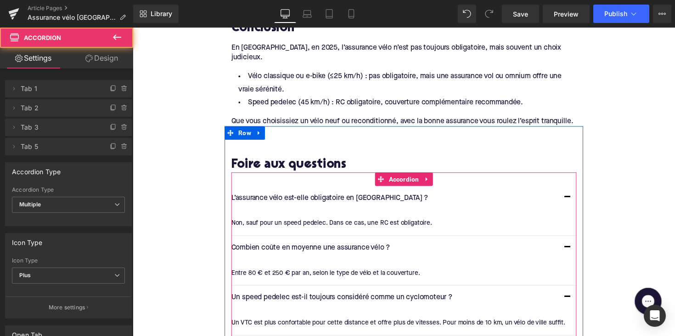
click at [302, 325] on div "Un VTC est plus confortable pour cette distance et offre plus de vitesses. Pour…" at bounding box center [407, 330] width 347 height 10
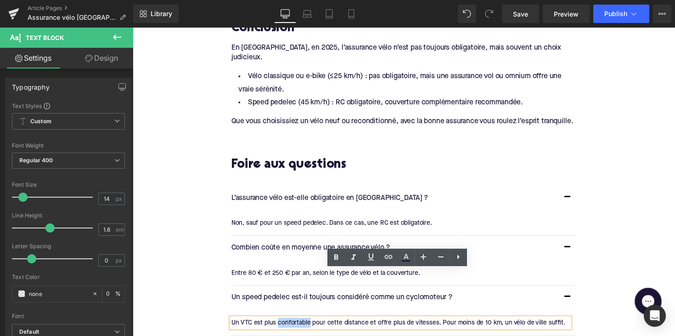
click at [302, 325] on div "Un VTC est plus confortable pour cette distance et offre plus de vitesses. Pour…" at bounding box center [407, 330] width 347 height 10
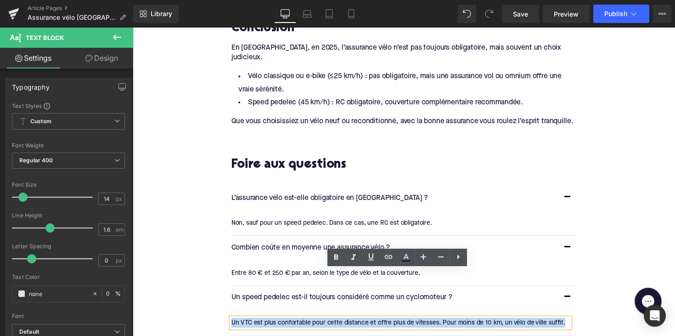
click at [302, 325] on div "Un VTC est plus confortable pour cette distance et offre plus de vitesses. Pour…" at bounding box center [407, 330] width 347 height 10
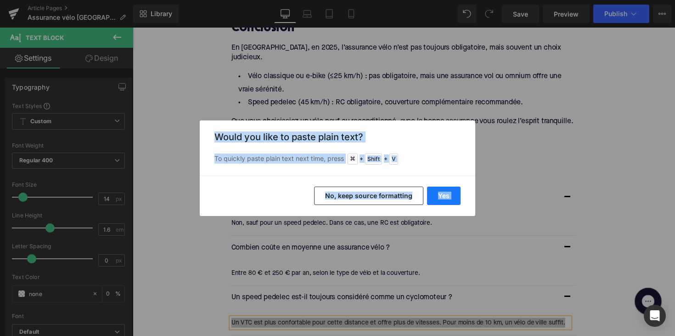
click at [443, 198] on button "Yes" at bounding box center [444, 196] width 34 height 18
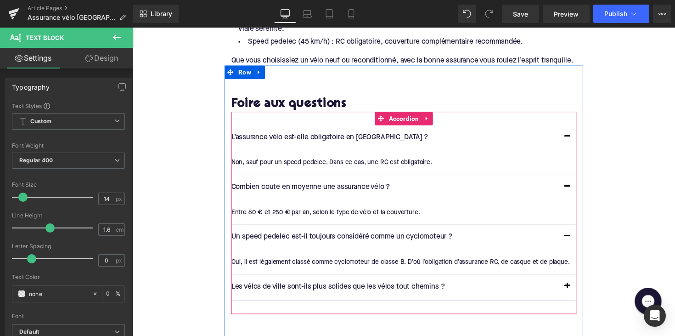
scroll to position [1909, 0]
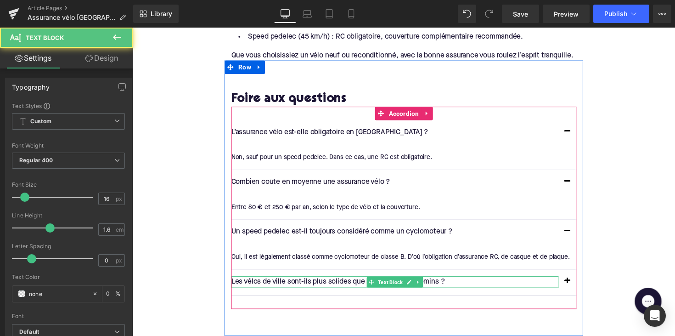
click at [326, 282] on p "Les vélos de ville sont-ils plus solides que les vélos tout chemins ?" at bounding box center [401, 288] width 335 height 12
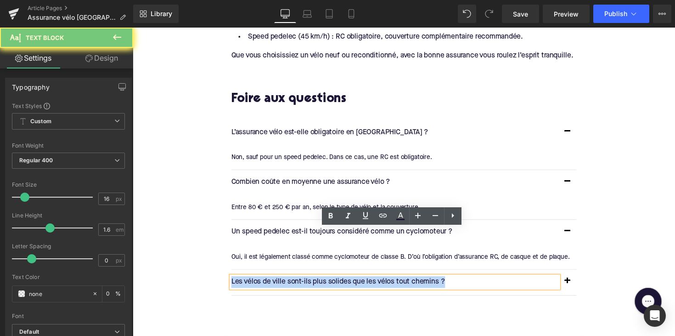
click at [326, 282] on p "Les vélos de ville sont-ils plus solides que les vélos tout chemins ?" at bounding box center [401, 288] width 335 height 12
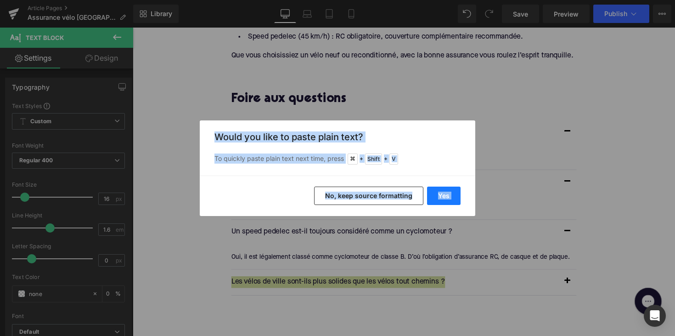
drag, startPoint x: 448, startPoint y: 195, endPoint x: 319, endPoint y: 180, distance: 130.0
click at [448, 195] on button "Yes" at bounding box center [444, 196] width 34 height 18
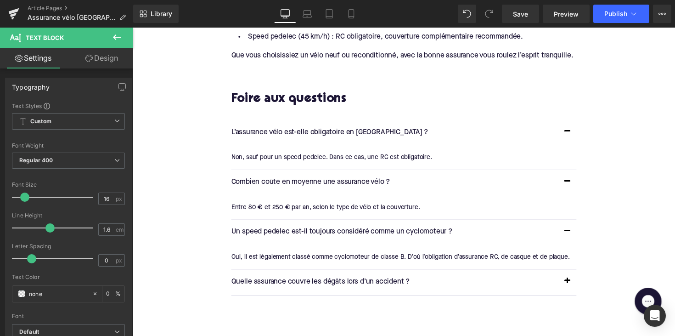
click at [578, 275] on button "button" at bounding box center [578, 288] width 18 height 26
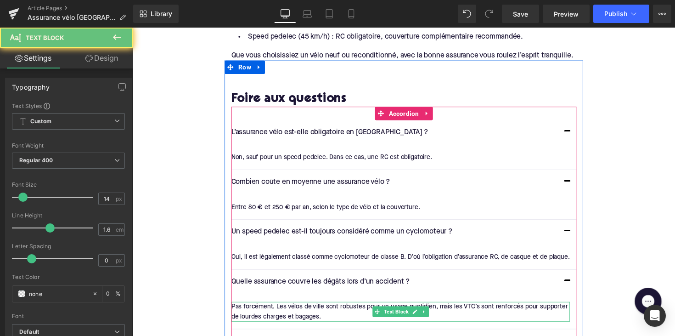
click at [365, 308] on div "Pas forcément. Les vélos de ville sont robustes pour un usage quotidien, mais l…" at bounding box center [407, 318] width 347 height 21
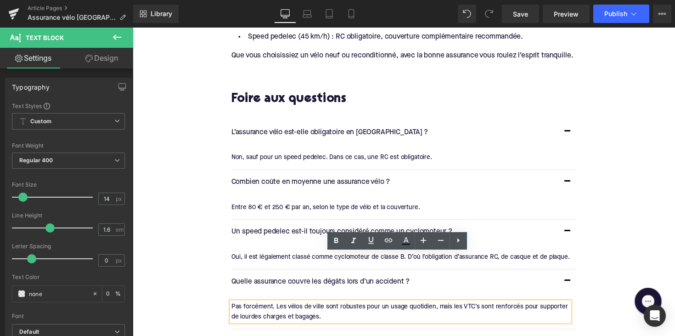
click at [359, 308] on div "Pas forcément. Les vélos de ville sont robustes pour un usage quotidien, mais l…" at bounding box center [407, 318] width 347 height 21
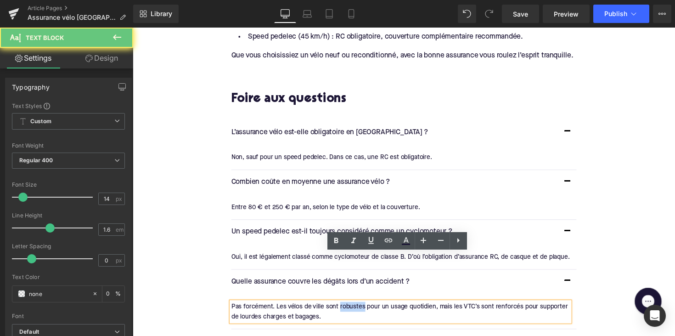
click at [359, 308] on div "Pas forcément. Les vélos de ville sont robustes pour un usage quotidien, mais l…" at bounding box center [407, 318] width 347 height 21
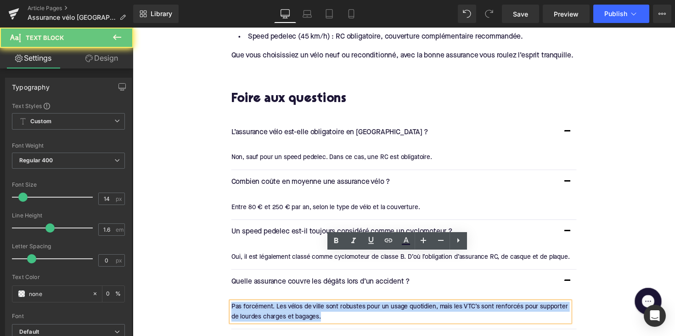
click at [359, 308] on div "Pas forcément. Les vélos de ville sont robustes pour un usage quotidien, mais l…" at bounding box center [407, 318] width 347 height 21
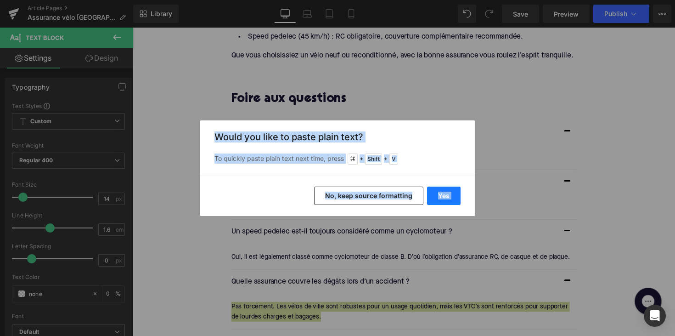
click at [444, 197] on button "Yes" at bounding box center [444, 196] width 34 height 18
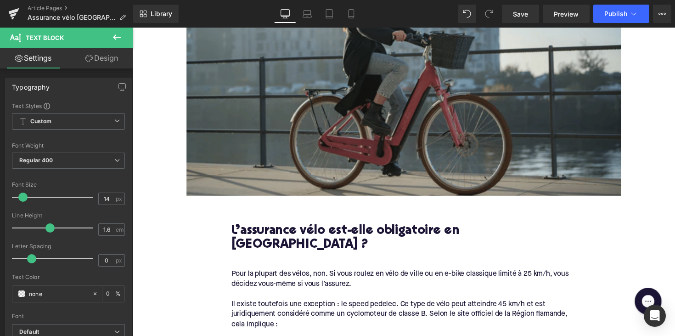
scroll to position [196, 0]
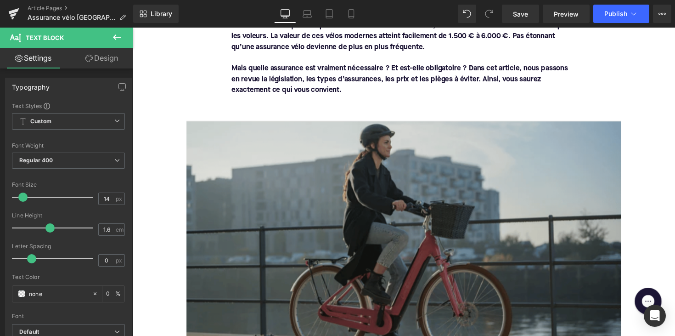
click at [361, 199] on img at bounding box center [411, 248] width 446 height 251
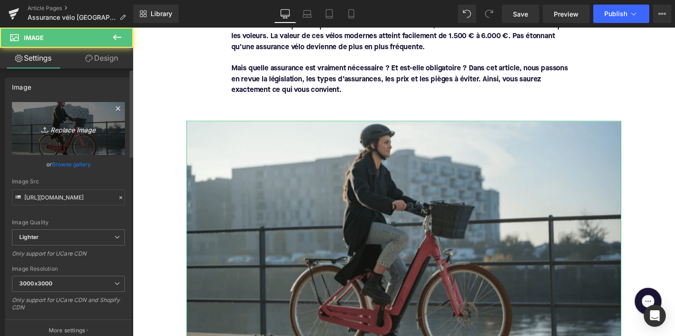
click at [74, 133] on icon "Replace Image" at bounding box center [69, 128] width 74 height 11
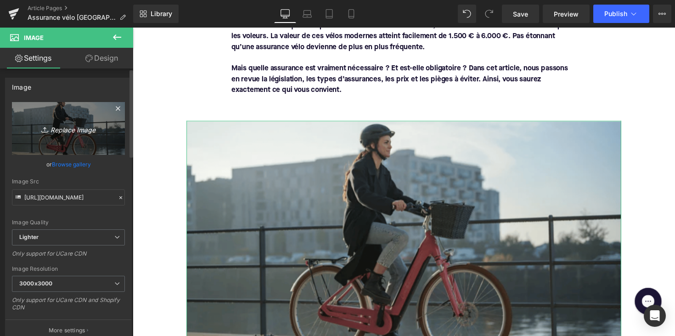
type input "C:\fakepath\ebike verzekering.png"
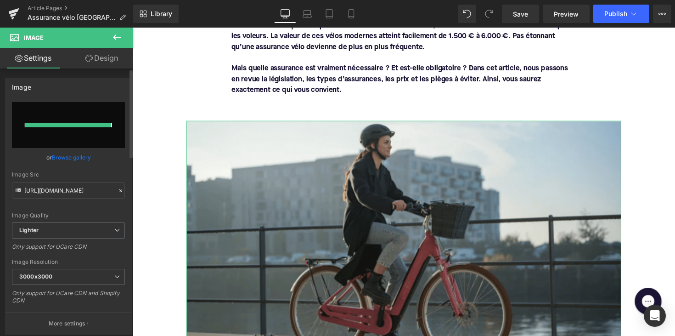
type input "[URL][DOMAIN_NAME]"
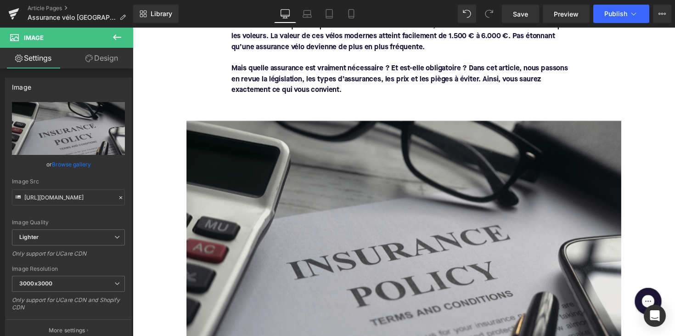
click at [344, 215] on img at bounding box center [411, 248] width 446 height 251
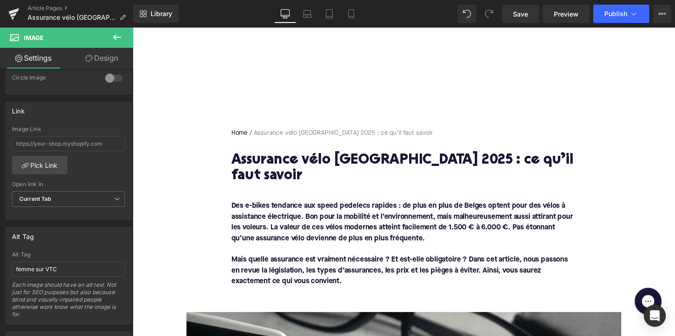
scroll to position [0, 0]
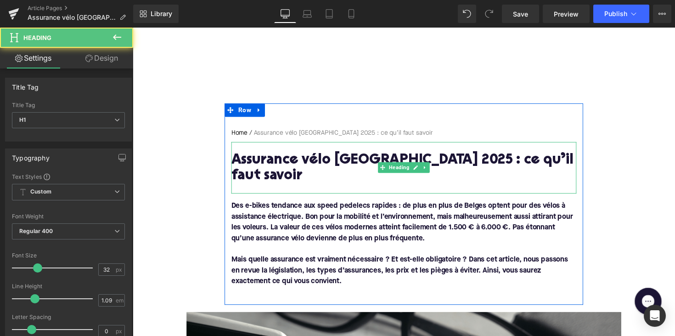
click at [327, 164] on h1 "Assurance vélo [GEOGRAPHIC_DATA] 2025 : ce qu’il faut savoir" at bounding box center [411, 172] width 354 height 32
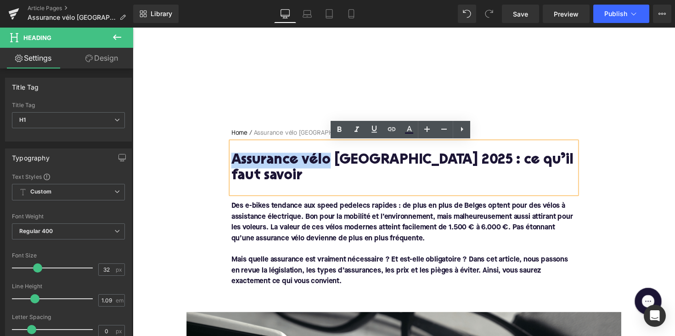
drag, startPoint x: 233, startPoint y: 163, endPoint x: 332, endPoint y: 163, distance: 98.8
click at [332, 163] on h1 "Assurance vélo [GEOGRAPHIC_DATA] 2025 : ce qu’il faut savoir" at bounding box center [411, 172] width 354 height 32
copy h1 "Assurance vélo"
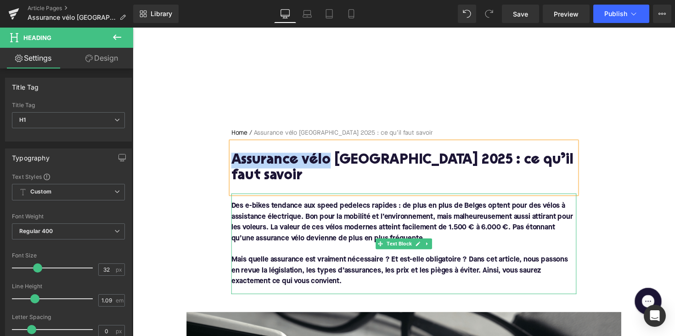
scroll to position [57, 0]
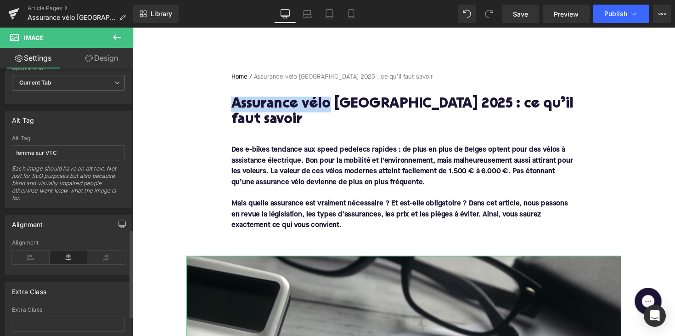
scroll to position [459, 0]
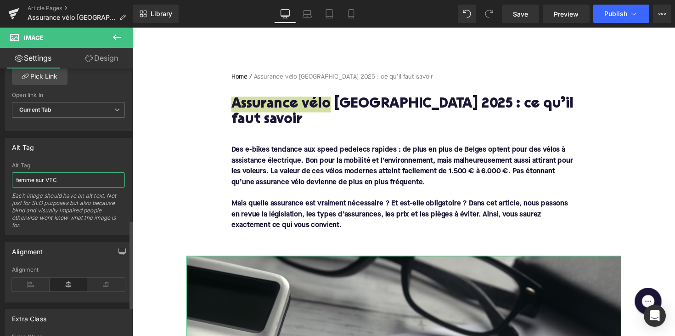
click at [42, 183] on input "femme sur VTC" at bounding box center [68, 179] width 113 height 15
paste input "Assurance vélo"
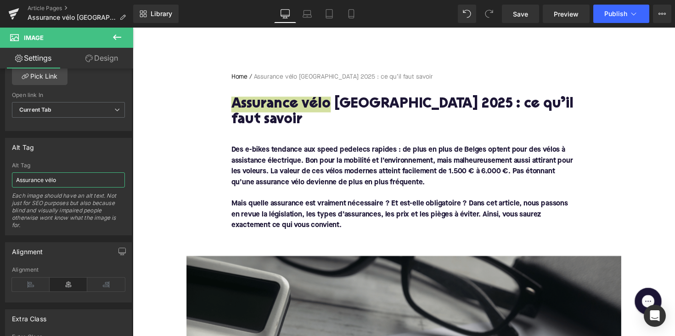
type input "Assurance vélo"
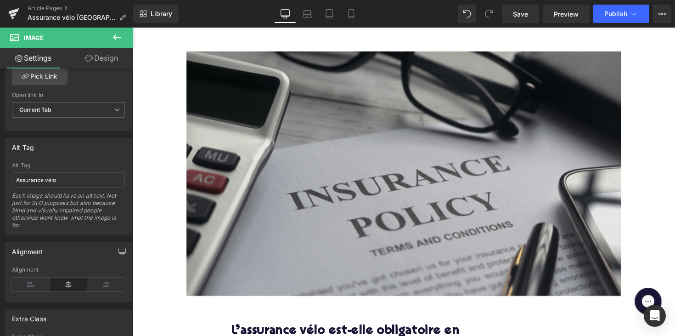
scroll to position [427, 0]
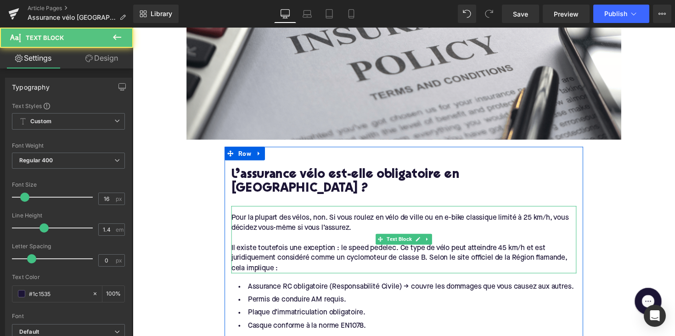
click at [522, 249] on div "Il existe toutefois une exception : le speed pedelec. Ce type de vélo peut atte…" at bounding box center [411, 264] width 354 height 31
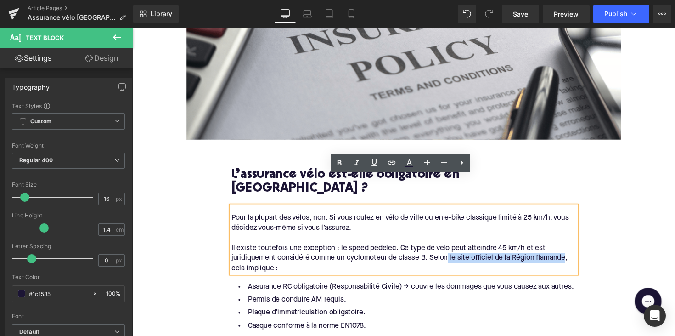
drag, startPoint x: 455, startPoint y: 231, endPoint x: 574, endPoint y: 229, distance: 119.0
click at [574, 249] on div "Il existe toutefois une exception : le speed pedelec. Ce type de vélo peut atte…" at bounding box center [411, 264] width 354 height 31
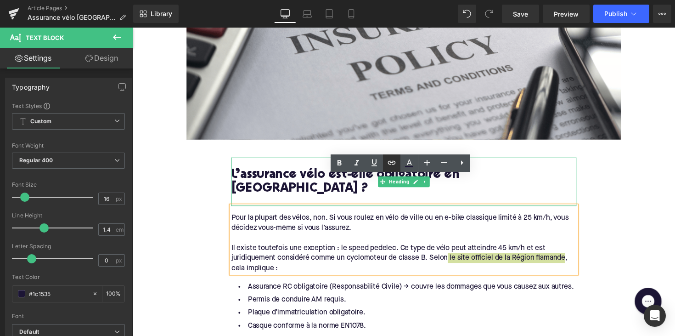
click at [396, 161] on icon at bounding box center [391, 162] width 11 height 11
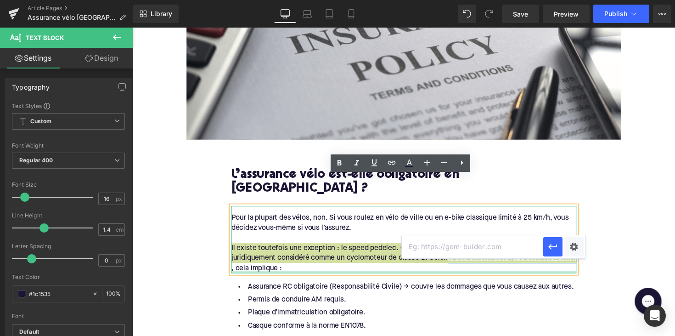
click at [440, 248] on input "text" at bounding box center [473, 246] width 142 height 23
paste input "[URL][DOMAIN_NAME]"
type input "[URL][DOMAIN_NAME]"
click at [550, 245] on icon "button" at bounding box center [553, 246] width 11 height 11
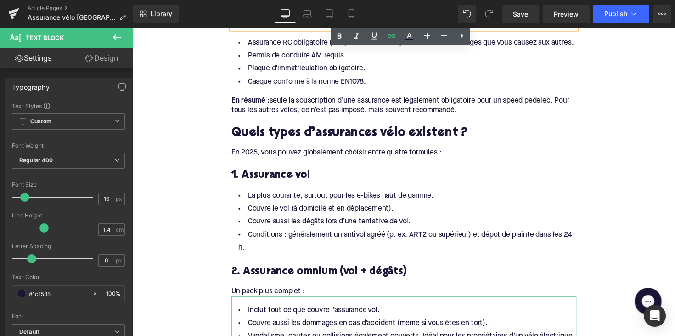
scroll to position [701, 0]
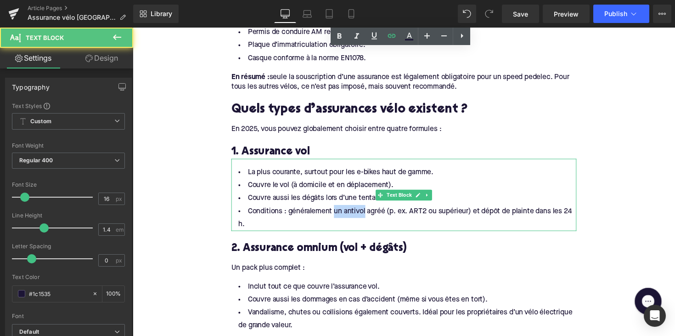
drag, startPoint x: 336, startPoint y: 183, endPoint x: 368, endPoint y: 183, distance: 32.2
click at [368, 209] on li "Conditions : généralement un antivol agréé (p. ex. ART2 ou supérieur) et dépôt …" at bounding box center [411, 222] width 354 height 27
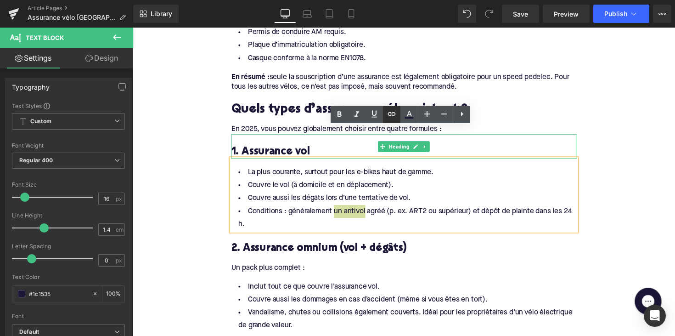
click at [392, 114] on icon at bounding box center [391, 113] width 11 height 11
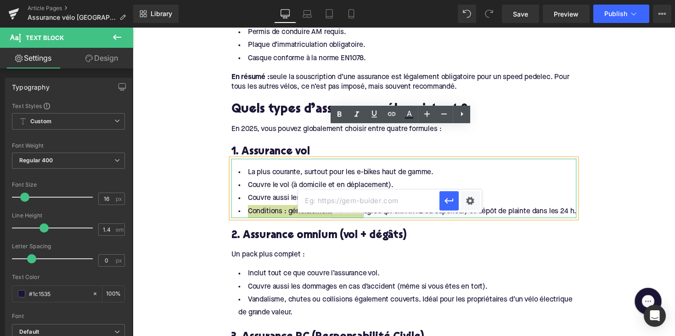
click at [371, 204] on input "text" at bounding box center [369, 200] width 142 height 23
paste input "[URL][DOMAIN_NAME]"
click at [448, 203] on icon "button" at bounding box center [449, 200] width 11 height 11
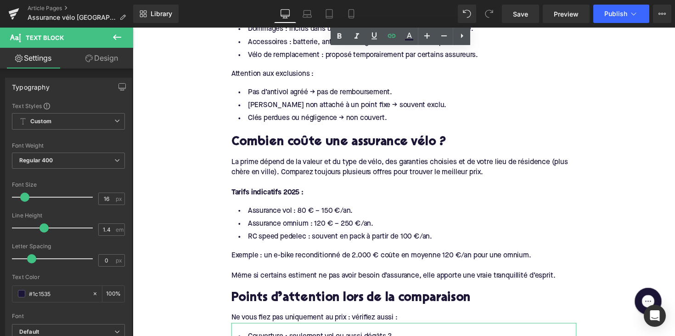
scroll to position [1229, 0]
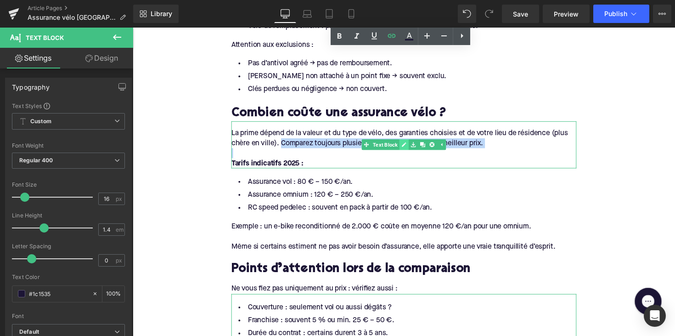
drag, startPoint x: 283, startPoint y: 124, endPoint x: 405, endPoint y: 126, distance: 122.2
click at [405, 126] on div "La prime dépend de la valeur et du type de vélo, des garanties choisies et de v…" at bounding box center [411, 148] width 354 height 49
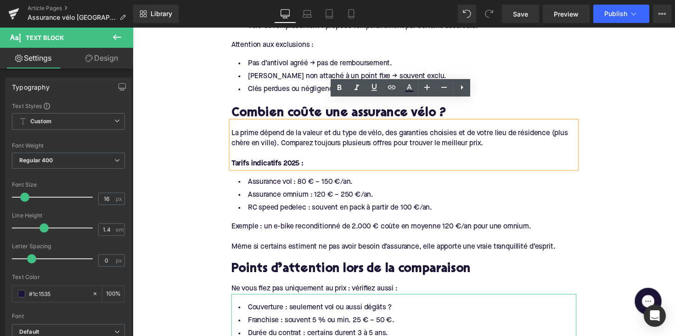
click at [397, 131] on div "La prime dépend de la valeur et du type de vélo, des garanties choisies et de v…" at bounding box center [411, 141] width 354 height 21
drag, startPoint x: 399, startPoint y: 125, endPoint x: 282, endPoint y: 125, distance: 117.2
click at [282, 131] on div "La prime dépend de la valeur et du type de vélo, des garanties choisies et de v…" at bounding box center [411, 141] width 354 height 21
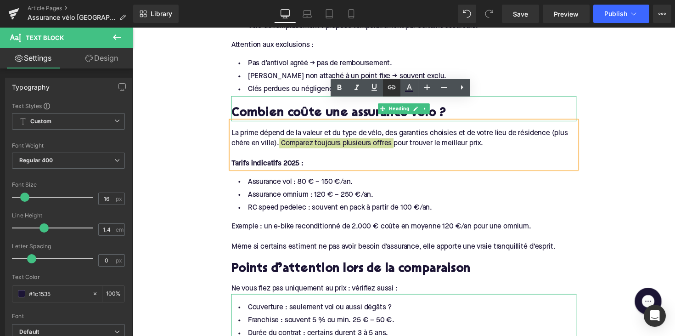
click at [386, 90] on link at bounding box center [391, 87] width 17 height 17
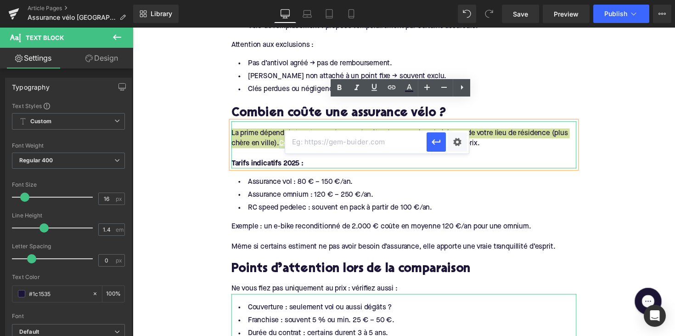
click at [342, 144] on input "text" at bounding box center [356, 141] width 142 height 23
paste input "[URL][DOMAIN_NAME]"
click at [437, 141] on icon "button" at bounding box center [436, 141] width 11 height 11
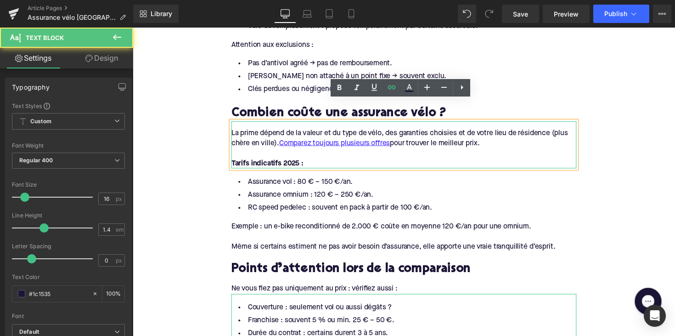
click at [279, 131] on div "La prime dépend de la valeur et du type de vélo, des garanties choisies et de v…" at bounding box center [411, 141] width 354 height 21
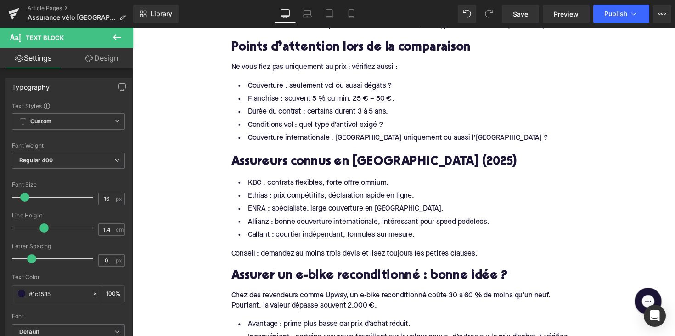
scroll to position [1440, 0]
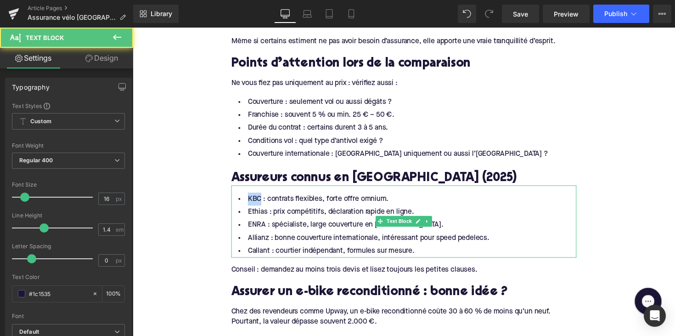
drag, startPoint x: 261, startPoint y: 179, endPoint x: 246, endPoint y: 179, distance: 14.7
click at [246, 197] on li "KBC : contrats flexibles, forte offre omnium." at bounding box center [411, 203] width 354 height 13
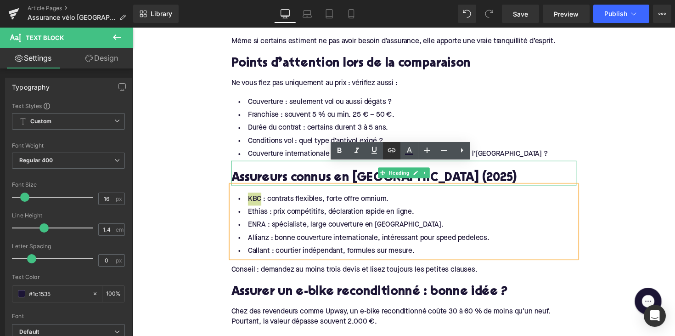
click at [386, 149] on link at bounding box center [391, 150] width 17 height 17
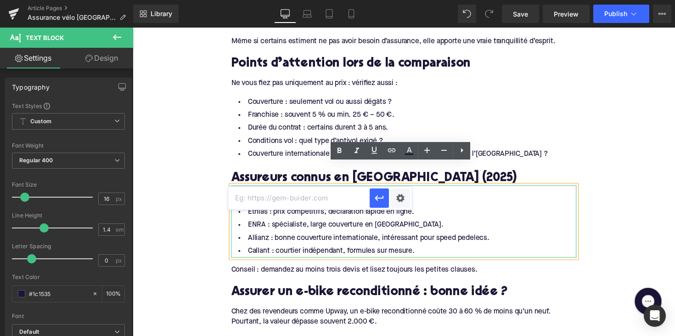
click at [318, 191] on input "text" at bounding box center [299, 198] width 142 height 23
paste input "[URL][DOMAIN_NAME]"
type input "[URL][DOMAIN_NAME]"
click at [379, 203] on icon "button" at bounding box center [379, 198] width 11 height 11
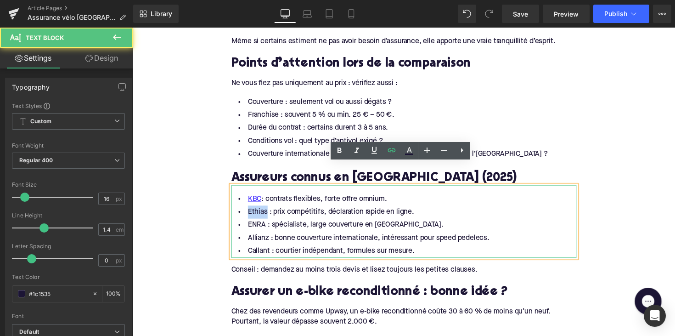
drag, startPoint x: 266, startPoint y: 196, endPoint x: 248, endPoint y: 196, distance: 17.5
click at [248, 210] on li "Ethias : prix compétitifs, déclaration rapide en ligne." at bounding box center [411, 216] width 354 height 13
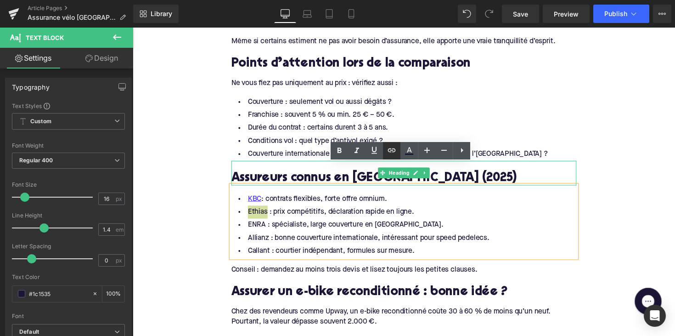
click at [392, 153] on icon at bounding box center [391, 150] width 11 height 11
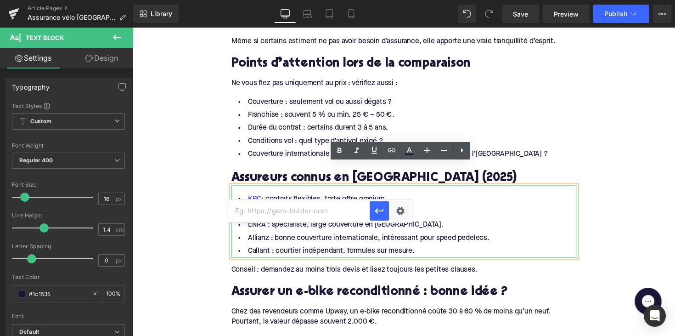
click at [318, 208] on input "text" at bounding box center [299, 210] width 142 height 23
paste input "[URL][DOMAIN_NAME]"
click at [380, 214] on icon "button" at bounding box center [379, 210] width 11 height 11
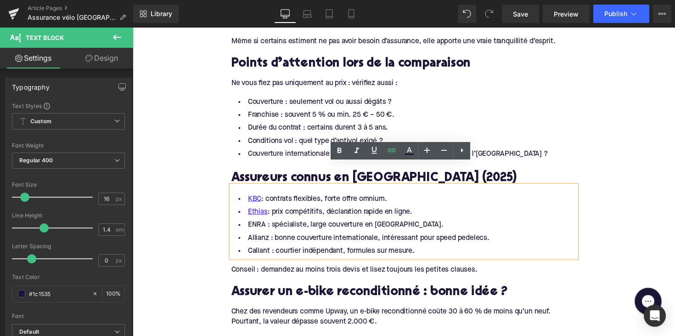
click at [254, 223] on li "ENRA : spécialiste, large couverture en [GEOGRAPHIC_DATA]." at bounding box center [411, 229] width 354 height 13
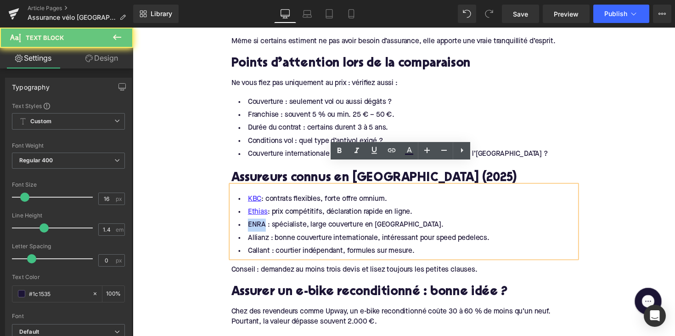
click at [254, 223] on li "ENRA : spécialiste, large couverture en [GEOGRAPHIC_DATA]." at bounding box center [411, 229] width 354 height 13
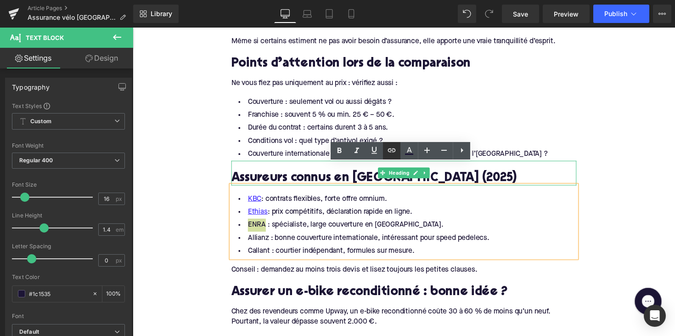
drag, startPoint x: 392, startPoint y: 151, endPoint x: 249, endPoint y: 140, distance: 143.8
click at [392, 151] on icon at bounding box center [391, 150] width 11 height 11
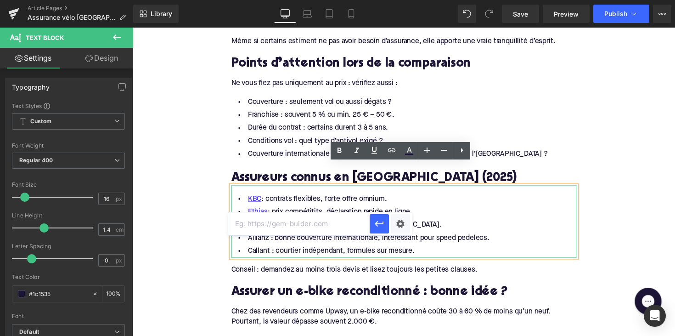
click at [309, 230] on input "text" at bounding box center [299, 223] width 142 height 23
paste input "[URL][DOMAIN_NAME]"
click at [379, 229] on icon "button" at bounding box center [379, 223] width 11 height 11
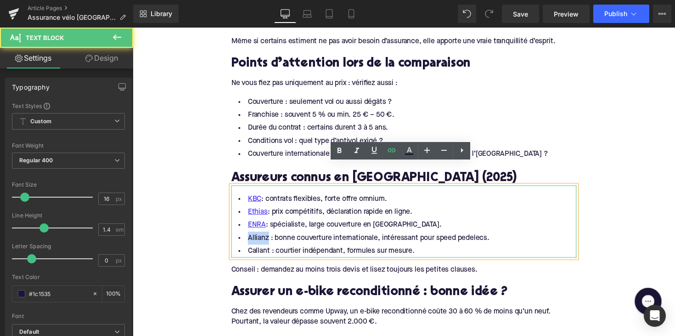
drag, startPoint x: 246, startPoint y: 221, endPoint x: 266, endPoint y: 222, distance: 20.2
click at [266, 237] on li "Allianz : bonne couverture internationale, intéressant pour speed pedelecs." at bounding box center [411, 243] width 354 height 13
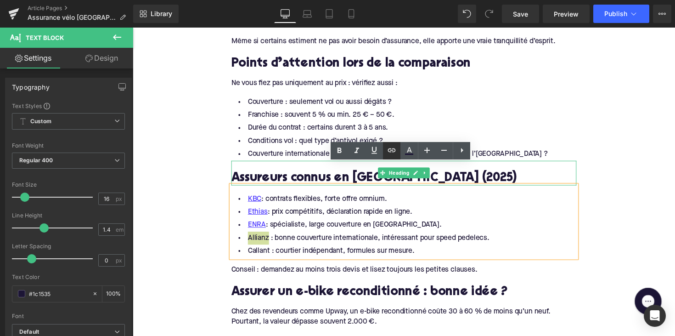
click at [392, 152] on icon at bounding box center [391, 150] width 11 height 11
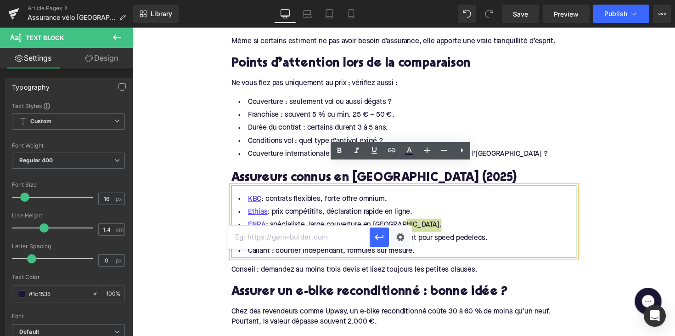
click at [300, 232] on input "text" at bounding box center [299, 237] width 142 height 23
paste input "[URL][DOMAIN_NAME]"
click at [374, 238] on icon "button" at bounding box center [379, 237] width 11 height 11
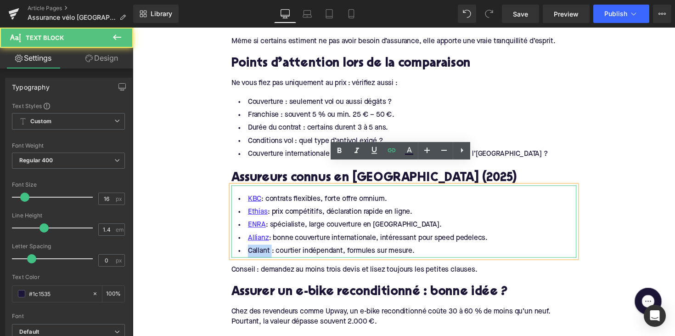
drag, startPoint x: 245, startPoint y: 233, endPoint x: 270, endPoint y: 233, distance: 24.8
click at [270, 250] on li "Callant : courtier indépendant, formules sur mesure." at bounding box center [411, 256] width 354 height 13
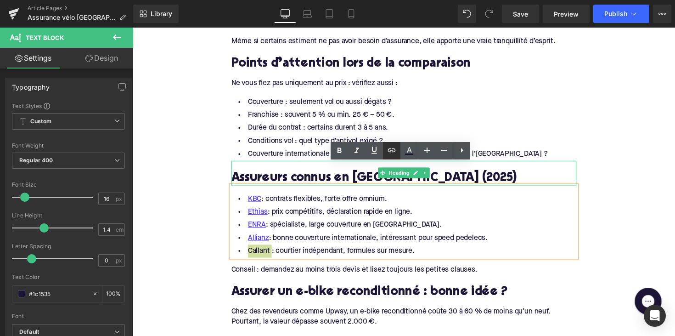
click at [395, 146] on icon at bounding box center [391, 150] width 11 height 11
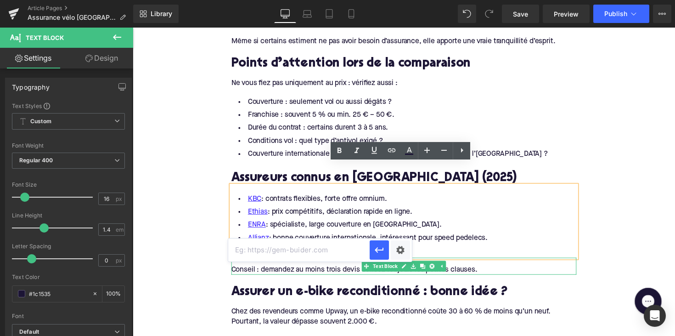
click at [314, 250] on input "text" at bounding box center [299, 249] width 142 height 23
paste input "[URL][DOMAIN_NAME]"
type input "[URL][DOMAIN_NAME]"
drag, startPoint x: 379, startPoint y: 250, endPoint x: 159, endPoint y: 200, distance: 225.6
click at [379, 250] on icon "button" at bounding box center [379, 250] width 9 height 6
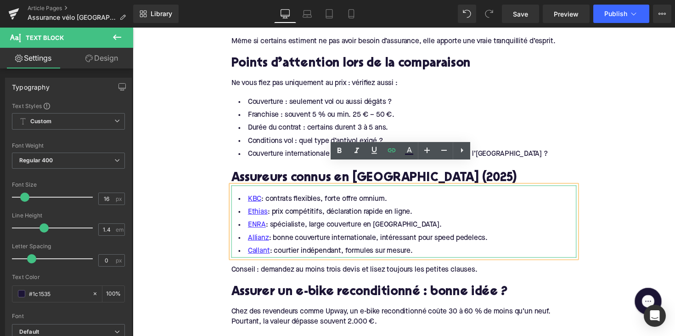
click at [273, 250] on li "Callant : courtier indépendant, formules sur mesure." at bounding box center [411, 256] width 354 height 13
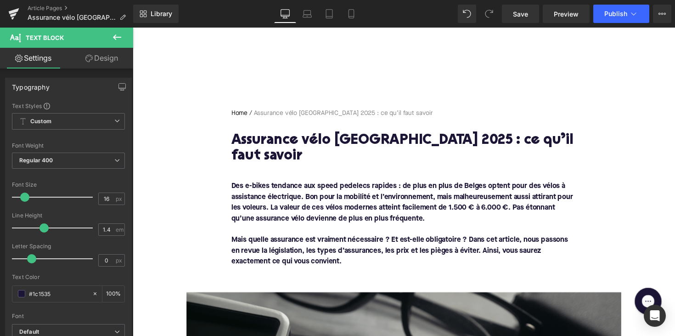
scroll to position [20, 0]
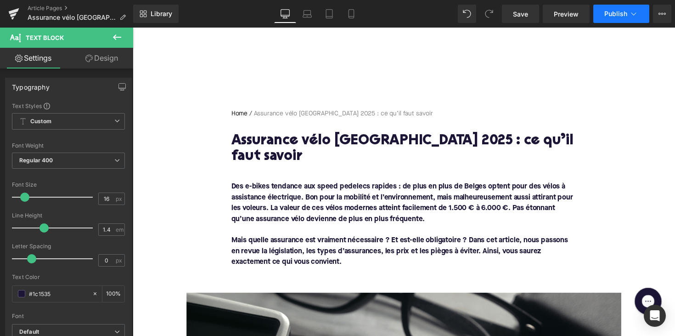
click at [617, 17] on span "Publish" at bounding box center [616, 13] width 23 height 7
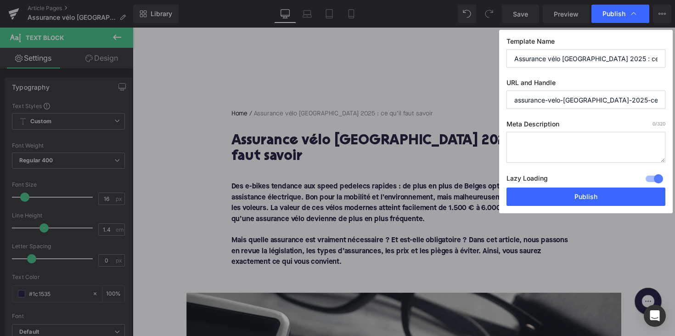
click at [547, 146] on textarea at bounding box center [586, 147] width 159 height 31
paste textarea "Assurance vélo en [GEOGRAPHIC_DATA] 2025 : obligations, options, prix et consei…"
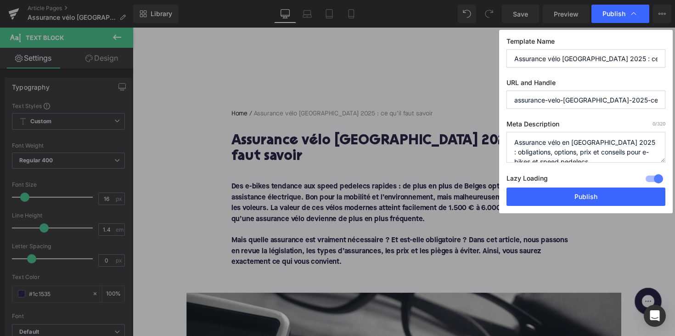
scroll to position [19, 0]
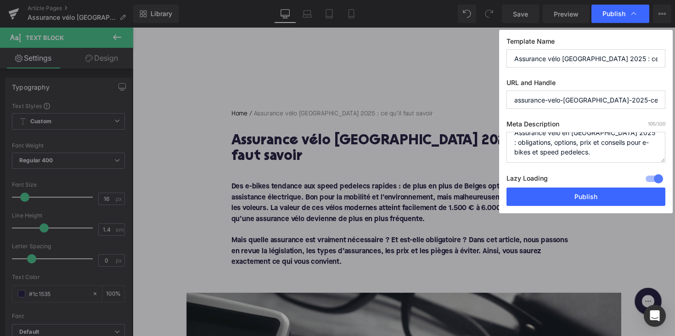
type textarea "Assurance vélo en [GEOGRAPHIC_DATA] 2025 : obligations, options, prix et consei…"
click at [620, 101] on input "assurance-velo-[GEOGRAPHIC_DATA]-2025-ce-qu-il-faut-savoir" at bounding box center [586, 100] width 159 height 18
drag, startPoint x: 610, startPoint y: 101, endPoint x: 747, endPoint y: 105, distance: 137.0
click at [675, 105] on html "Text Block You are previewing how the will restyle your page. You can not edit …" at bounding box center [337, 168] width 675 height 336
type input "assurance-velo-[GEOGRAPHIC_DATA]-2025"
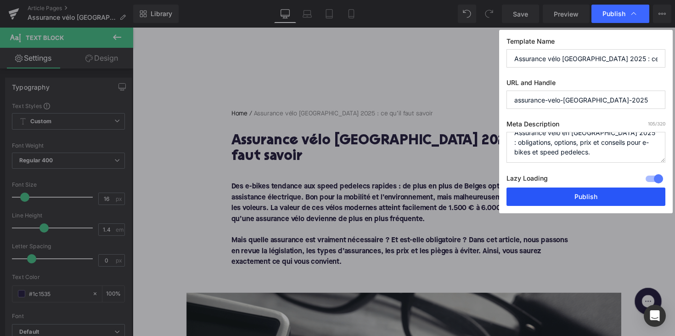
click at [588, 195] on button "Publish" at bounding box center [586, 196] width 159 height 18
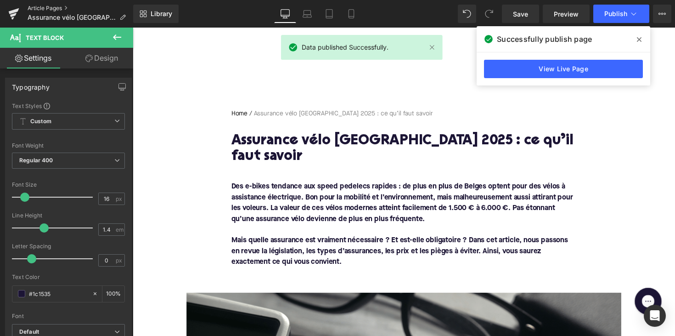
click at [43, 7] on link "Article Pages" at bounding box center [81, 8] width 106 height 7
